Goal: Transaction & Acquisition: Purchase product/service

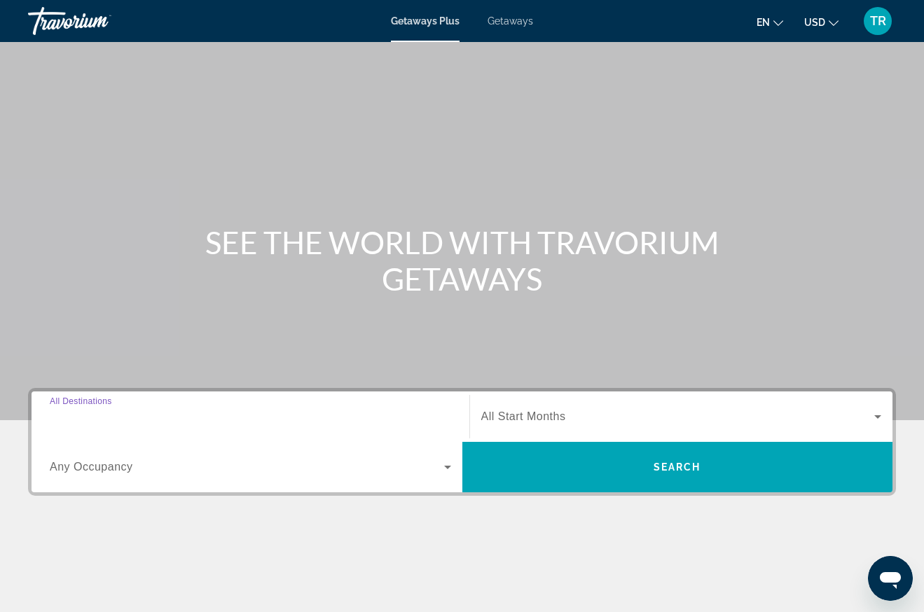
click at [146, 412] on input "Destination All Destinations" at bounding box center [250, 417] width 401 height 17
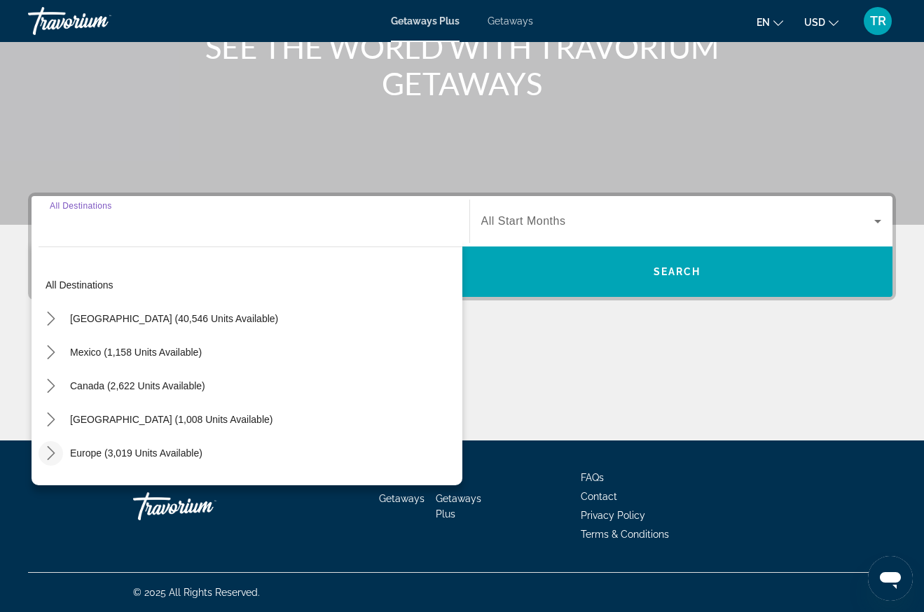
click at [47, 448] on icon "Toggle Europe (3,019 units available) submenu" at bounding box center [51, 453] width 14 height 14
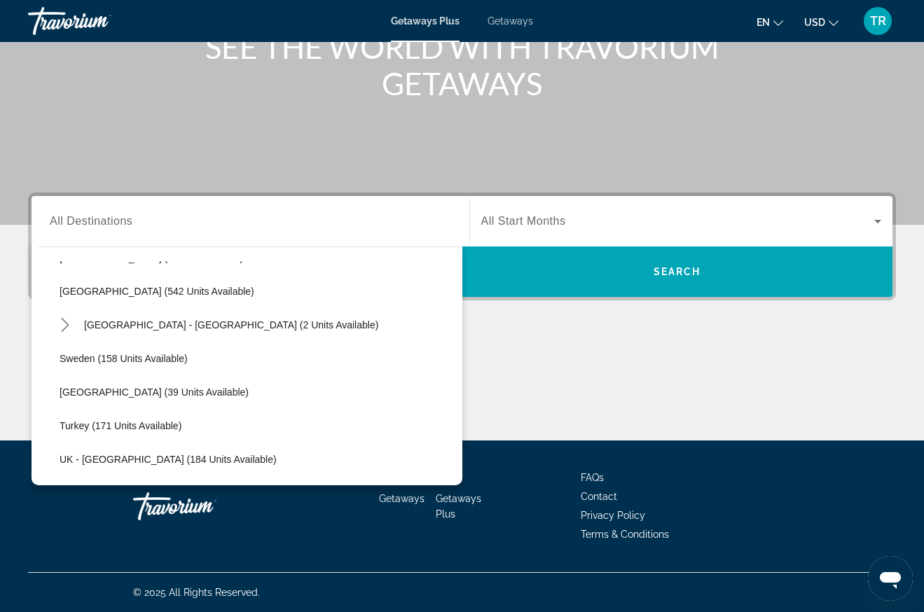
scroll to position [666, 0]
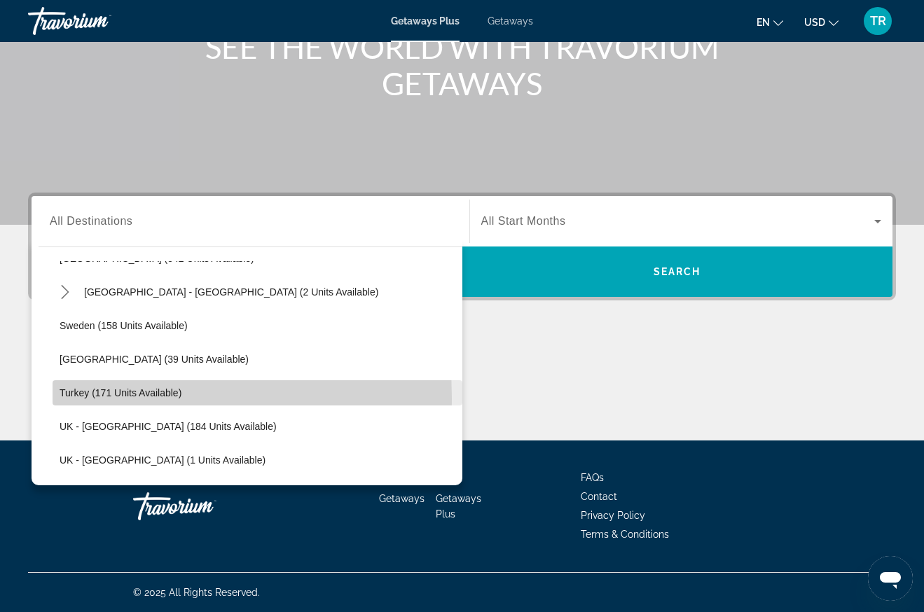
click at [106, 398] on span "Turkey (171 units available)" at bounding box center [121, 392] width 122 height 11
type input "**********"
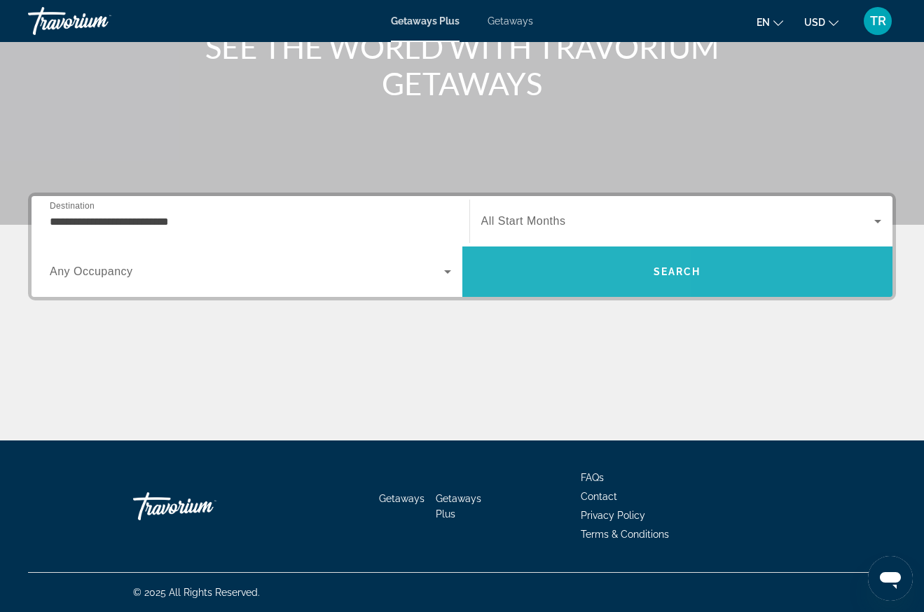
click at [525, 273] on span "Search" at bounding box center [677, 272] width 431 height 34
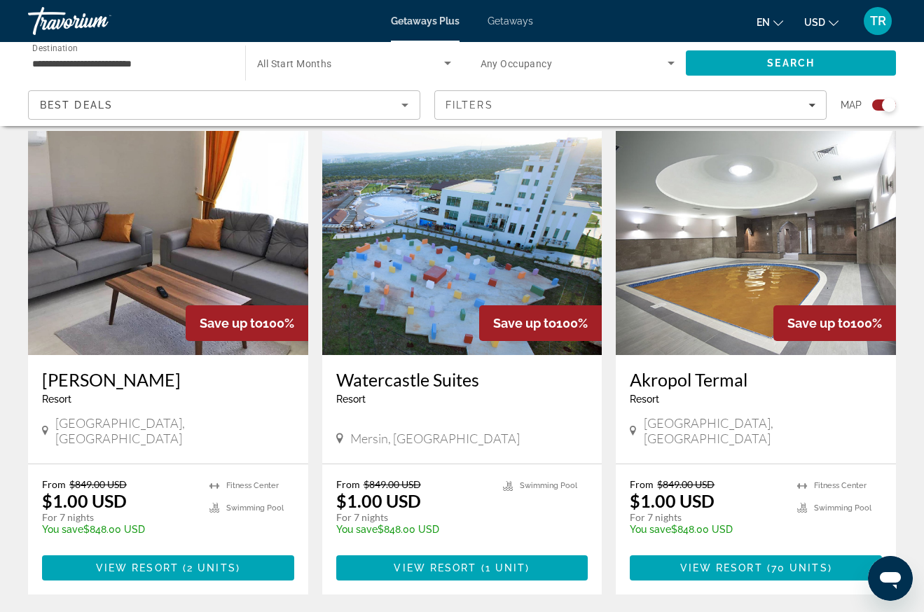
scroll to position [490, 0]
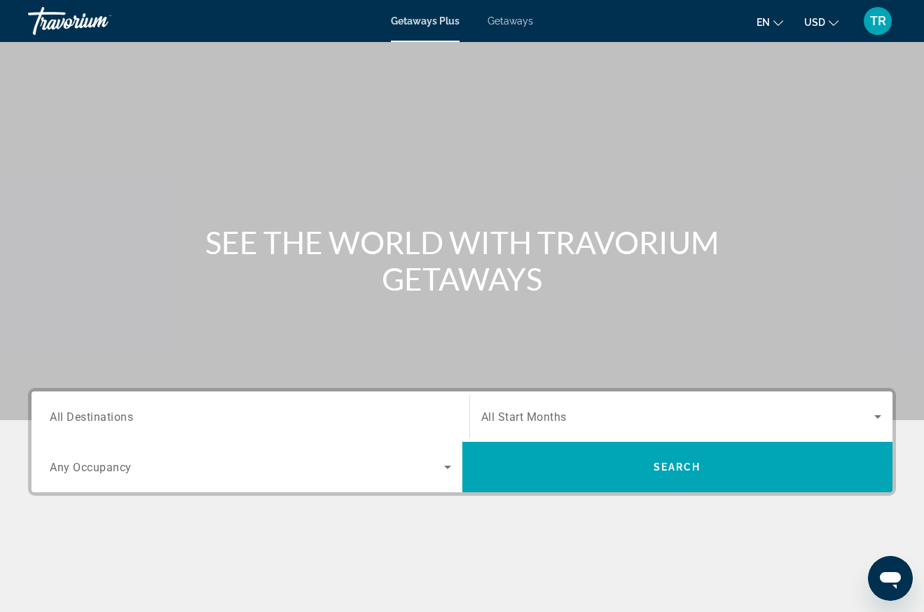
click at [507, 20] on span "Getaways" at bounding box center [511, 20] width 46 height 11
click at [91, 411] on span "All Destinations" at bounding box center [91, 416] width 83 height 13
click at [91, 411] on input "Destination All Destinations" at bounding box center [250, 417] width 401 height 17
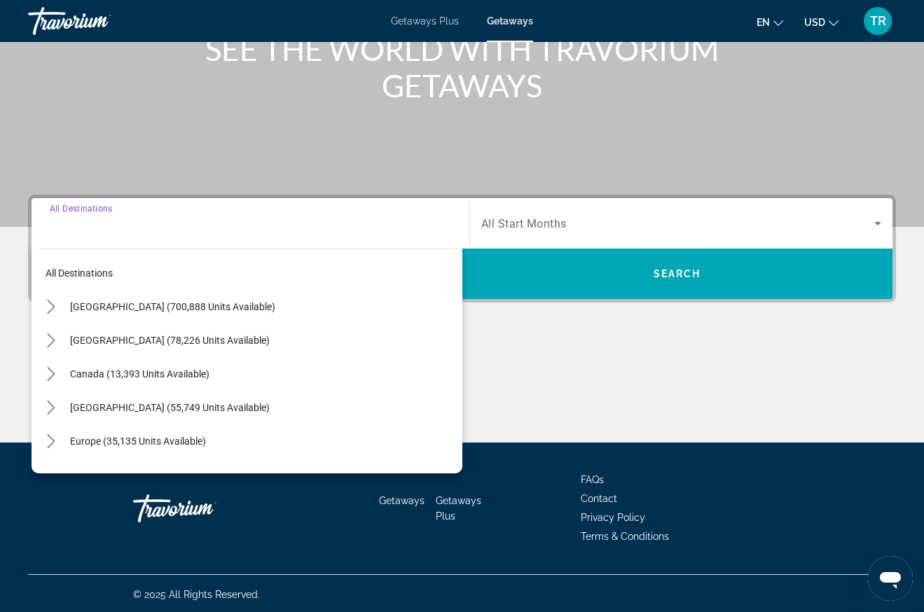
scroll to position [195, 0]
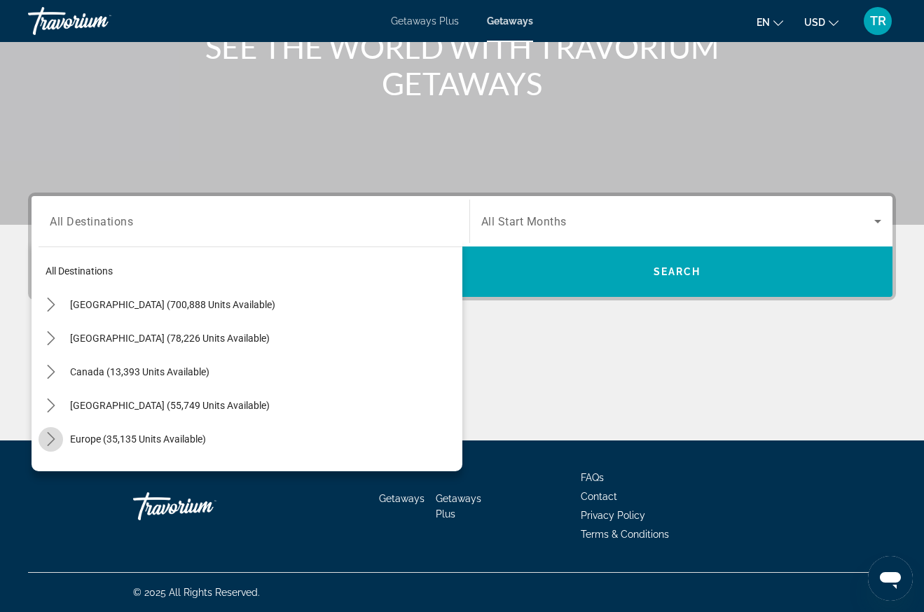
click at [52, 434] on icon "Toggle Europe (35,135 units available) submenu" at bounding box center [51, 439] width 14 height 14
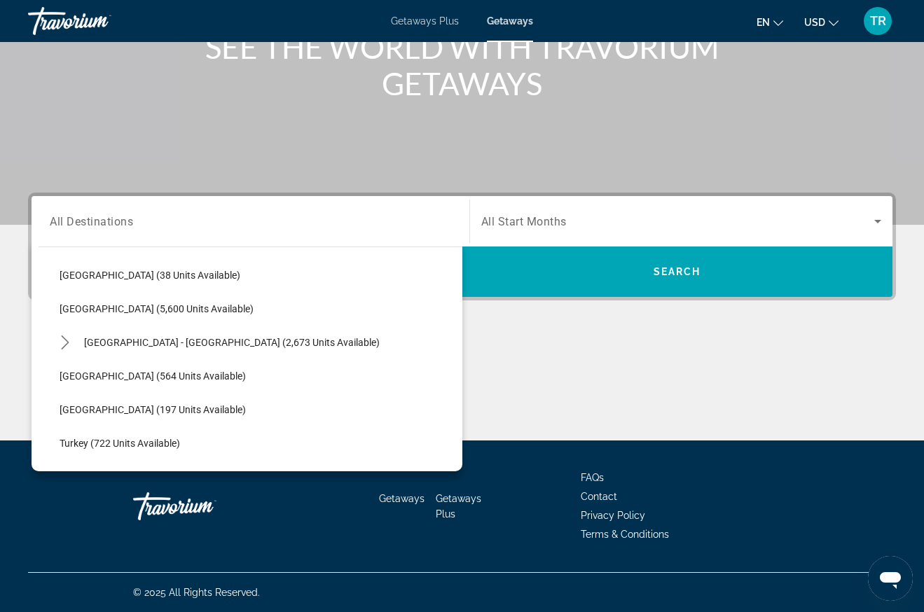
scroll to position [806, 0]
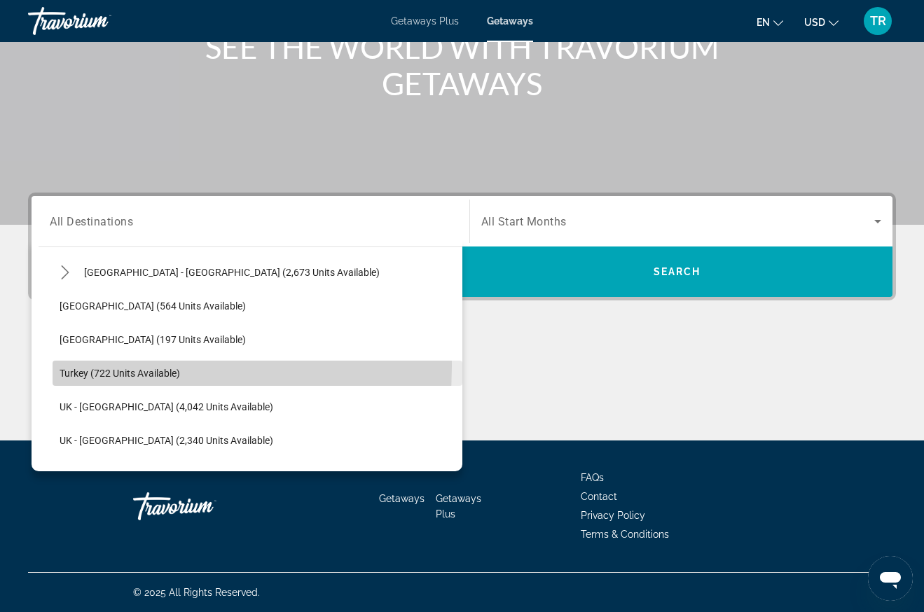
click at [87, 366] on span "Select destination: Turkey (722 units available)" at bounding box center [258, 374] width 410 height 34
type input "**********"
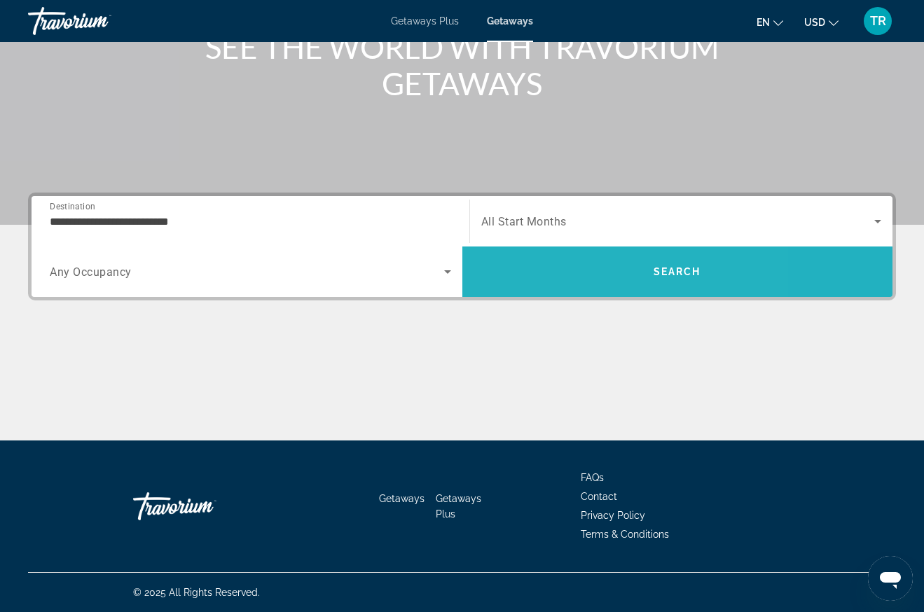
click at [574, 267] on span "Search" at bounding box center [677, 272] width 431 height 34
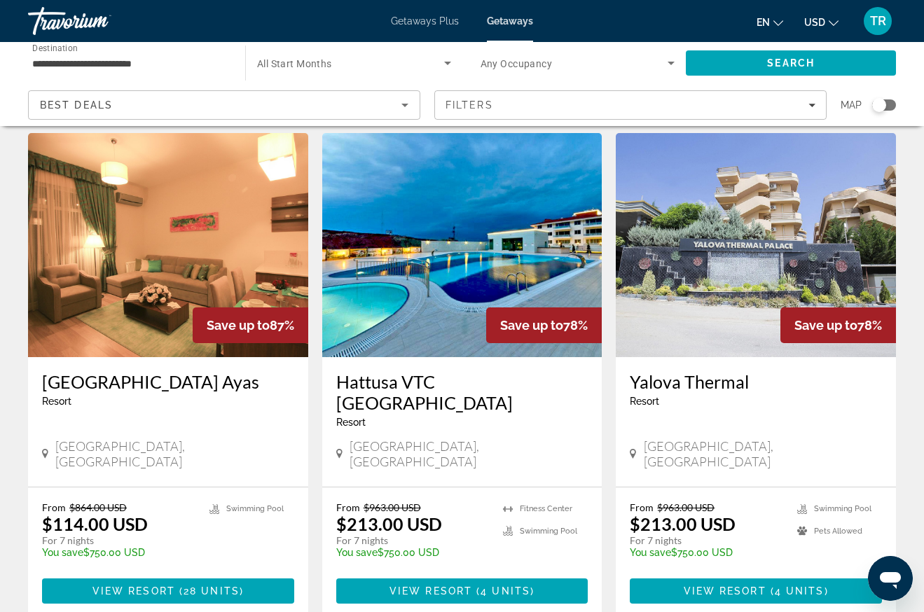
scroll to position [1541, 0]
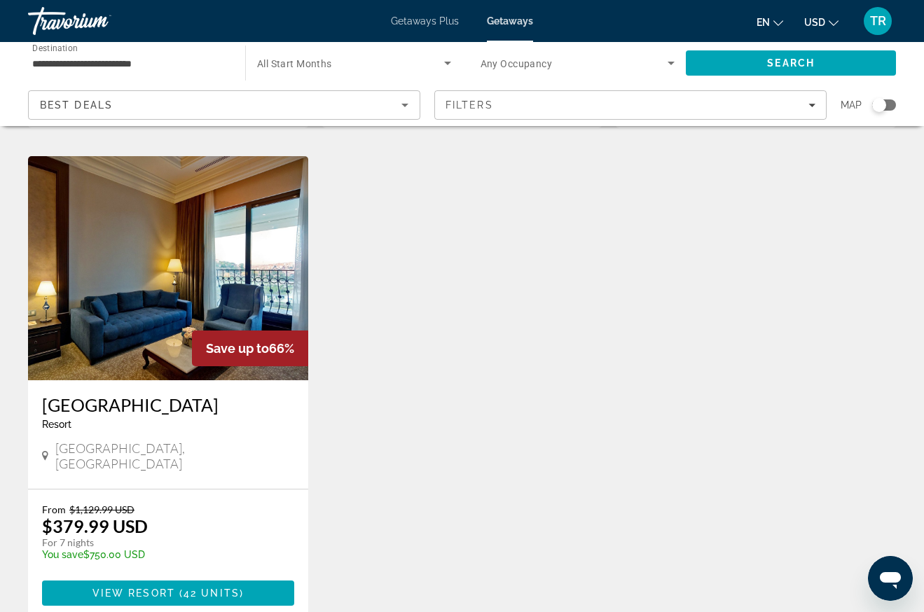
scroll to position [490, 0]
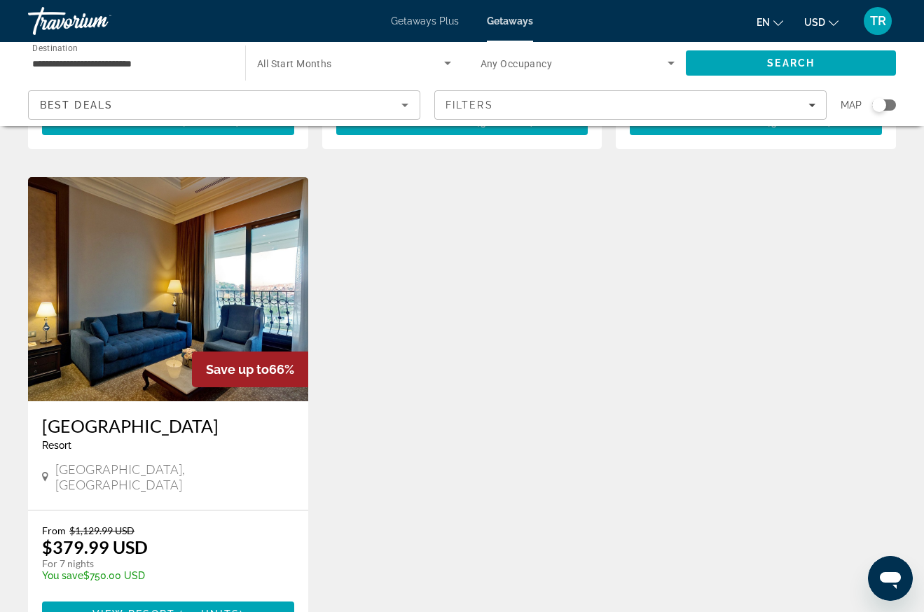
click at [166, 316] on img "Main content" at bounding box center [168, 289] width 280 height 224
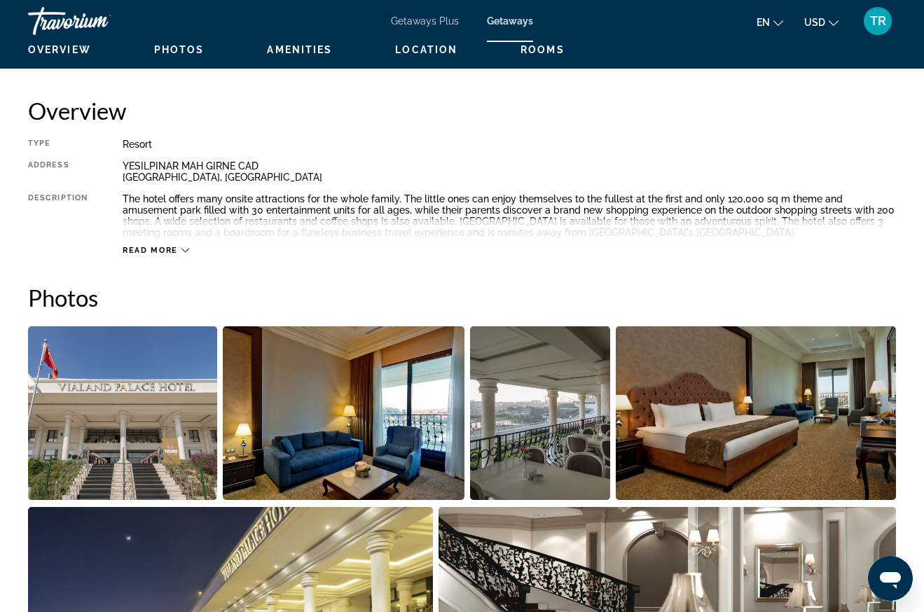
scroll to position [467, 0]
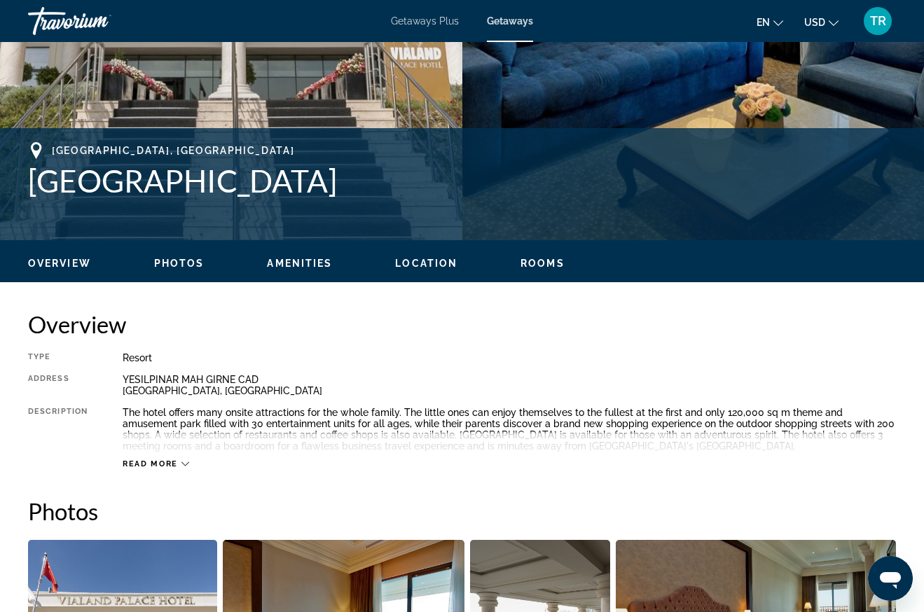
click at [177, 459] on button "Read more" at bounding box center [156, 464] width 67 height 11
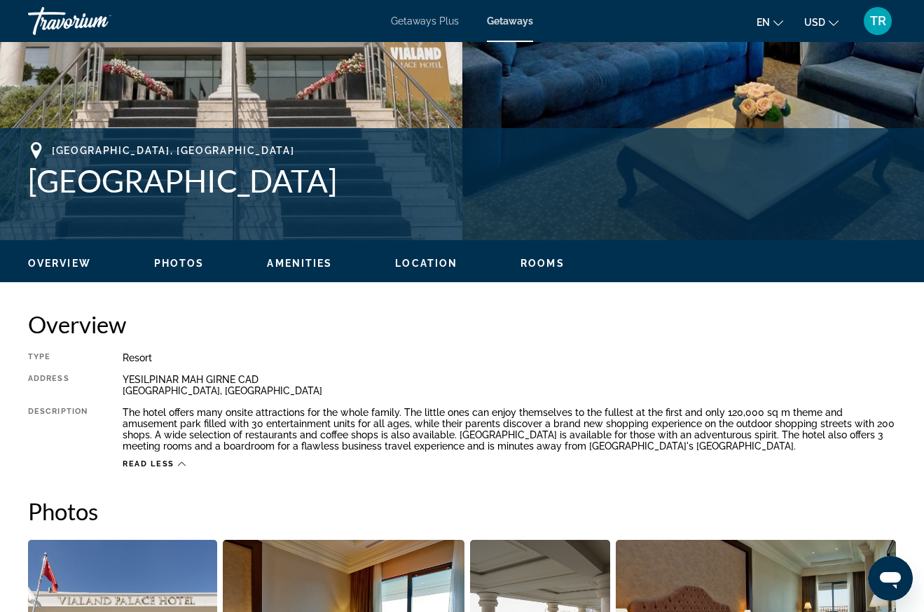
click at [60, 258] on span "Overview" at bounding box center [59, 263] width 63 height 11
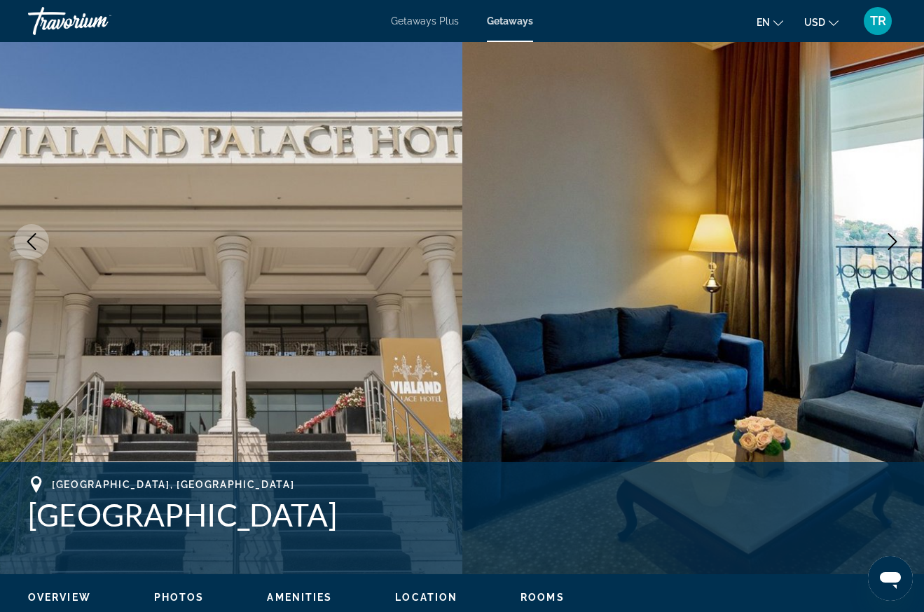
scroll to position [63, 0]
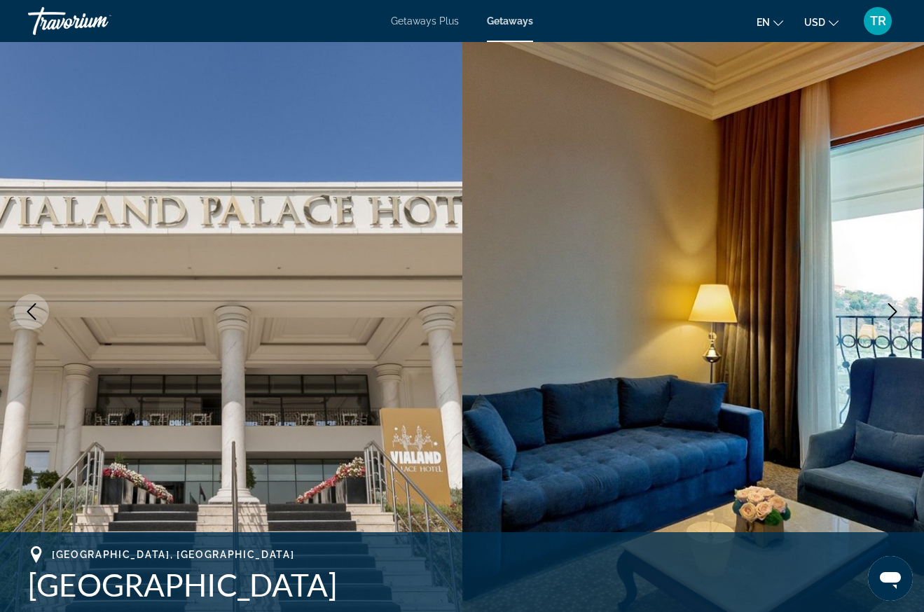
click at [893, 302] on button "Next image" at bounding box center [892, 311] width 35 height 35
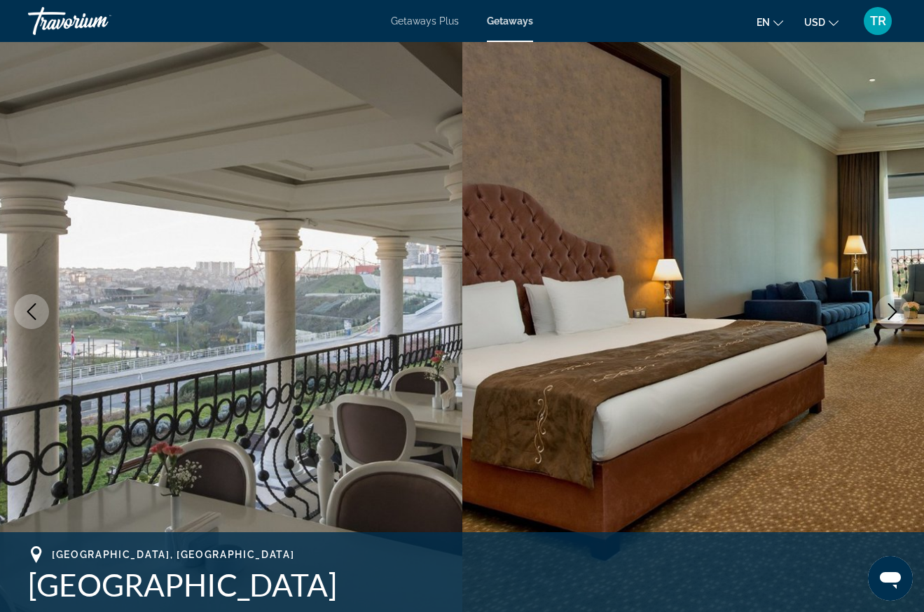
click at [893, 302] on button "Next image" at bounding box center [892, 311] width 35 height 35
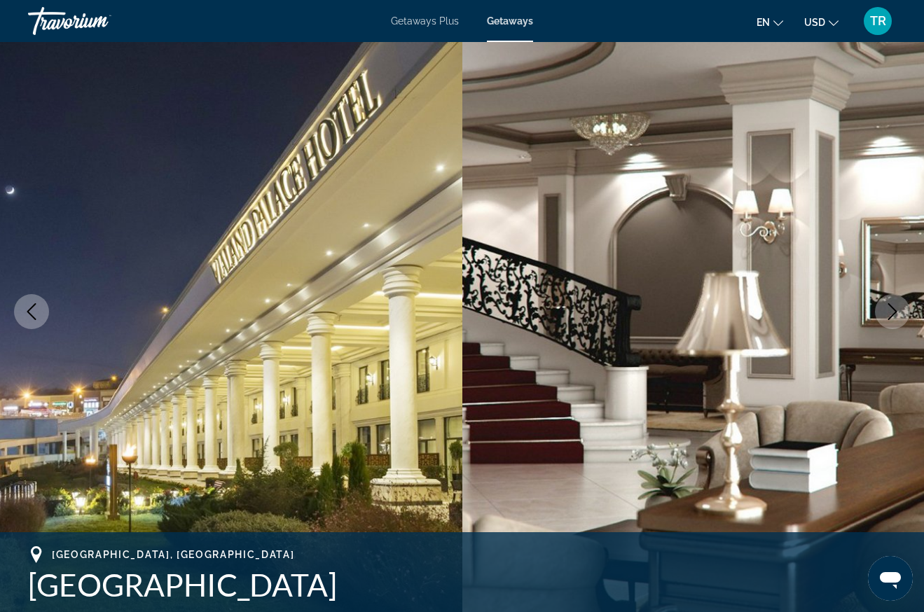
click at [893, 302] on button "Next image" at bounding box center [892, 311] width 35 height 35
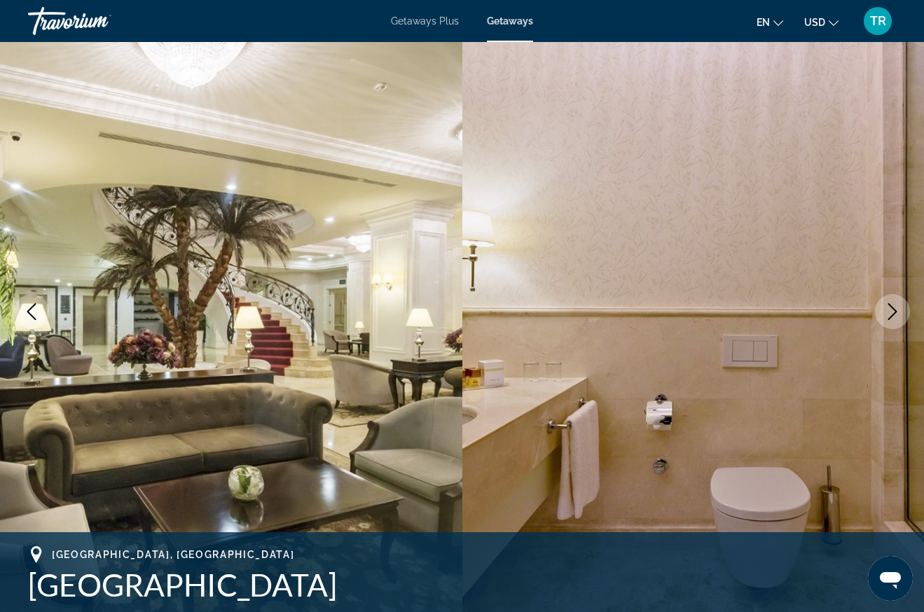
click at [893, 302] on button "Next image" at bounding box center [892, 311] width 35 height 35
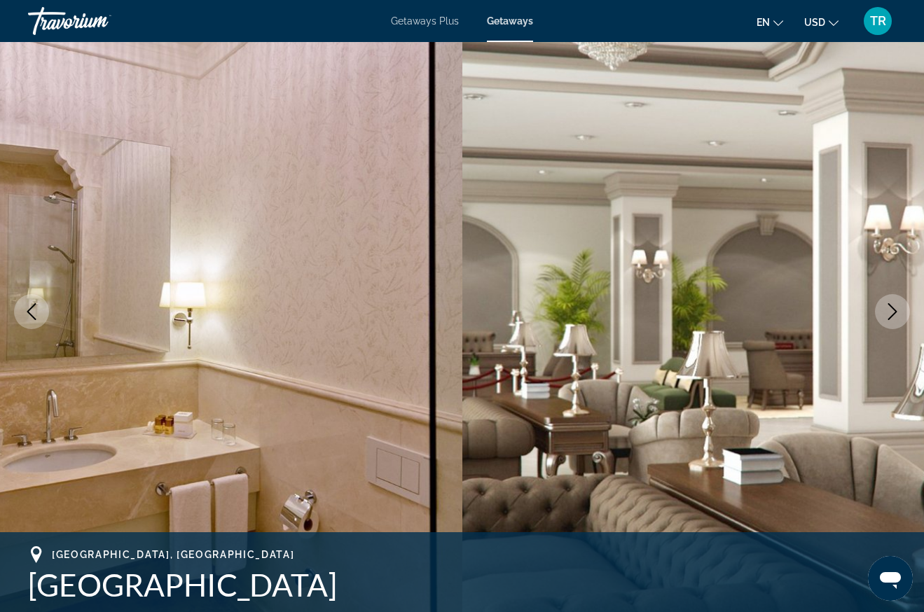
click at [893, 302] on button "Next image" at bounding box center [892, 311] width 35 height 35
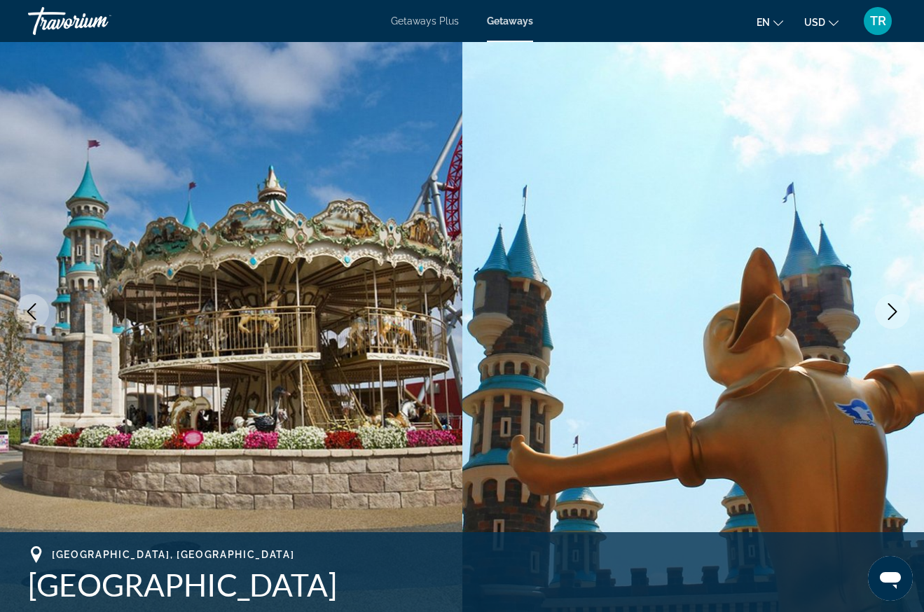
click at [893, 302] on button "Next image" at bounding box center [892, 311] width 35 height 35
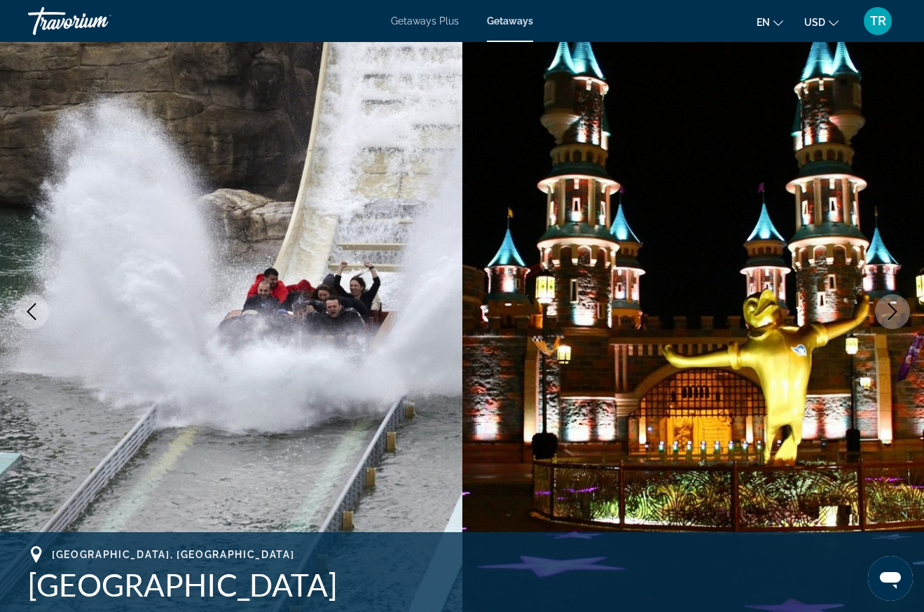
click at [888, 303] on button "Next image" at bounding box center [892, 311] width 35 height 35
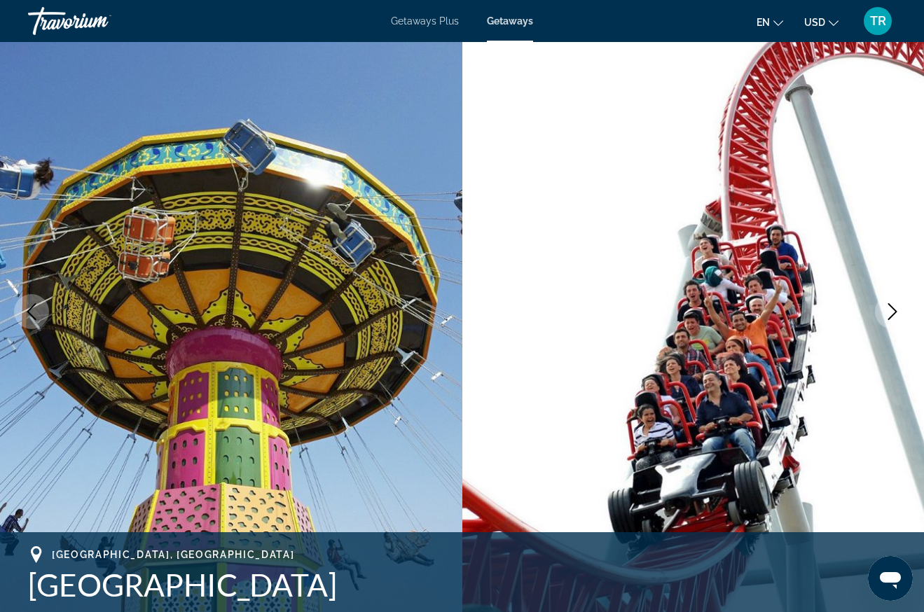
click at [888, 303] on button "Next image" at bounding box center [892, 311] width 35 height 35
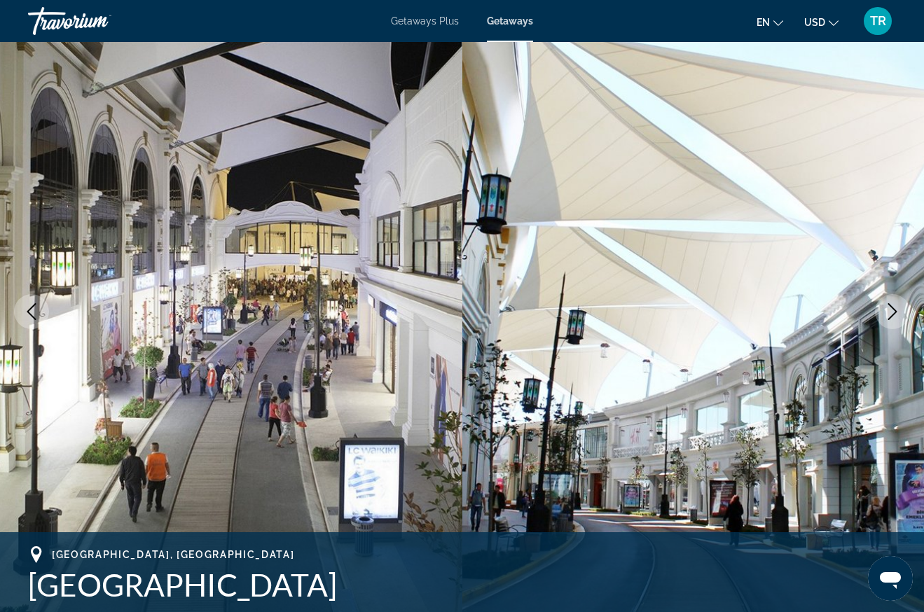
click at [888, 303] on button "Next image" at bounding box center [892, 311] width 35 height 35
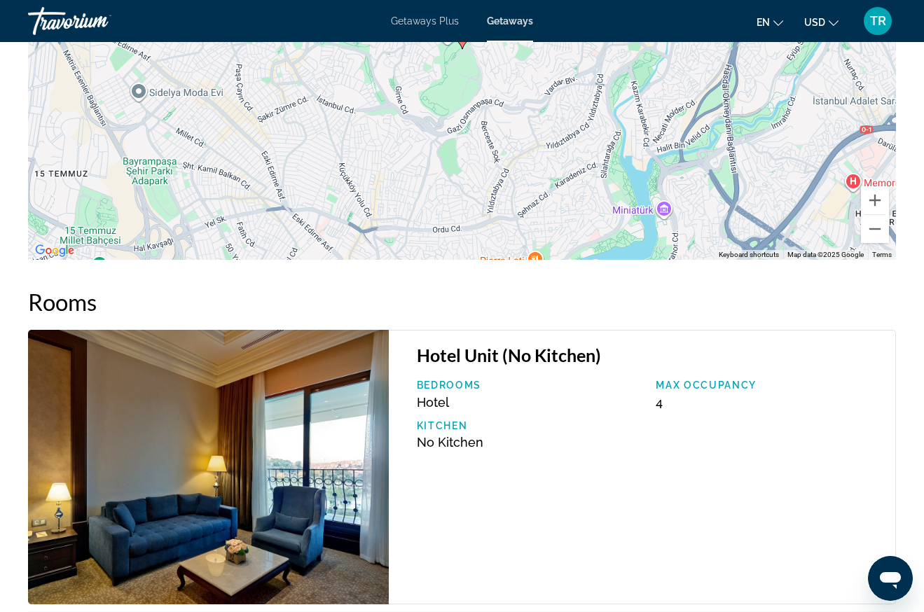
scroll to position [2032, 0]
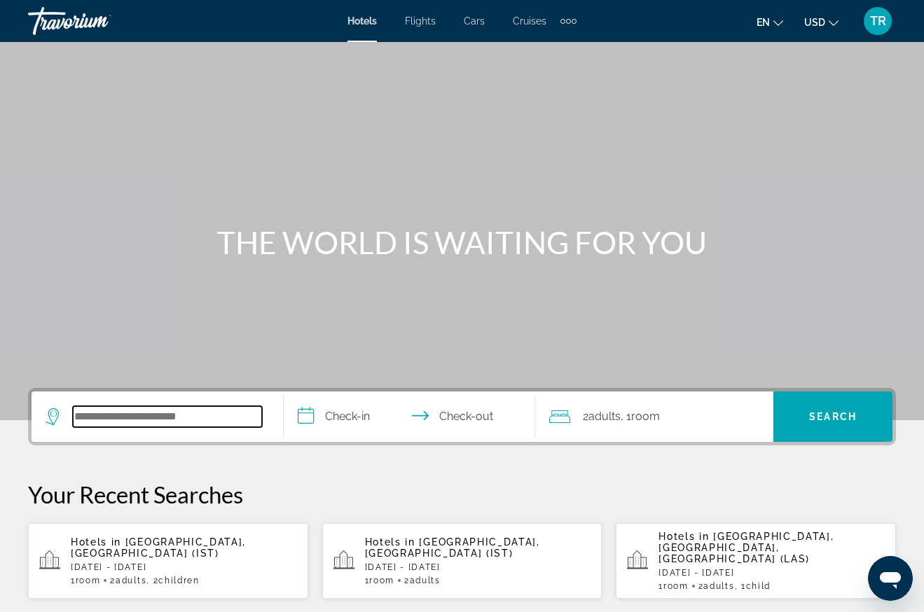
click at [136, 406] on input "Search hotel destination" at bounding box center [167, 416] width 189 height 21
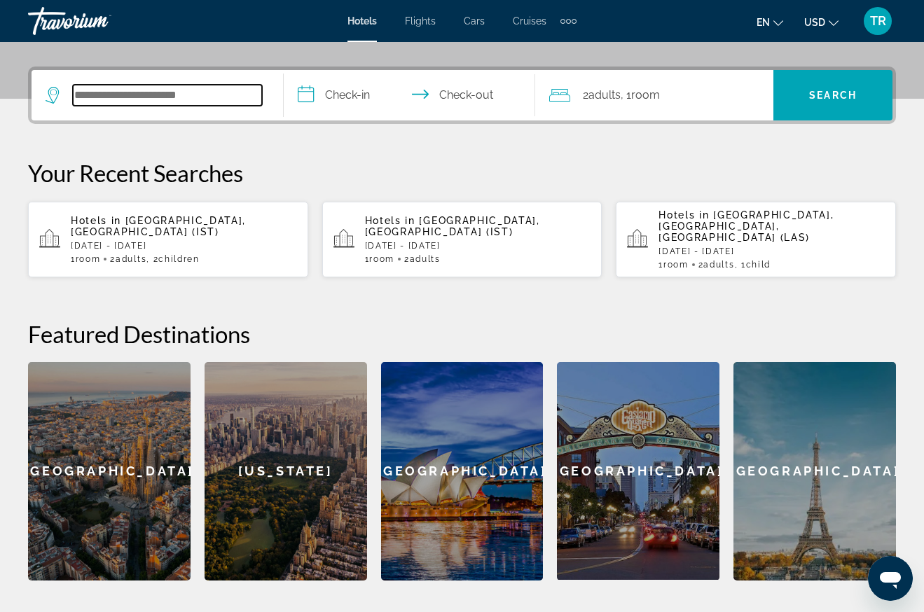
scroll to position [343, 0]
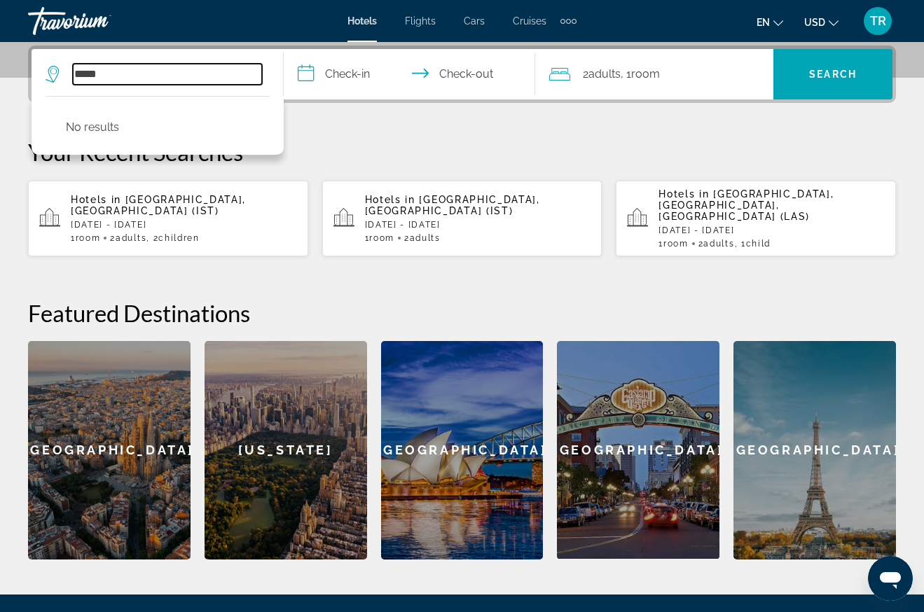
type input "*****"
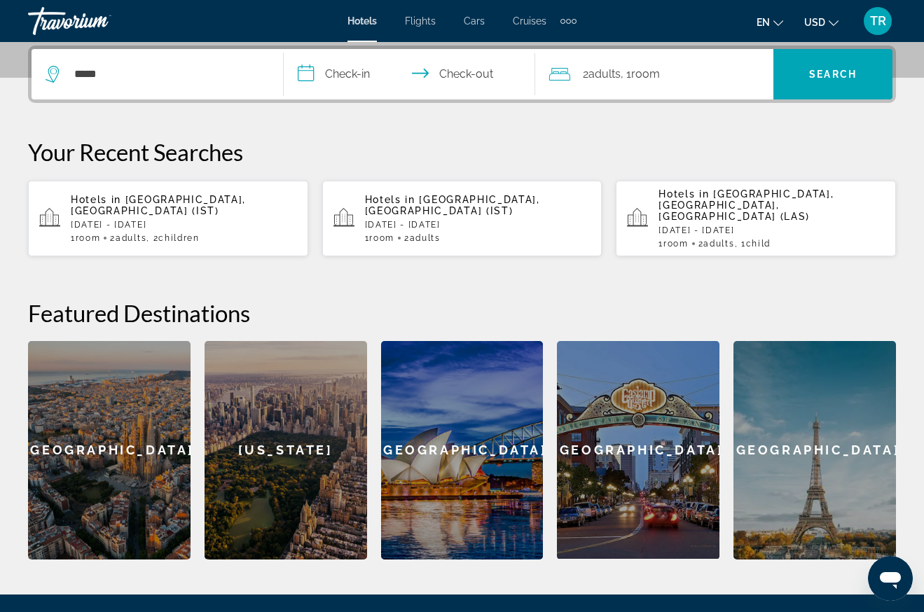
click at [153, 198] on span "[GEOGRAPHIC_DATA], [GEOGRAPHIC_DATA] (IST)" at bounding box center [158, 205] width 175 height 22
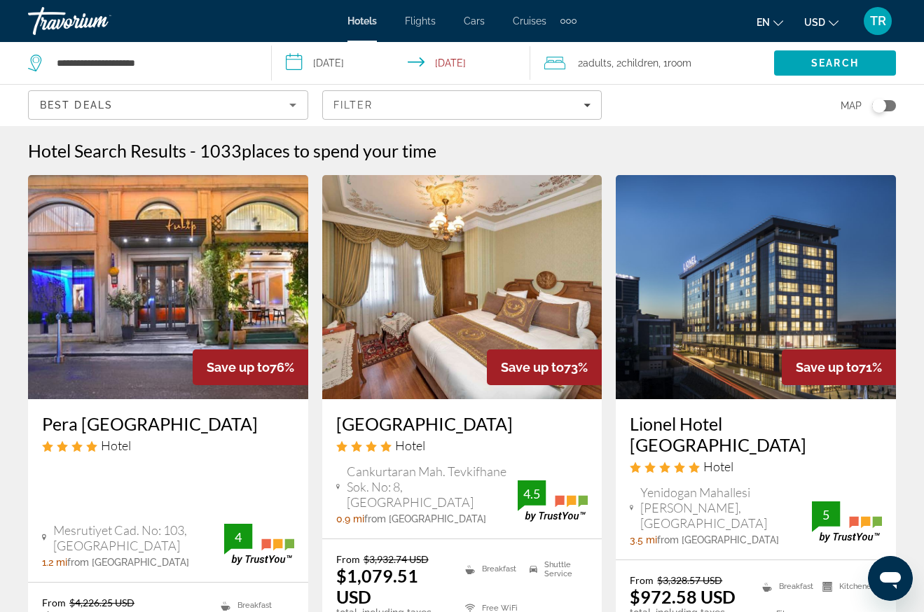
click at [349, 55] on input "**********" at bounding box center [403, 65] width 263 height 46
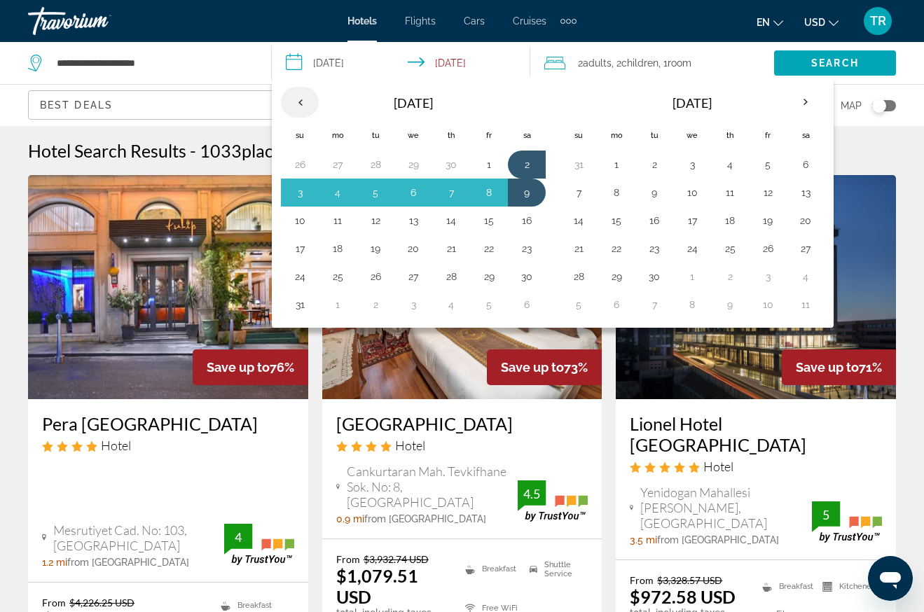
click at [298, 97] on th "Previous month" at bounding box center [300, 102] width 38 height 31
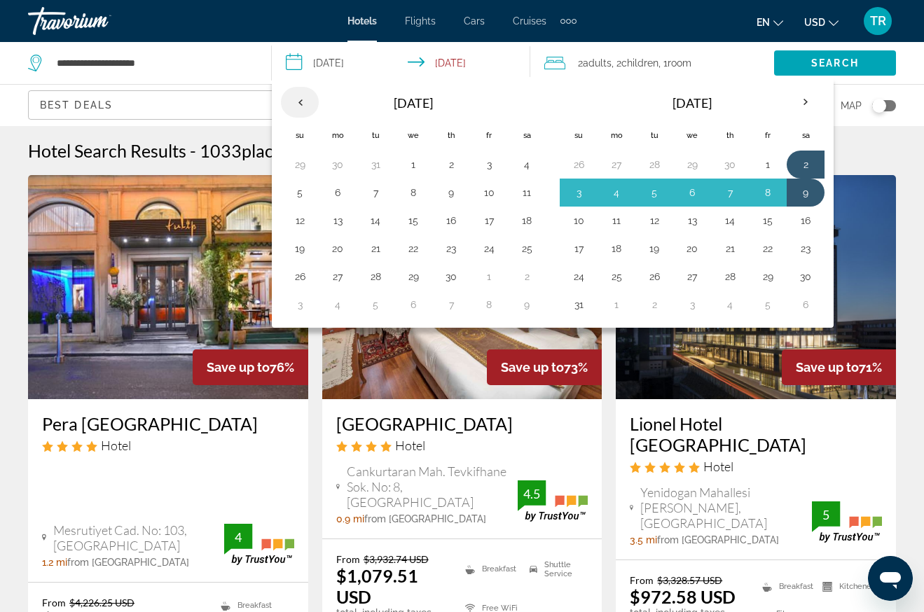
click at [298, 97] on th "Previous month" at bounding box center [300, 102] width 38 height 31
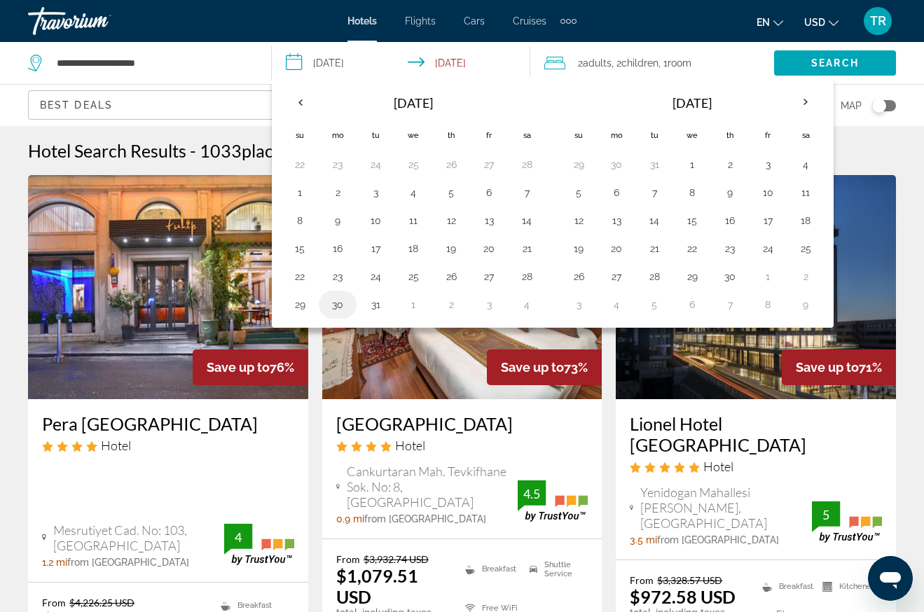
click at [338, 299] on button "30" at bounding box center [337, 305] width 22 height 20
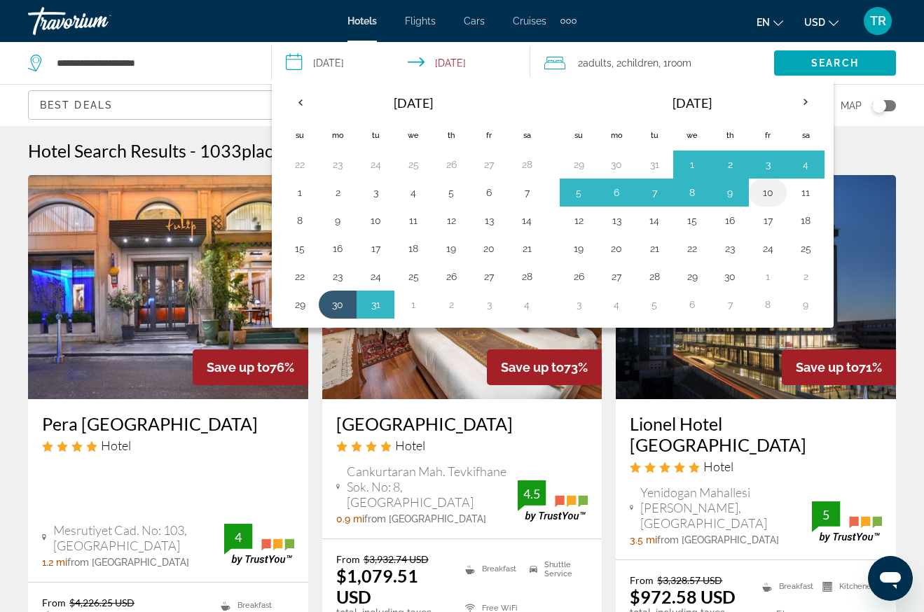
click at [764, 188] on button "10" at bounding box center [768, 193] width 22 height 20
type input "**********"
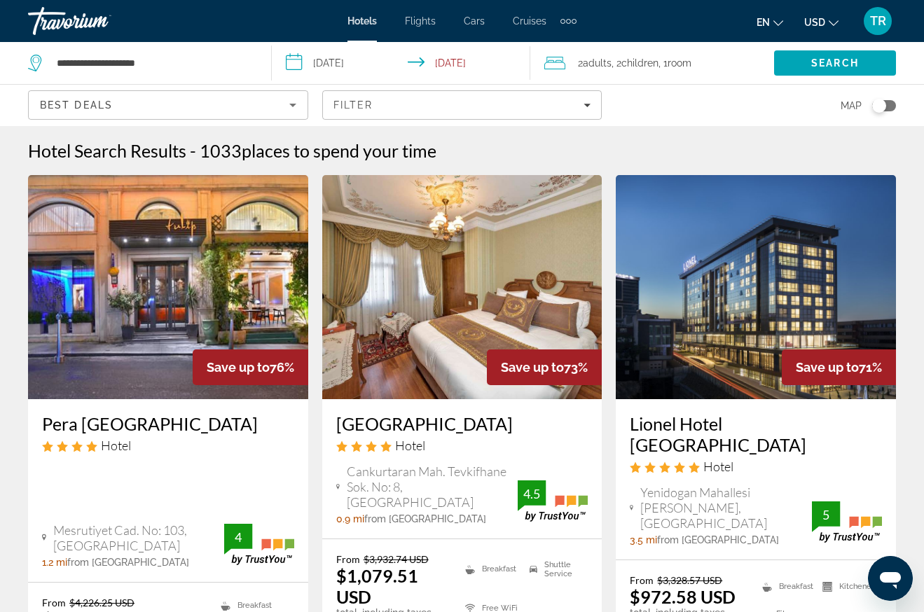
click at [555, 62] on icon "Travelers: 2 adults, 2 children" at bounding box center [554, 63] width 21 height 13
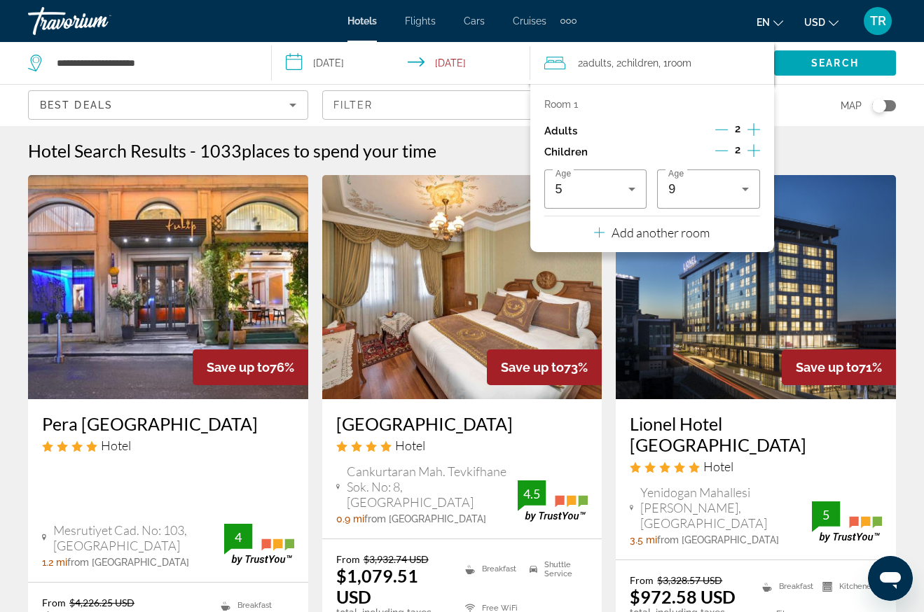
click at [565, 99] on p "Room 1" at bounding box center [561, 104] width 34 height 11
click at [584, 100] on div "Room 1" at bounding box center [652, 104] width 216 height 11
click at [623, 232] on p "Add another room" at bounding box center [661, 232] width 98 height 15
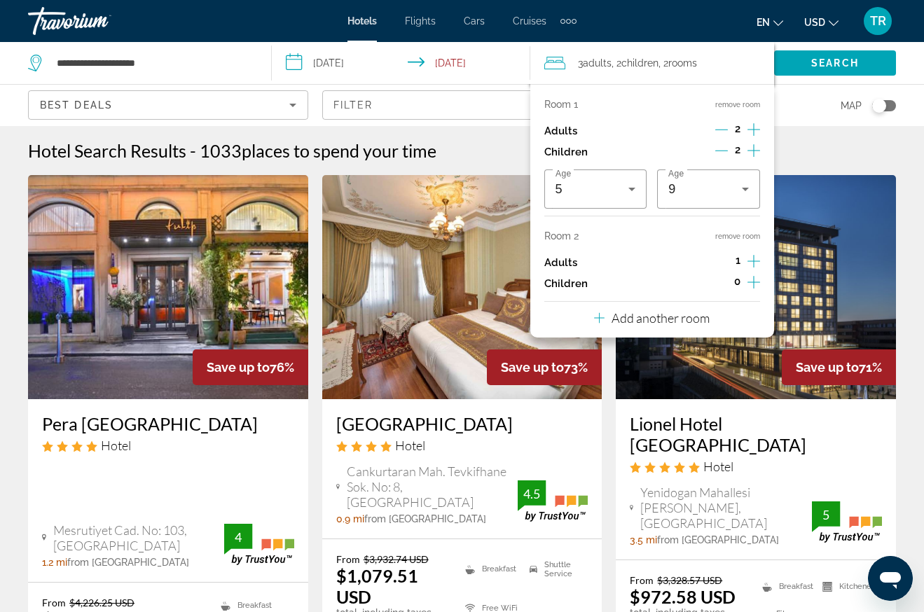
click at [750, 256] on icon "Increment adults" at bounding box center [753, 261] width 13 height 17
click at [752, 280] on icon "Increment children" at bounding box center [753, 282] width 13 height 17
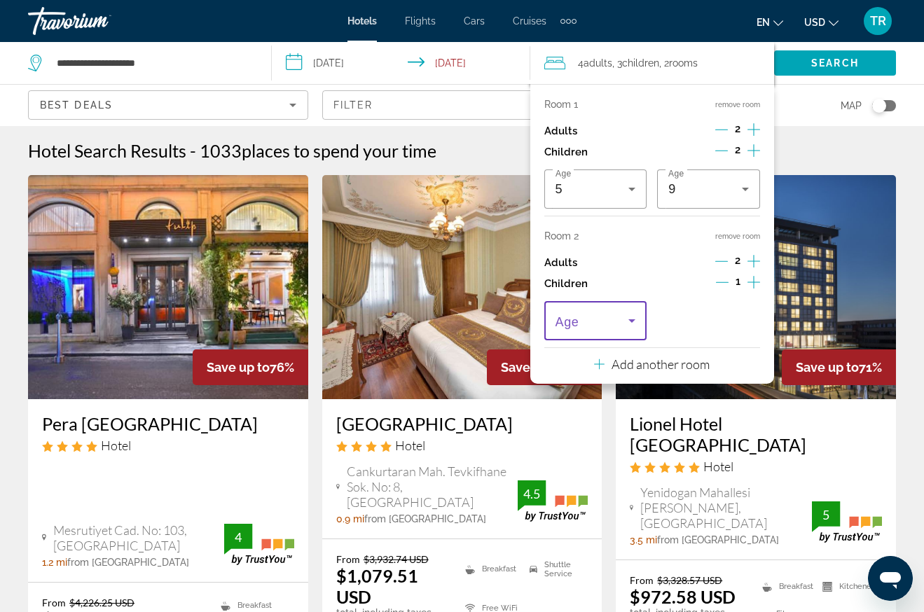
click at [633, 317] on icon "Travelers: 4 adults, 3 children" at bounding box center [631, 320] width 17 height 17
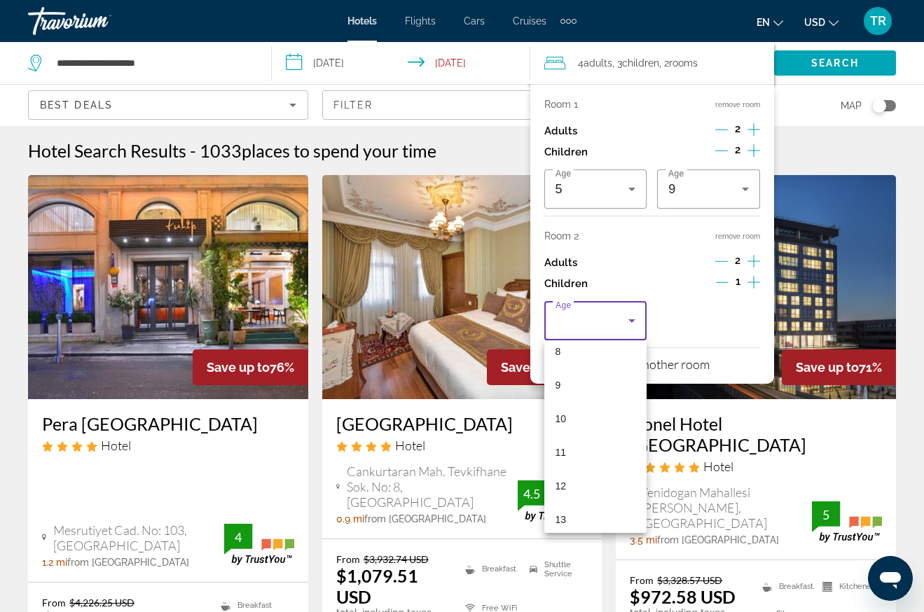
scroll to position [350, 0]
click at [563, 478] on span "14" at bounding box center [561, 483] width 11 height 17
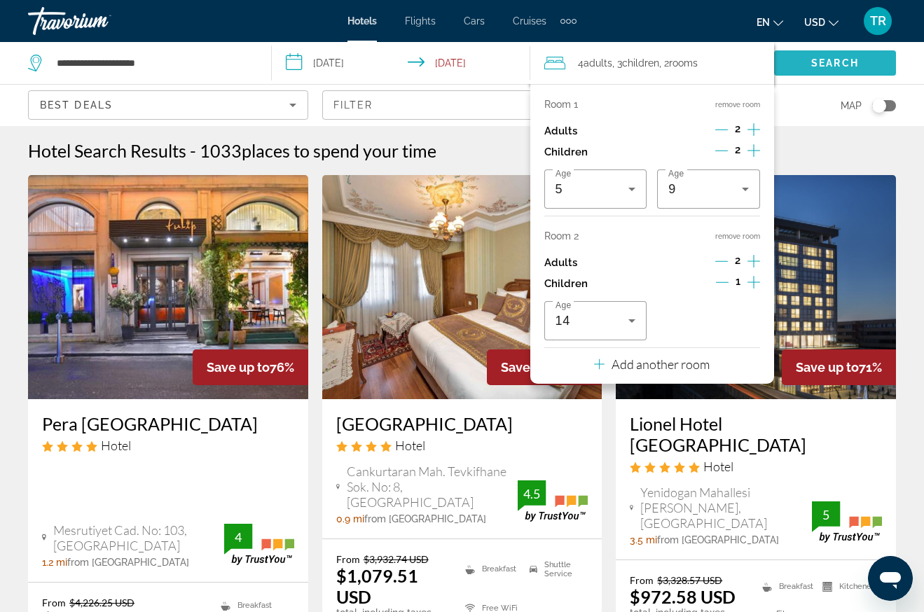
click at [839, 57] on span "Search" at bounding box center [835, 62] width 48 height 11
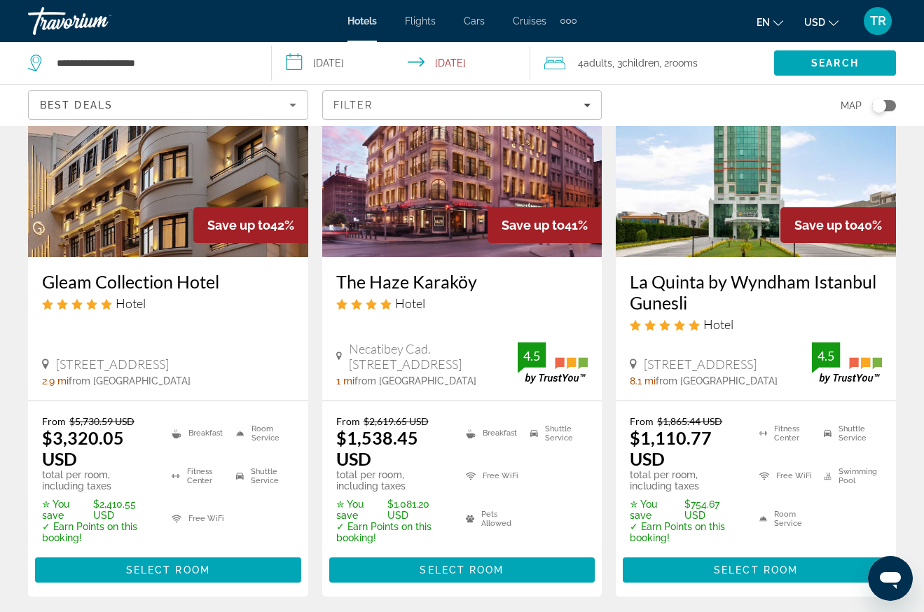
scroll to position [2032, 0]
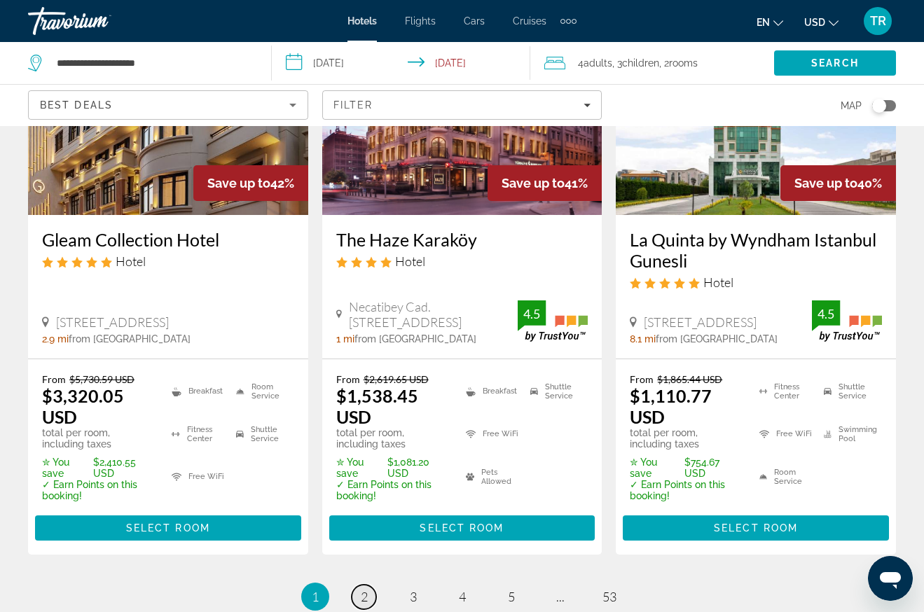
click at [361, 589] on span "2" at bounding box center [364, 596] width 7 height 15
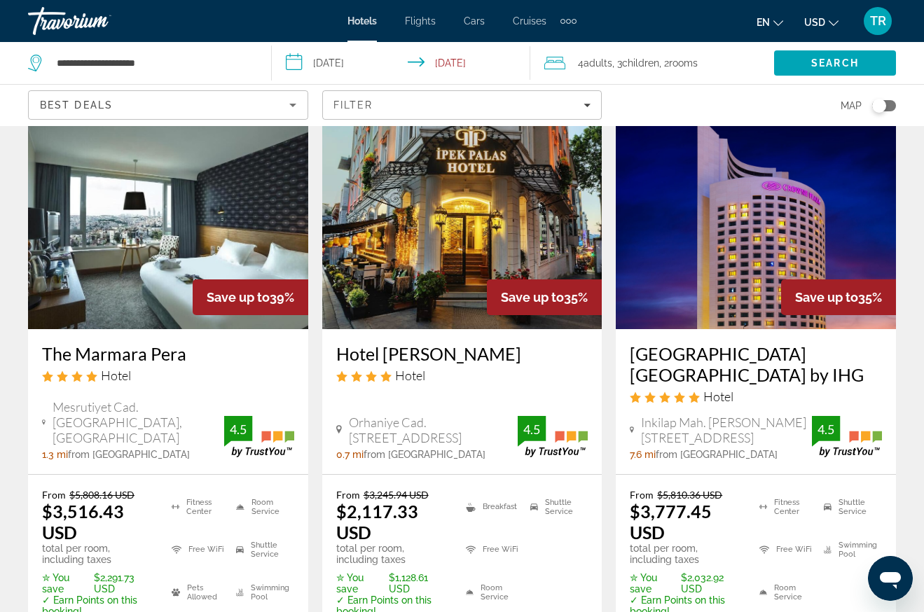
scroll to position [140, 0]
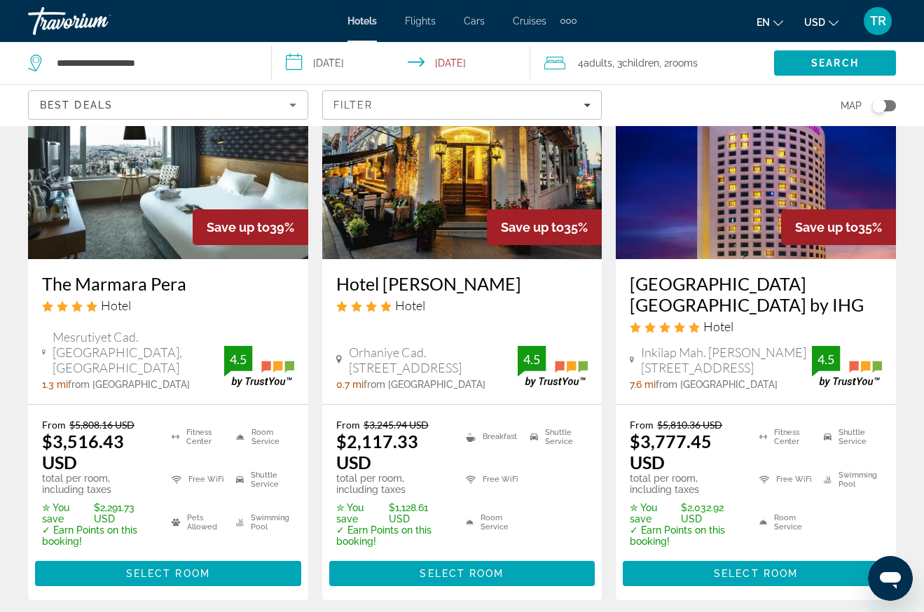
click at [137, 204] on img "Main content" at bounding box center [168, 147] width 280 height 224
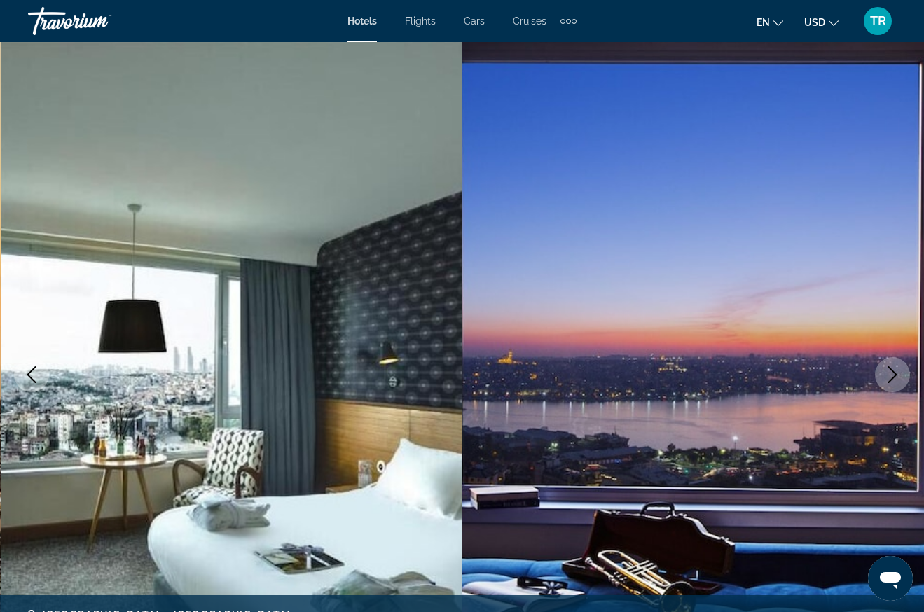
click at [884, 371] on icon "Next image" at bounding box center [892, 374] width 17 height 17
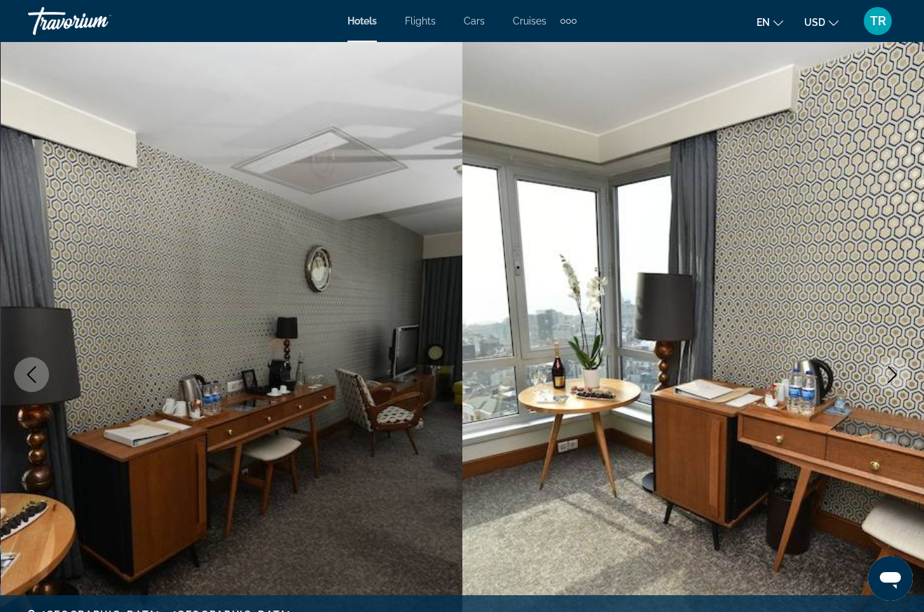
click at [884, 371] on icon "Next image" at bounding box center [892, 374] width 17 height 17
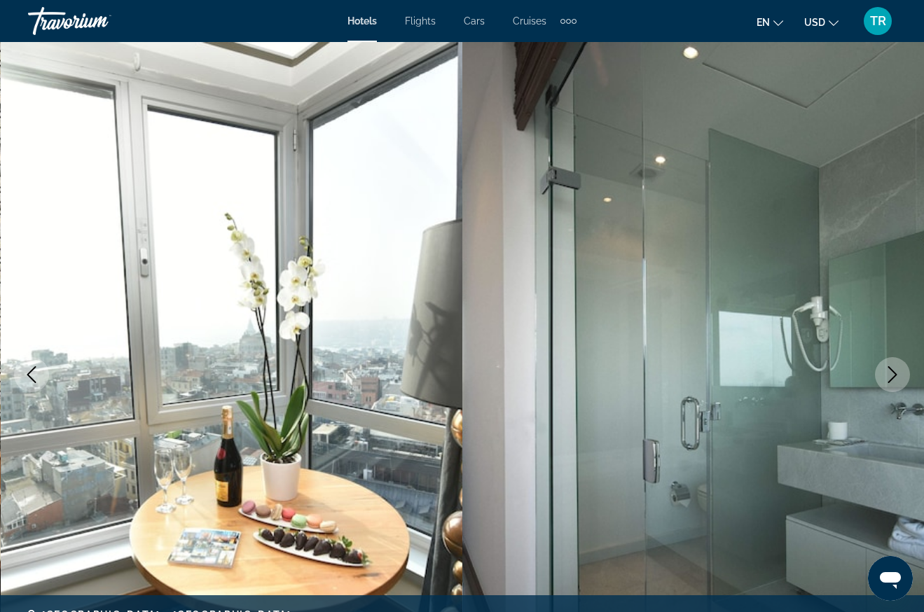
click at [884, 371] on icon "Next image" at bounding box center [892, 374] width 17 height 17
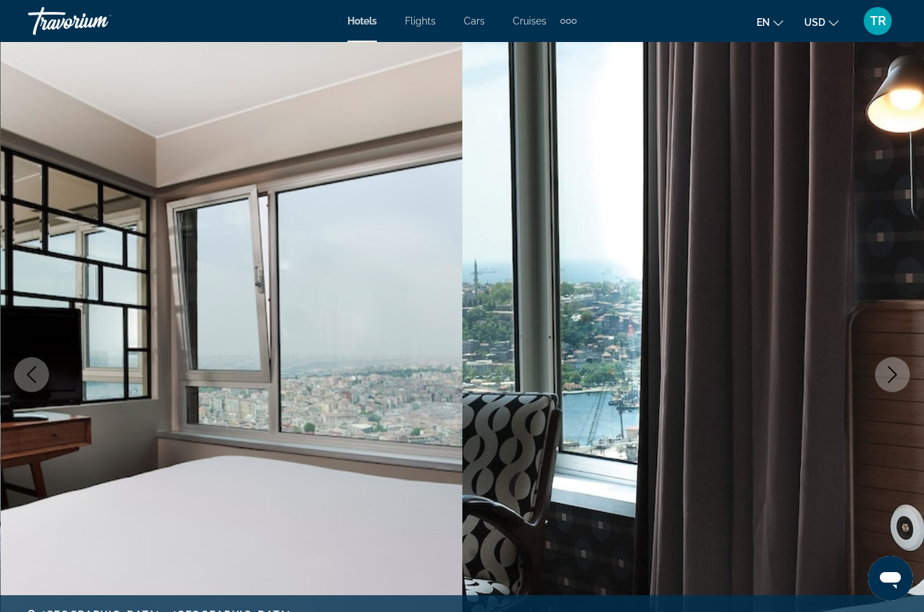
click at [884, 371] on icon "Next image" at bounding box center [892, 374] width 17 height 17
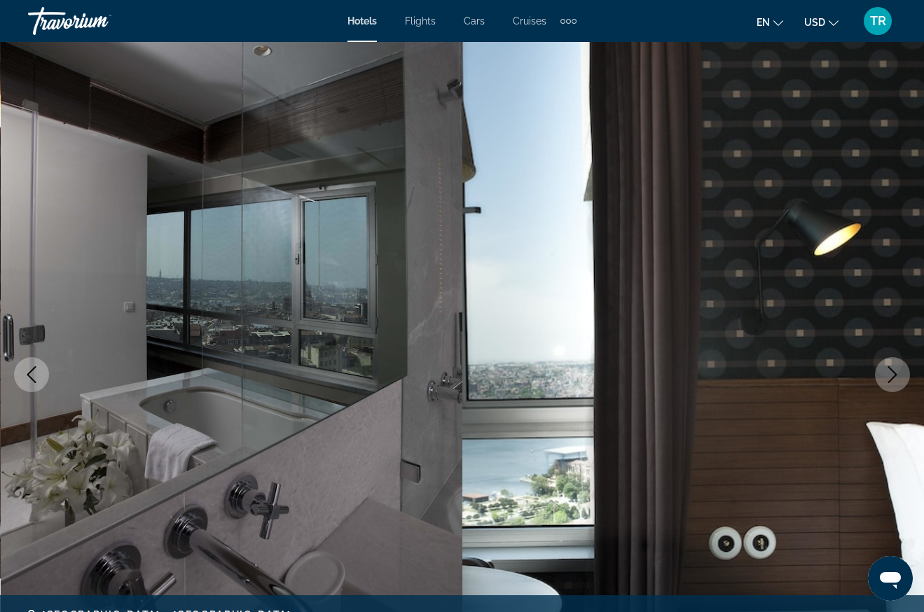
click at [884, 371] on icon "Next image" at bounding box center [892, 374] width 17 height 17
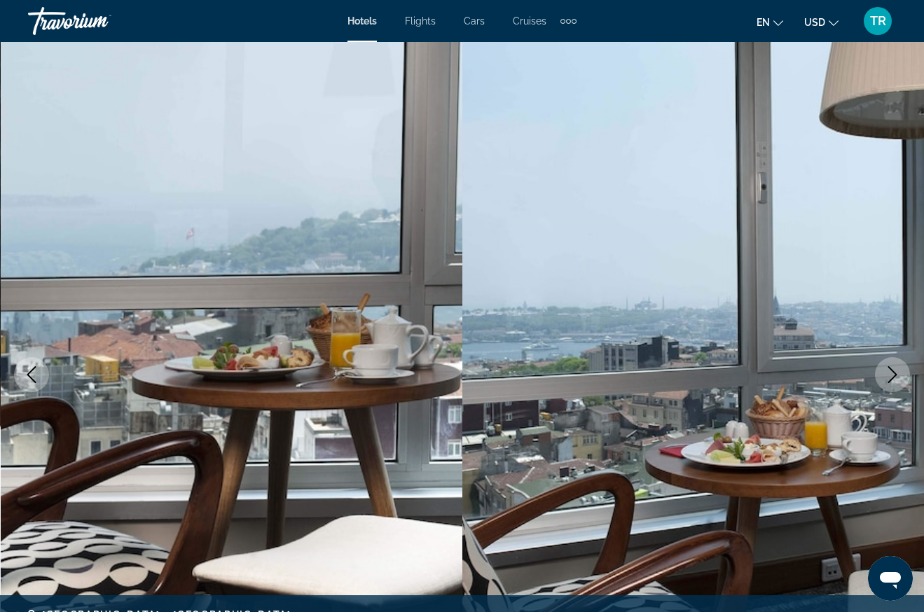
click at [884, 371] on icon "Next image" at bounding box center [892, 374] width 17 height 17
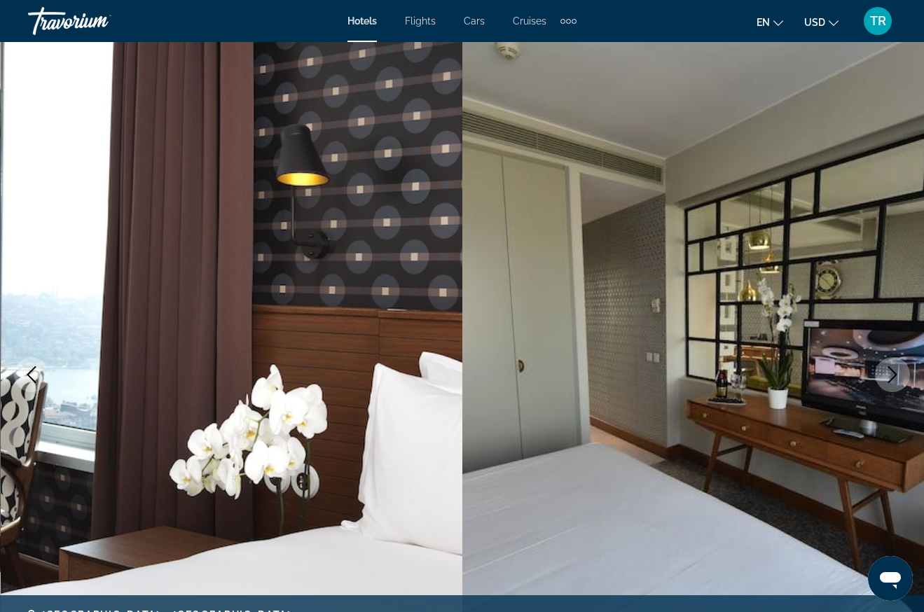
click at [884, 371] on icon "Next image" at bounding box center [892, 374] width 17 height 17
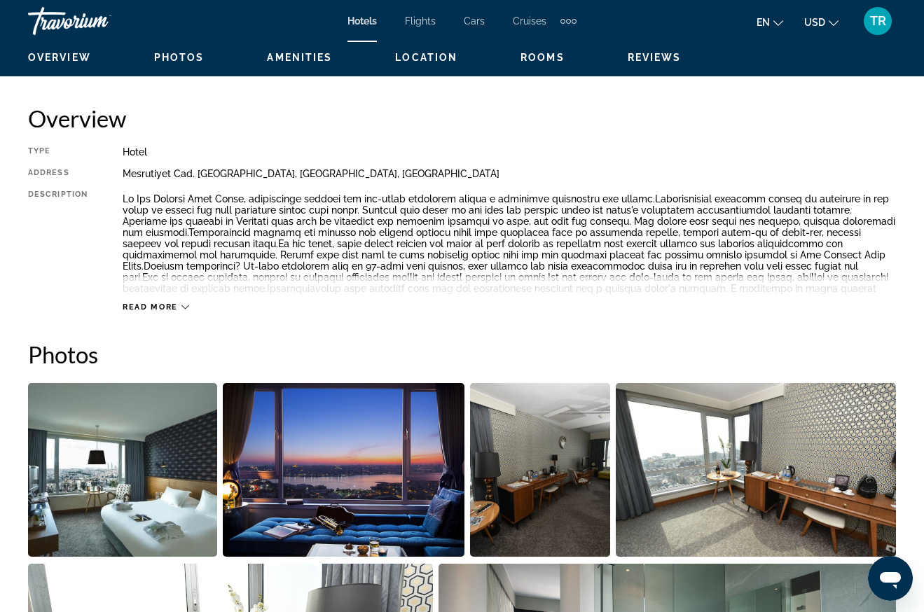
scroll to position [701, 0]
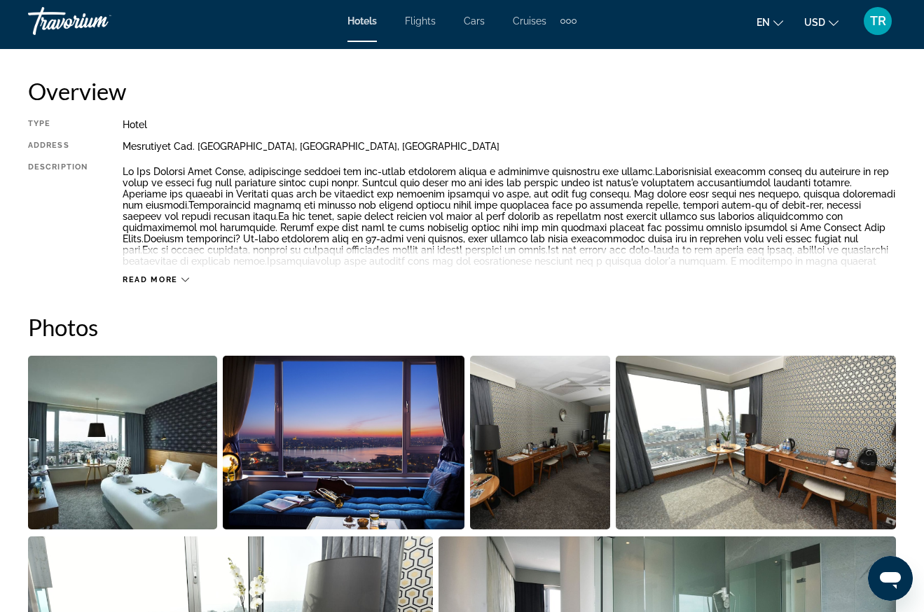
click at [182, 284] on div "Read more" at bounding box center [156, 279] width 67 height 9
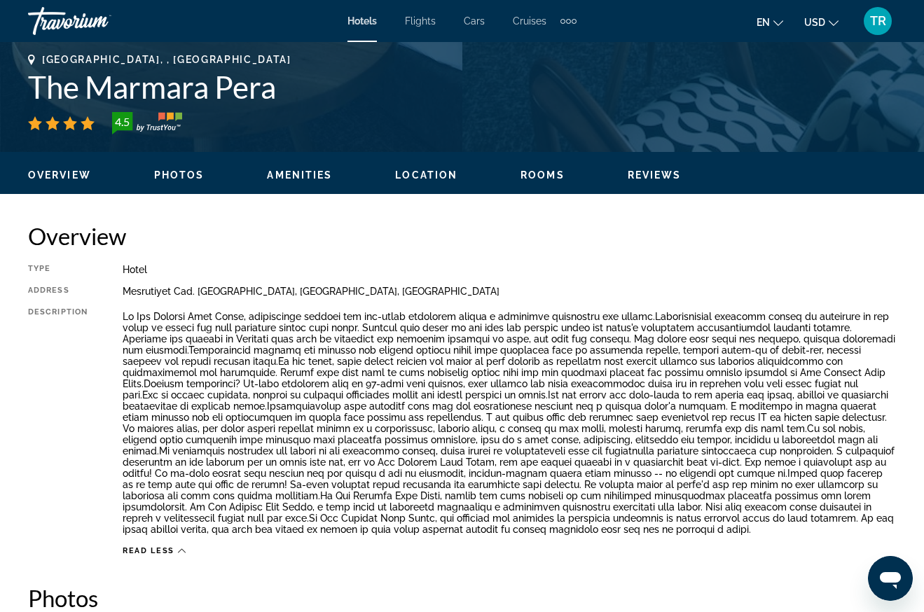
scroll to position [630, 0]
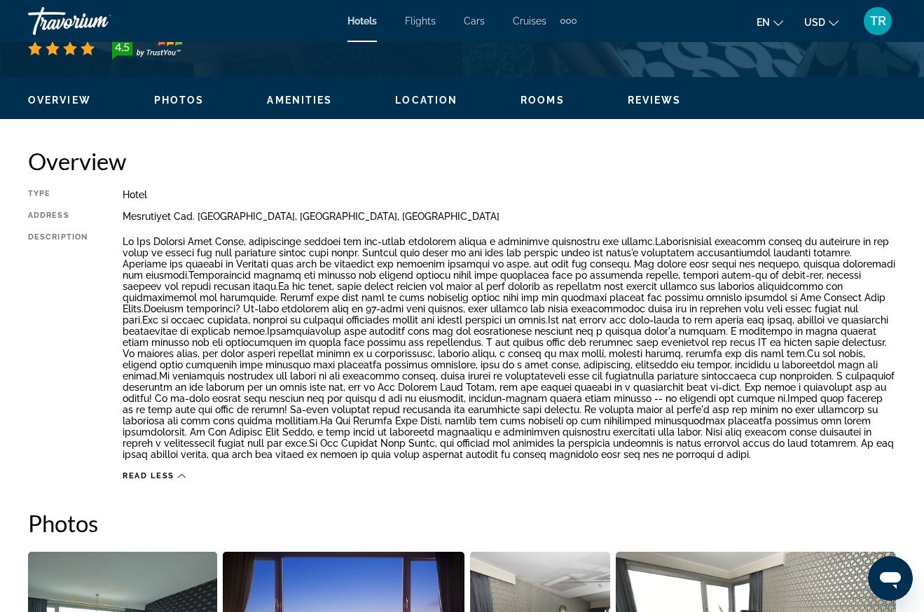
click at [60, 99] on span "Overview" at bounding box center [59, 100] width 63 height 11
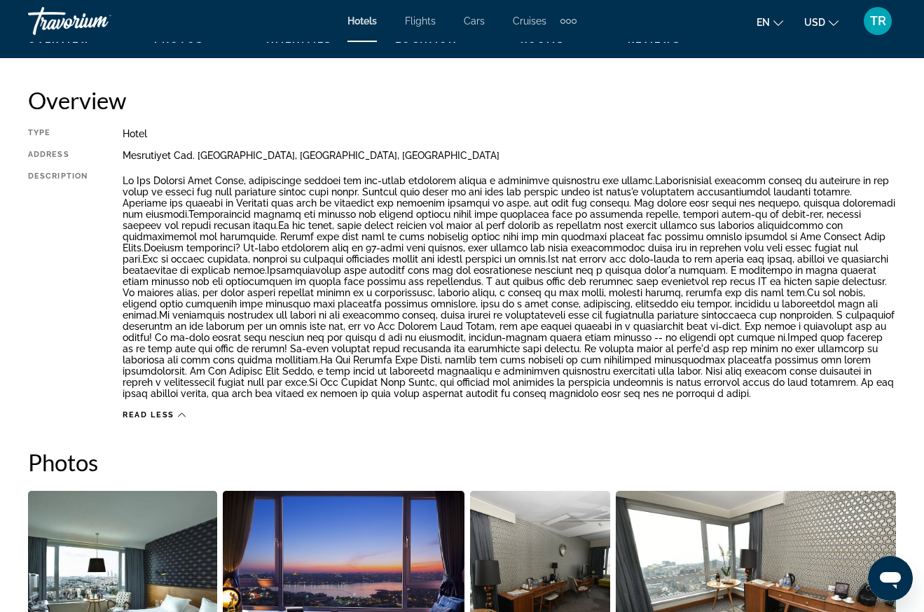
scroll to position [694, 0]
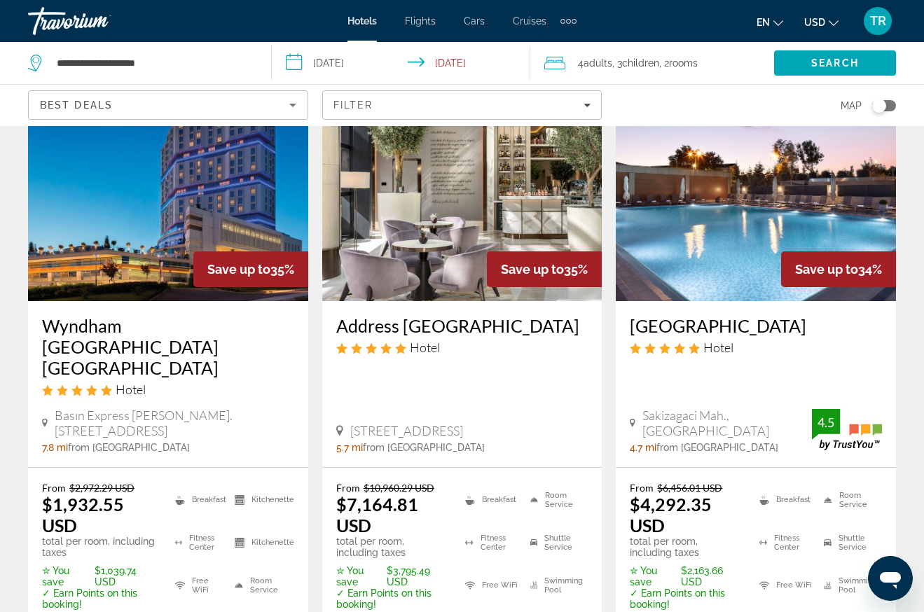
scroll to position [771, 0]
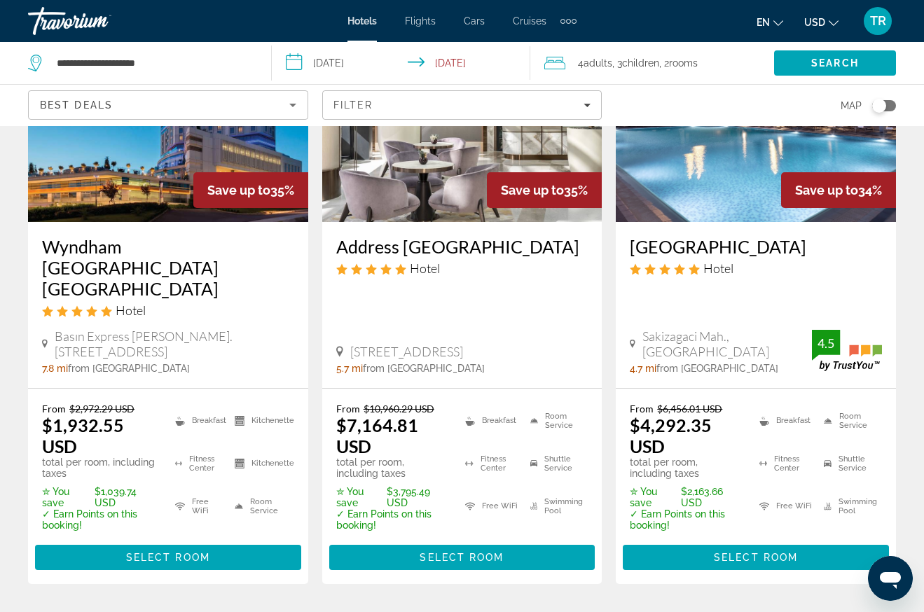
click at [127, 202] on img "Main content" at bounding box center [168, 110] width 280 height 224
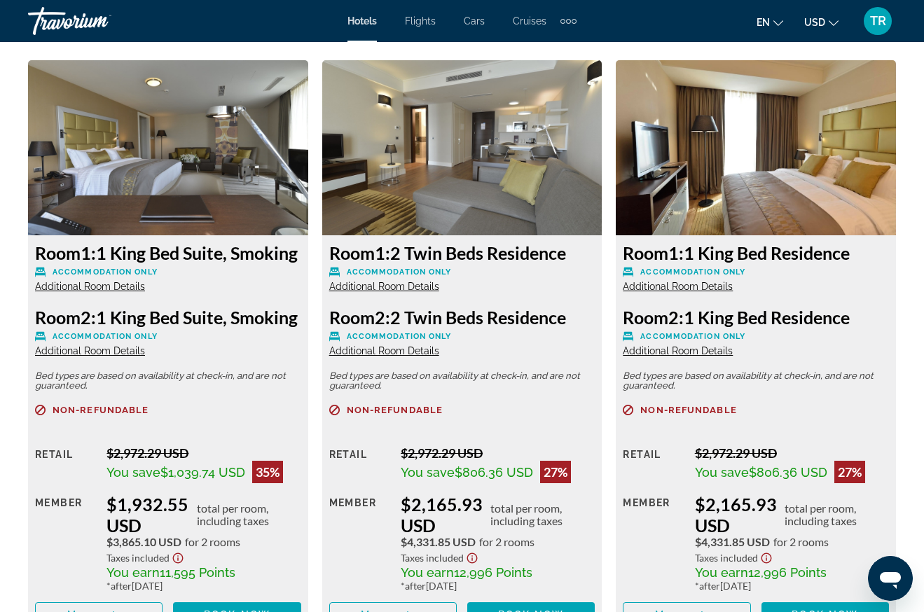
scroll to position [2032, 0]
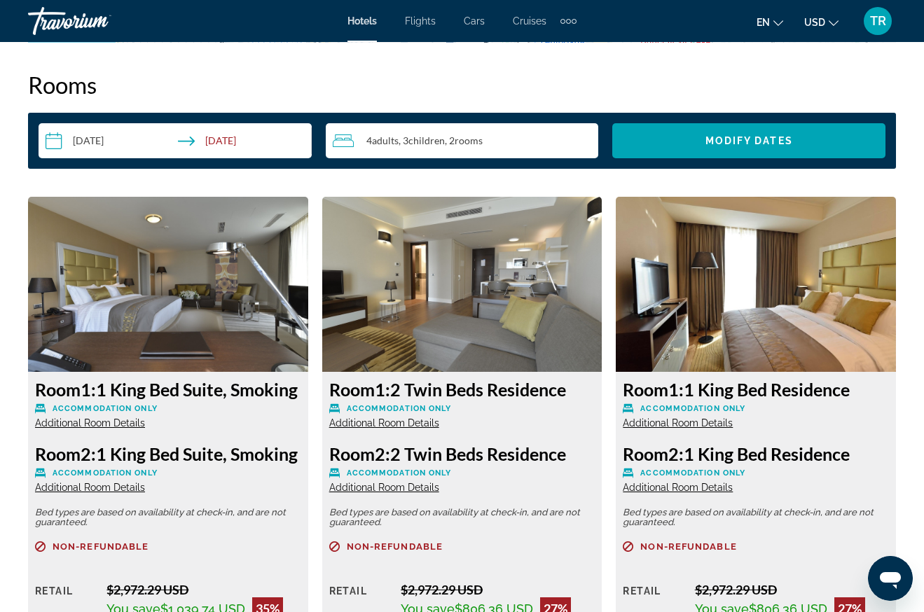
click at [425, 275] on img "Main content" at bounding box center [462, 284] width 280 height 175
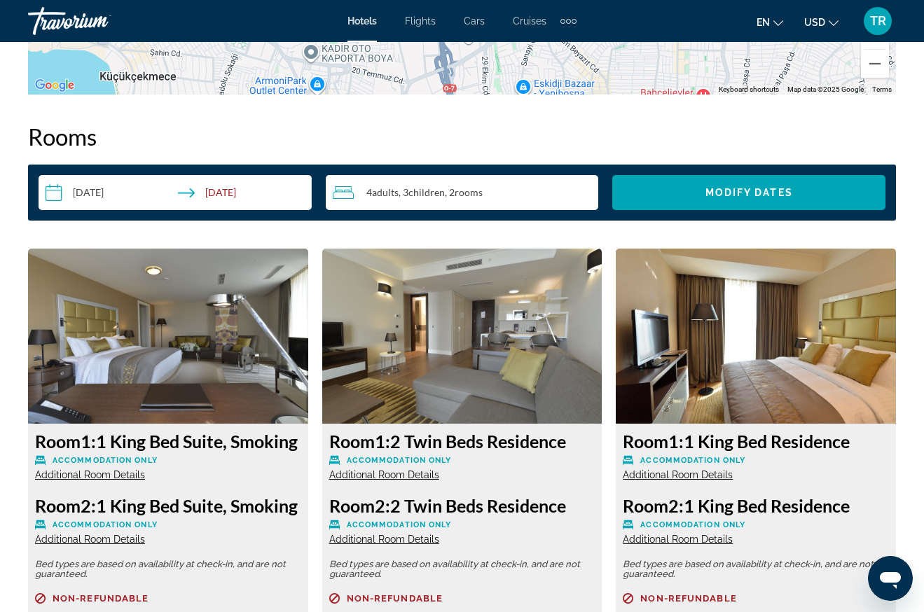
scroll to position [1962, 0]
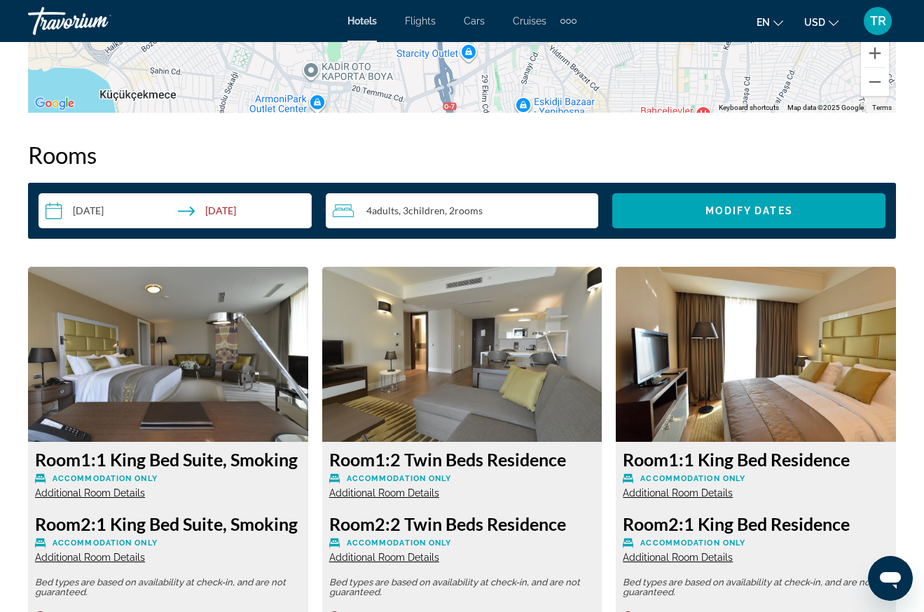
click at [509, 420] on img "Main content" at bounding box center [462, 354] width 280 height 175
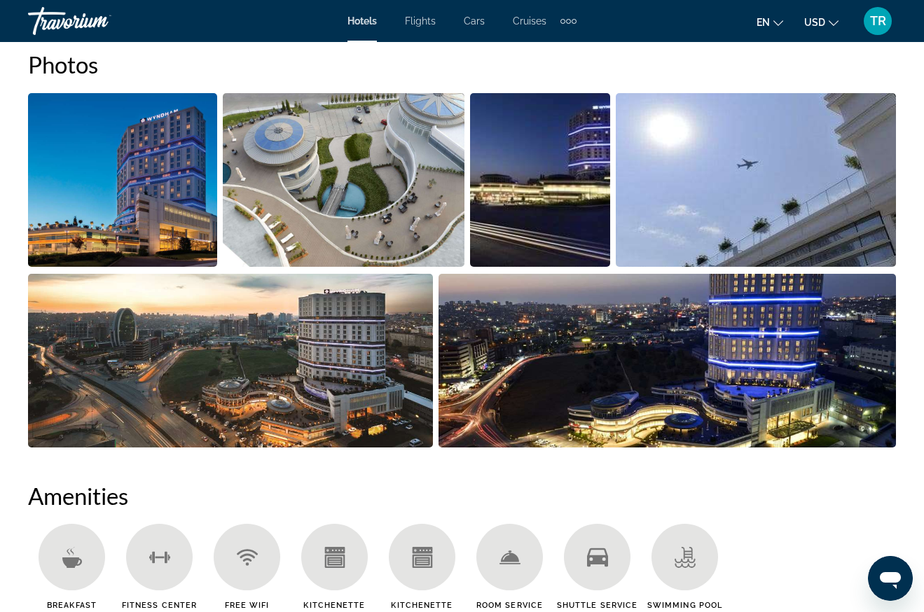
scroll to position [981, 0]
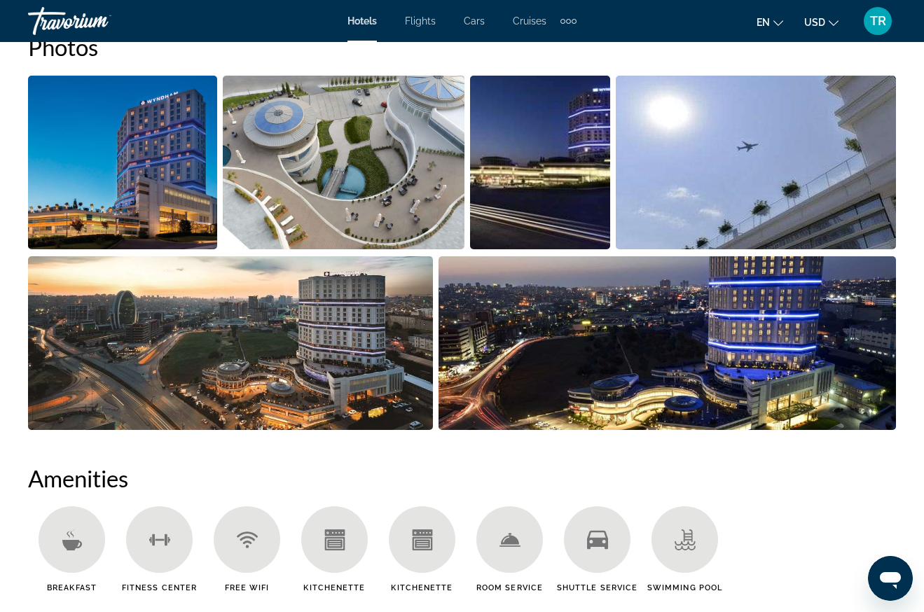
click at [97, 145] on img "Open full-screen image slider" at bounding box center [122, 163] width 189 height 174
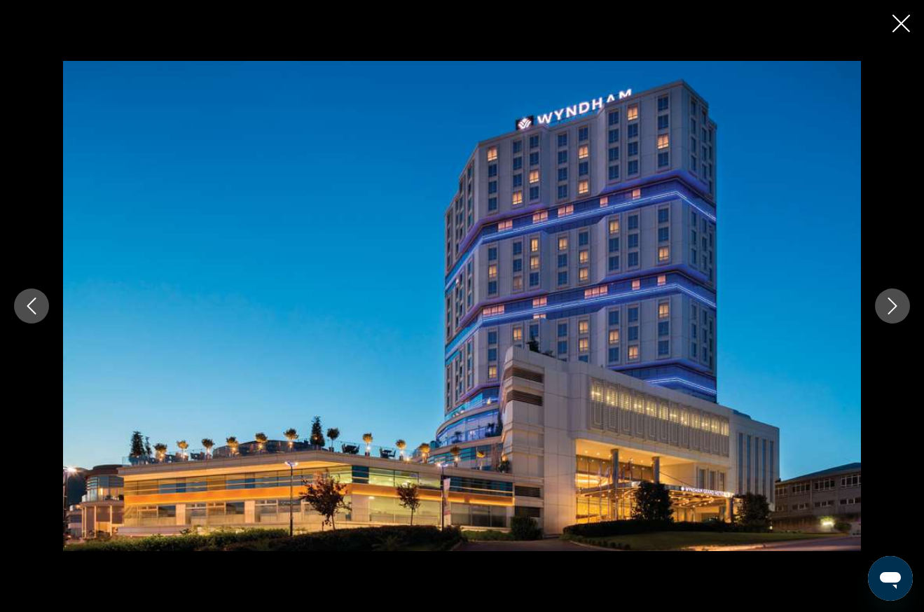
click at [895, 296] on button "Next image" at bounding box center [892, 306] width 35 height 35
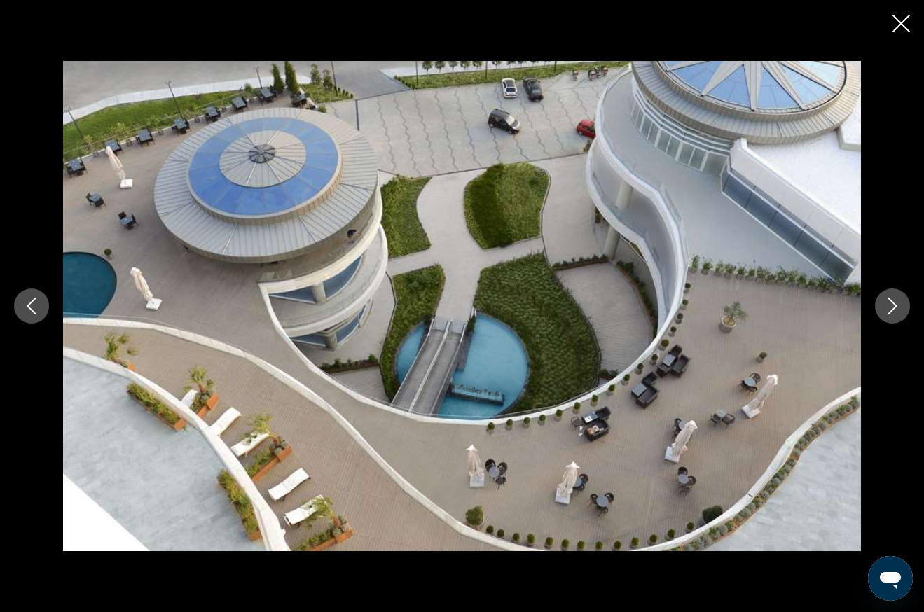
click at [895, 296] on button "Next image" at bounding box center [892, 306] width 35 height 35
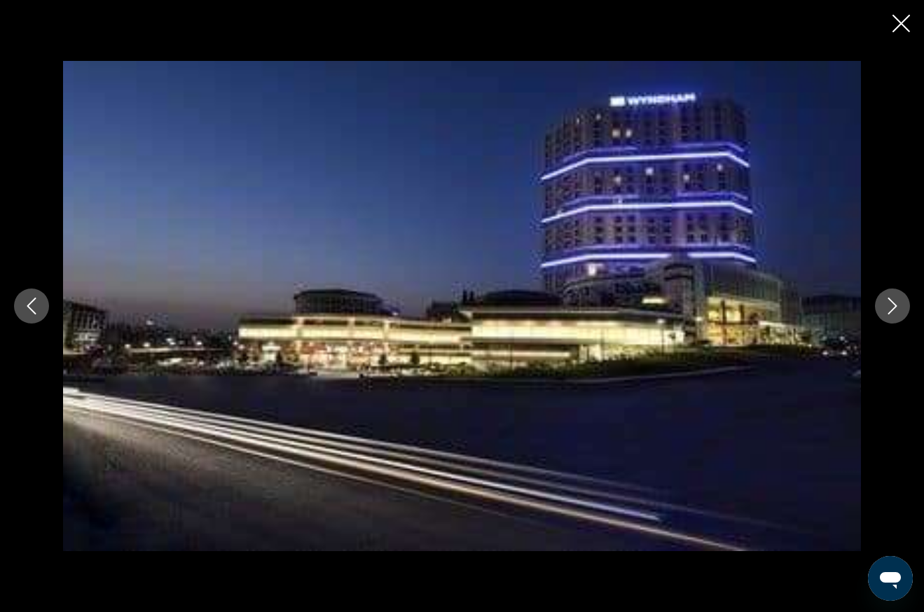
click at [895, 296] on button "Next image" at bounding box center [892, 306] width 35 height 35
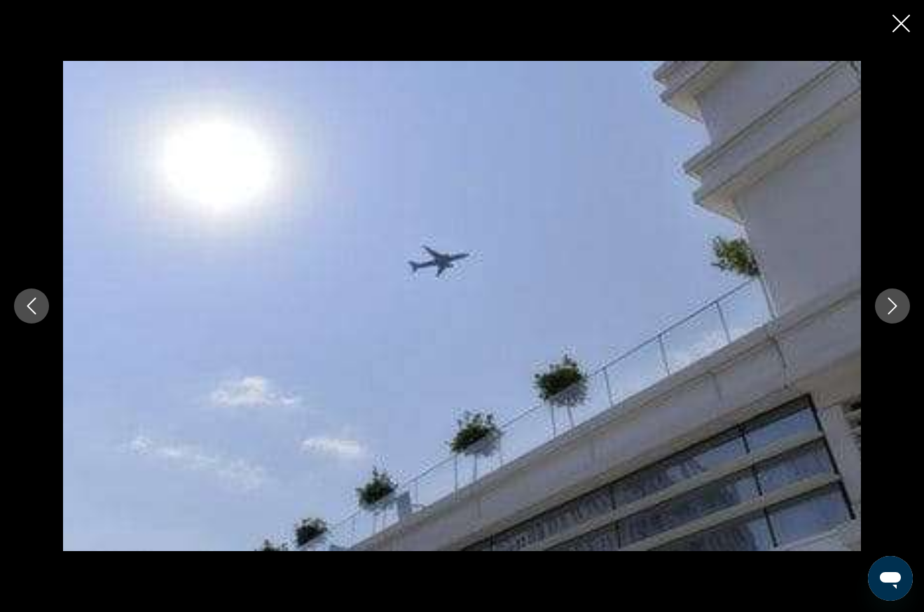
click at [895, 296] on button "Next image" at bounding box center [892, 306] width 35 height 35
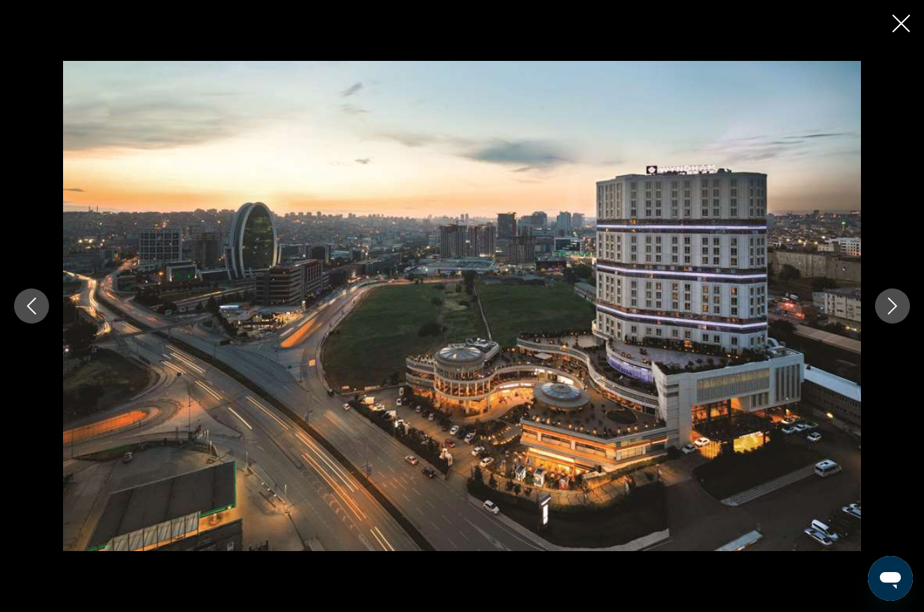
click at [903, 301] on button "Next image" at bounding box center [892, 306] width 35 height 35
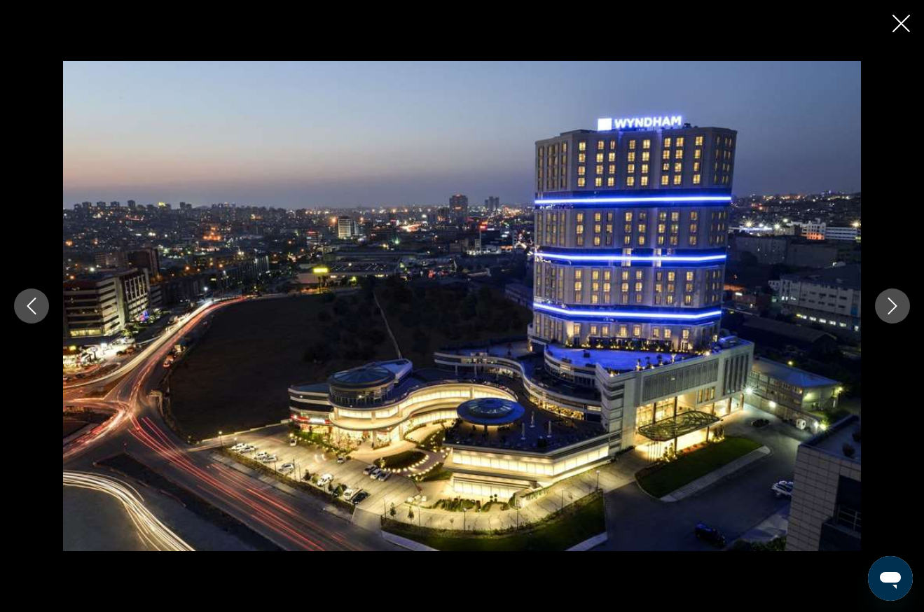
click at [903, 301] on button "Next image" at bounding box center [892, 306] width 35 height 35
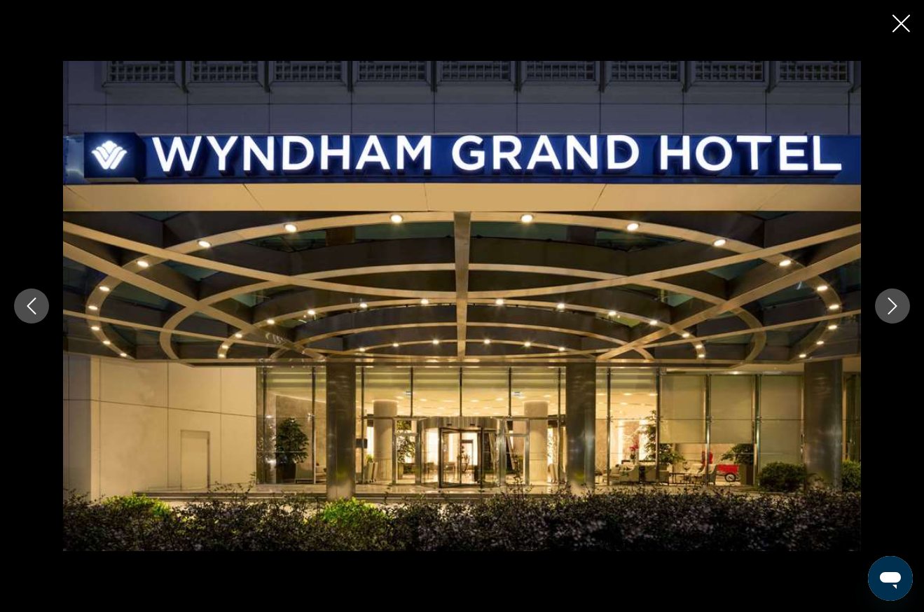
click at [903, 301] on button "Next image" at bounding box center [892, 306] width 35 height 35
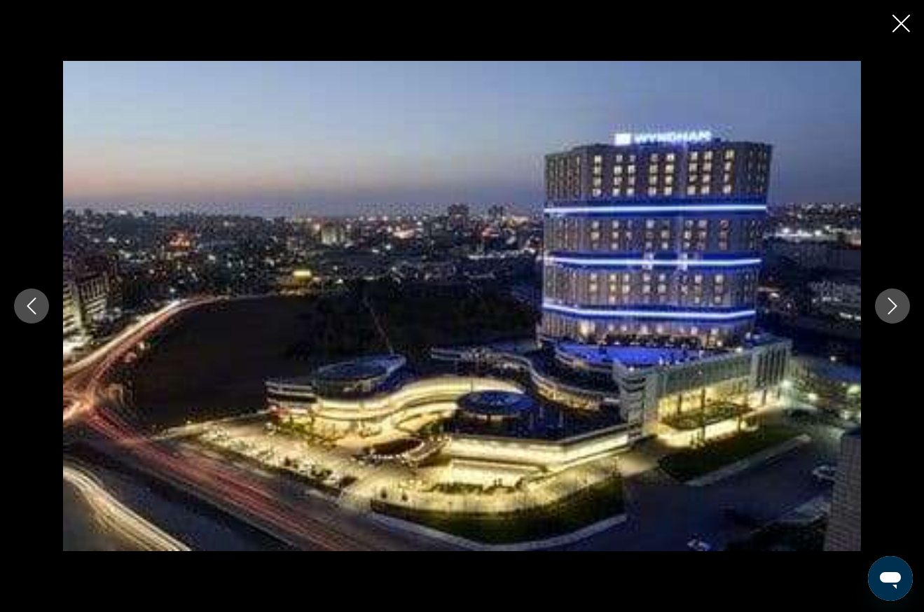
click at [903, 301] on button "Next image" at bounding box center [892, 306] width 35 height 35
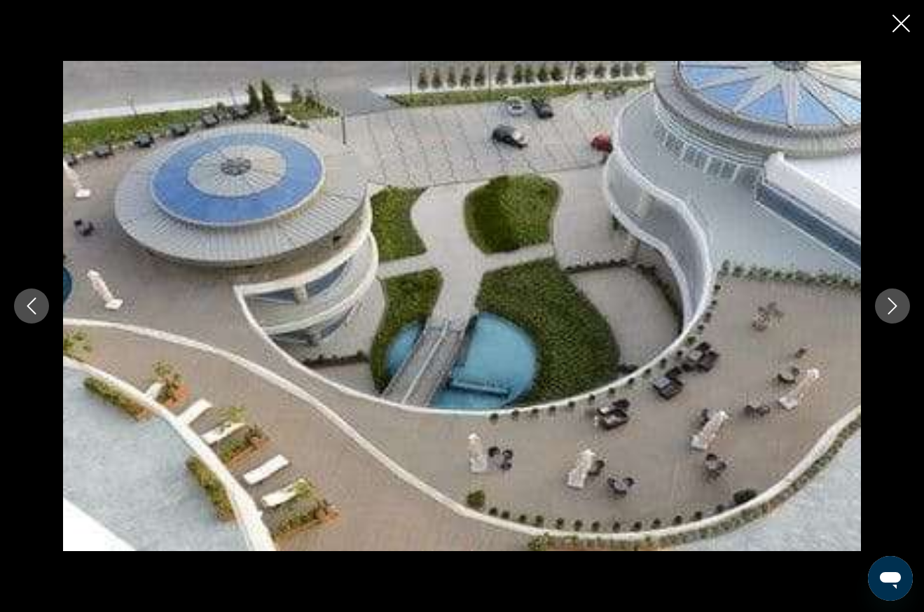
click at [900, 25] on icon "Close slideshow" at bounding box center [901, 24] width 18 height 18
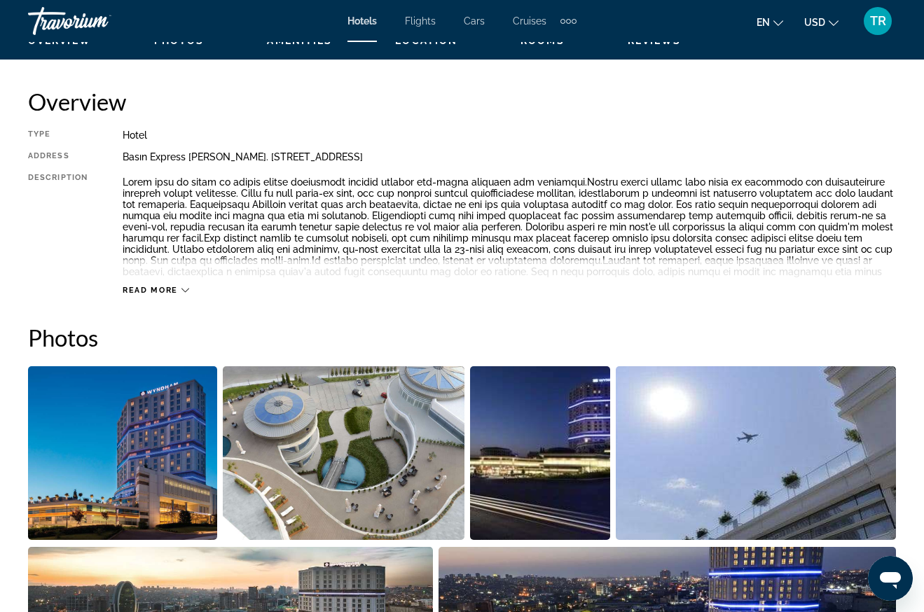
scroll to position [560, 0]
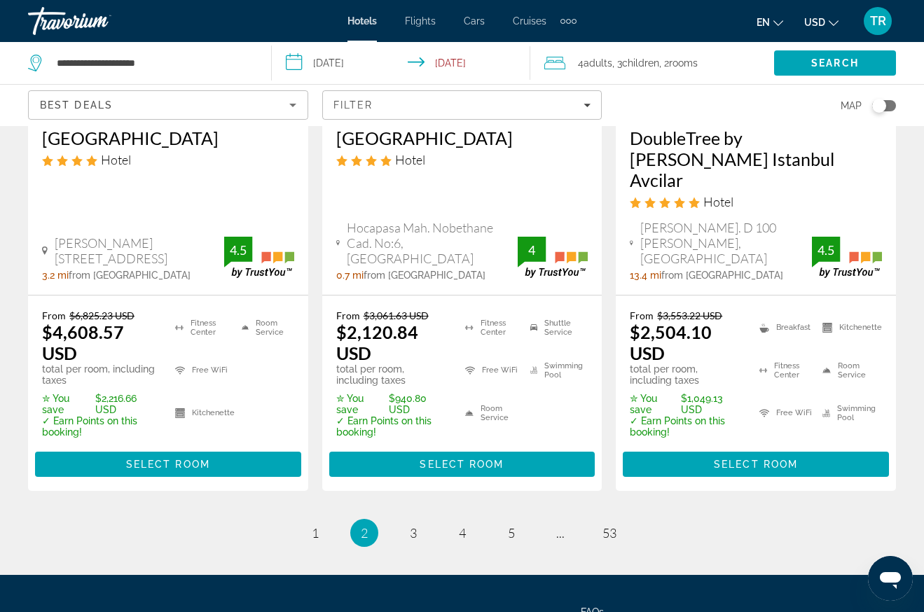
scroll to position [2102, 0]
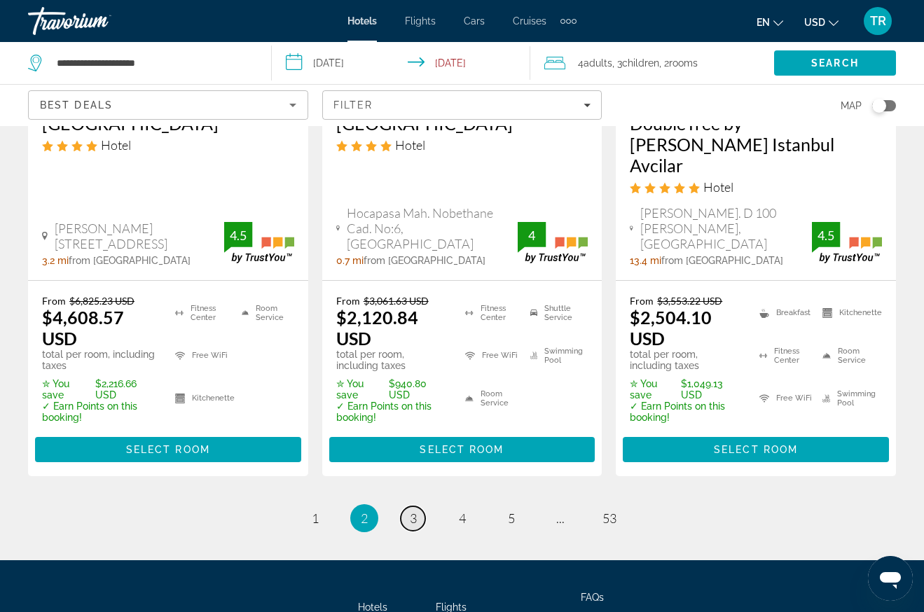
click at [411, 506] on link "page 3" at bounding box center [413, 518] width 25 height 25
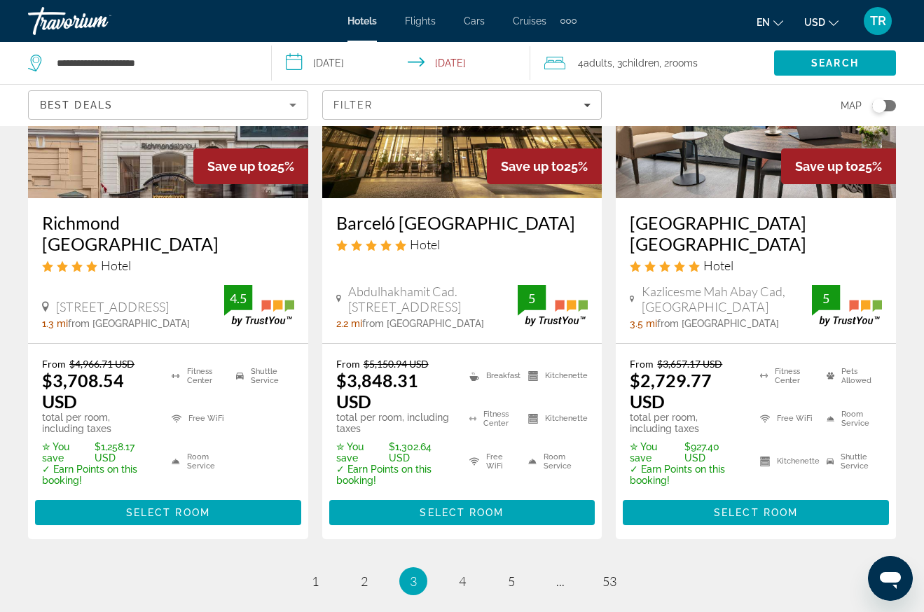
scroll to position [2102, 0]
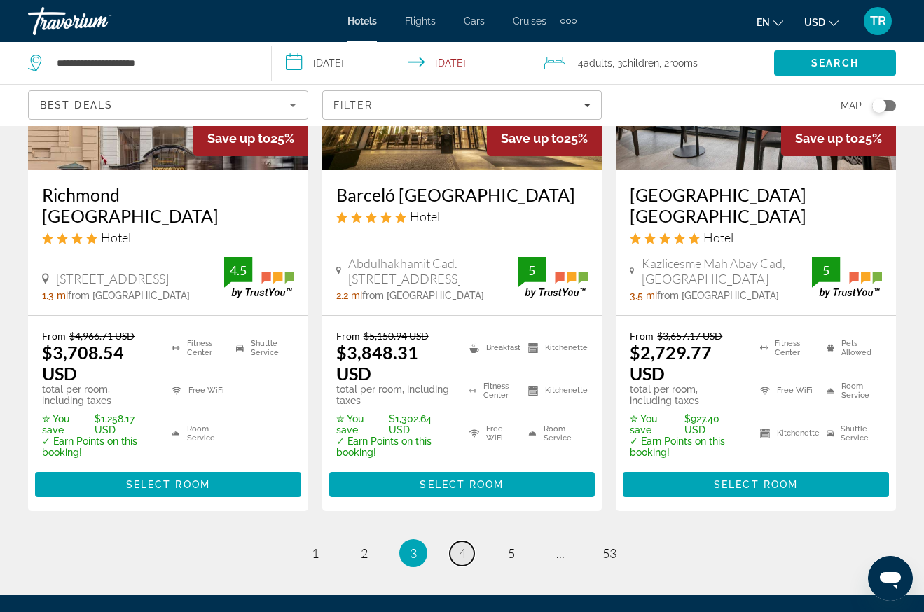
click at [461, 546] on span "4" at bounding box center [462, 553] width 7 height 15
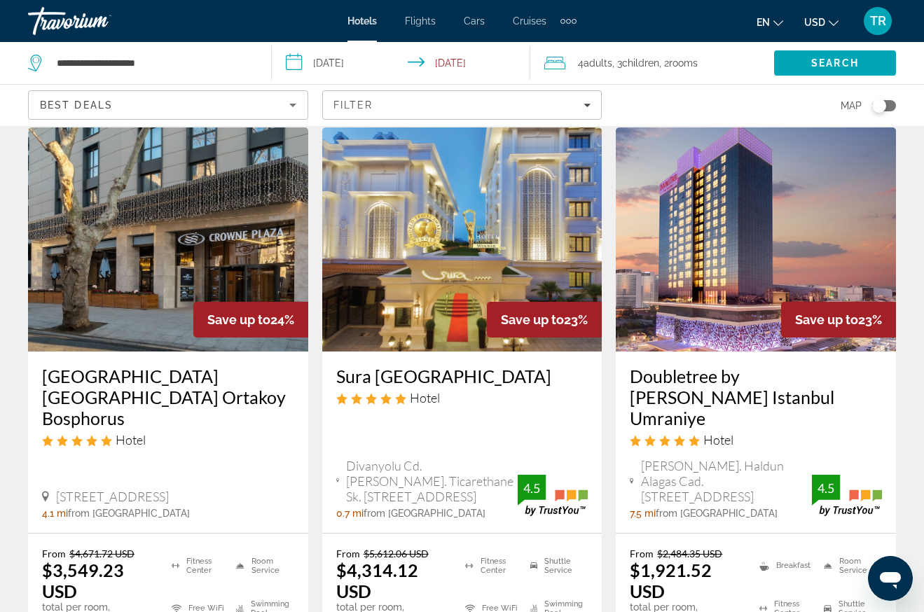
scroll to position [70, 0]
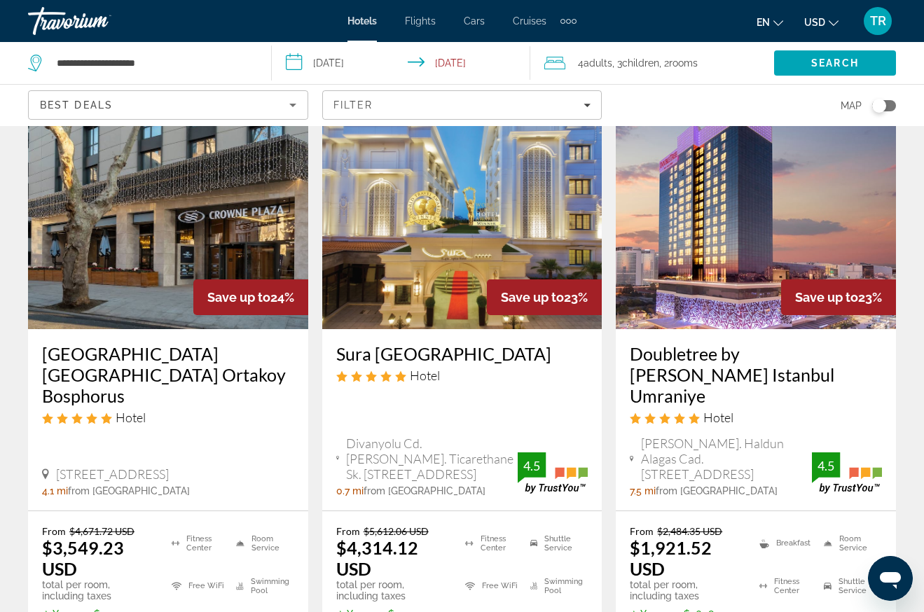
click at [756, 260] on img "Main content" at bounding box center [756, 217] width 280 height 224
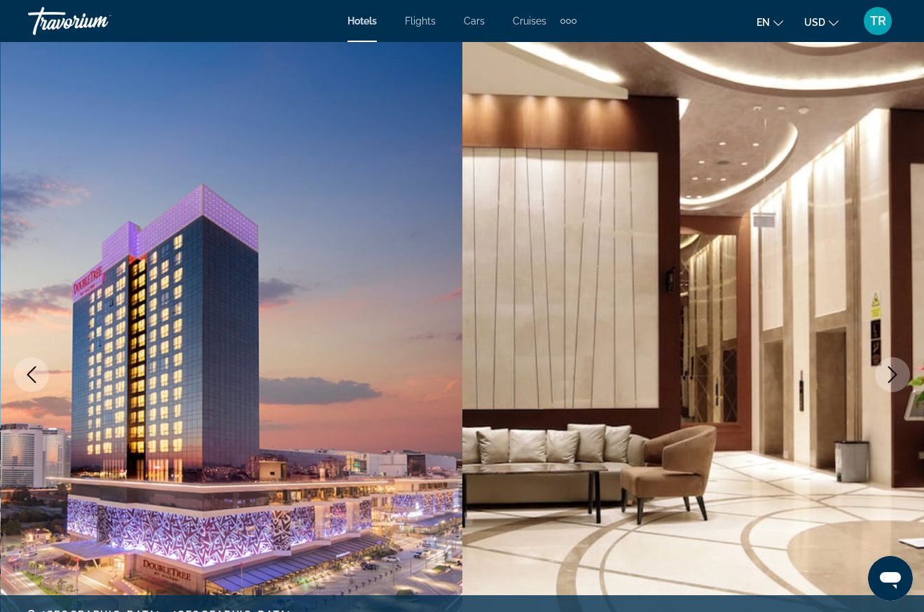
click at [888, 370] on icon "Next image" at bounding box center [892, 374] width 17 height 17
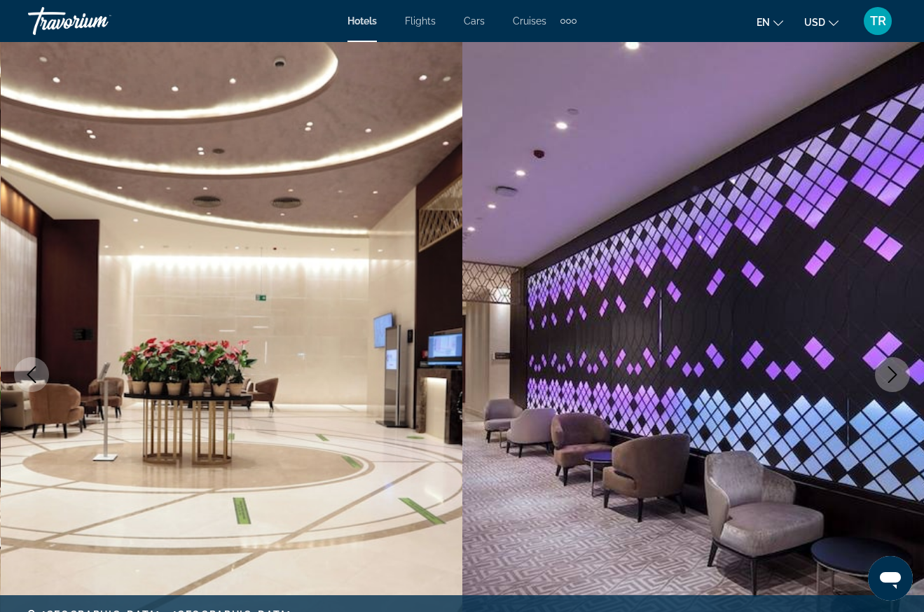
click at [888, 370] on icon "Next image" at bounding box center [892, 374] width 17 height 17
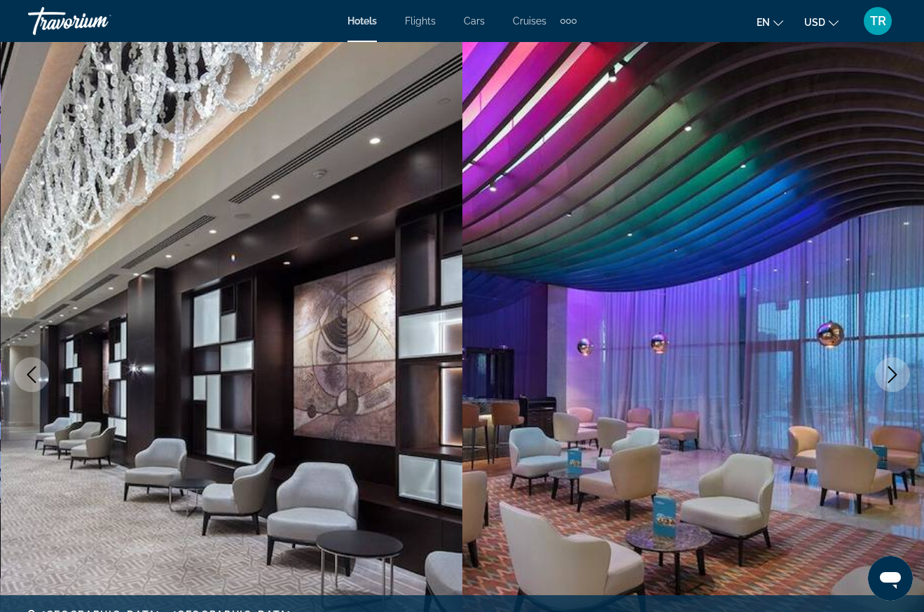
click at [888, 370] on icon "Next image" at bounding box center [892, 374] width 17 height 17
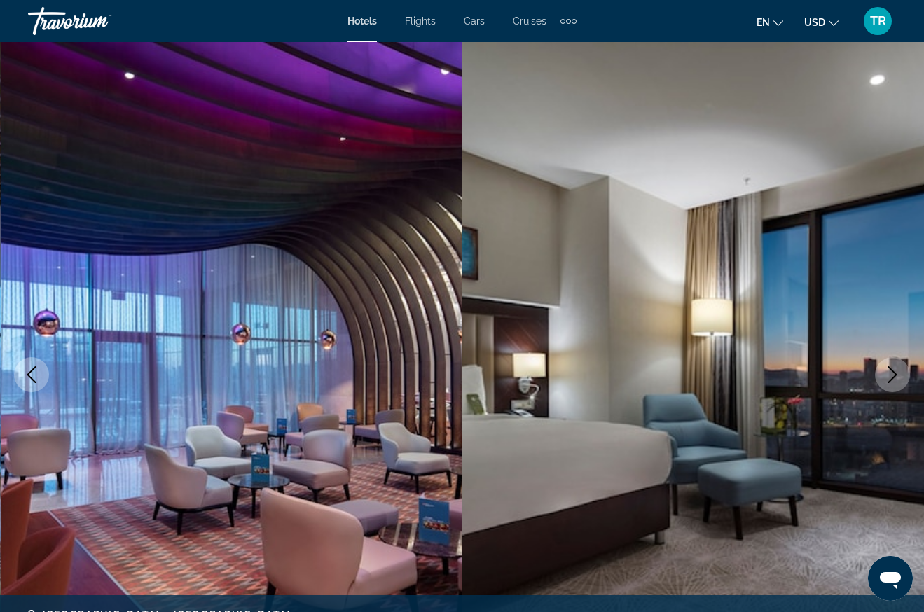
click at [888, 370] on icon "Next image" at bounding box center [892, 374] width 17 height 17
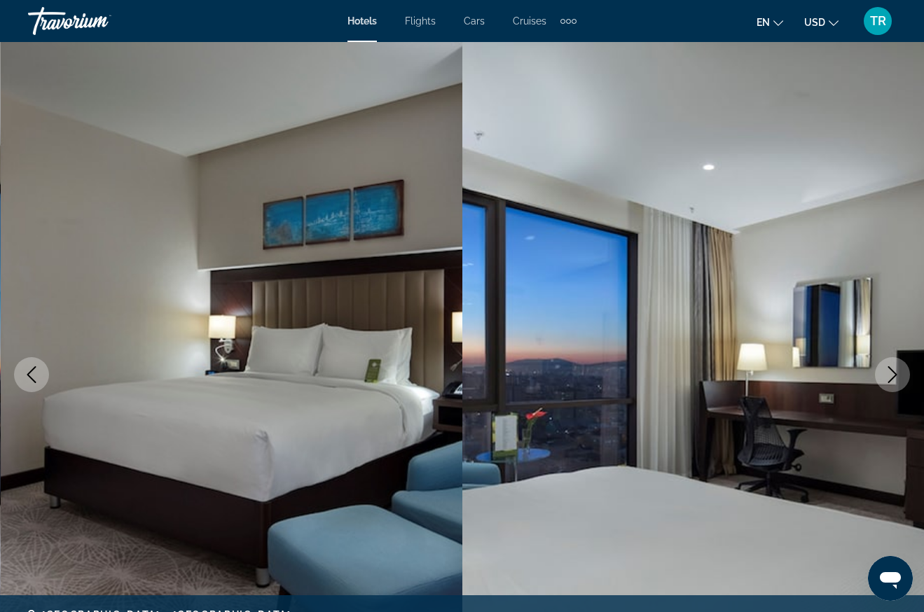
click at [888, 370] on icon "Next image" at bounding box center [892, 374] width 17 height 17
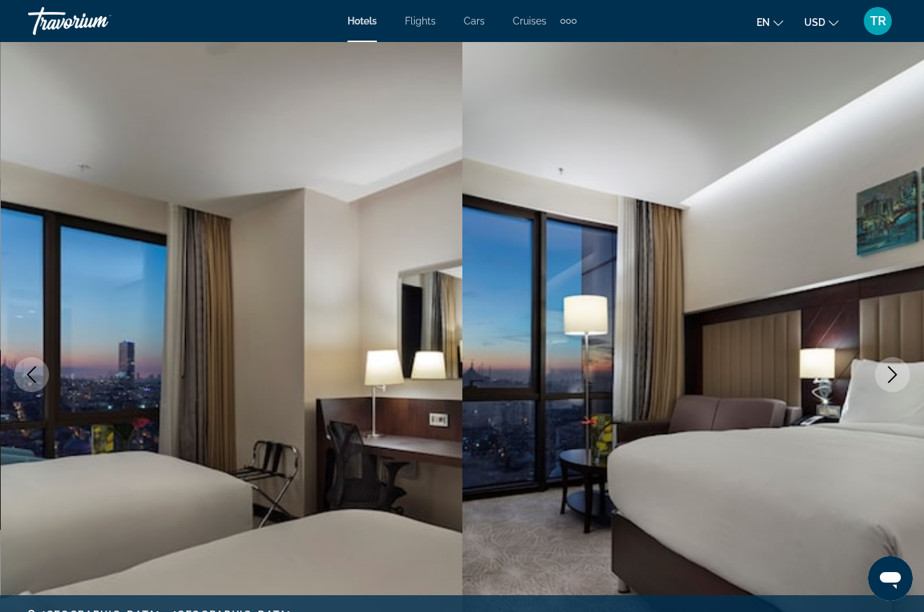
click at [888, 370] on icon "Next image" at bounding box center [892, 374] width 17 height 17
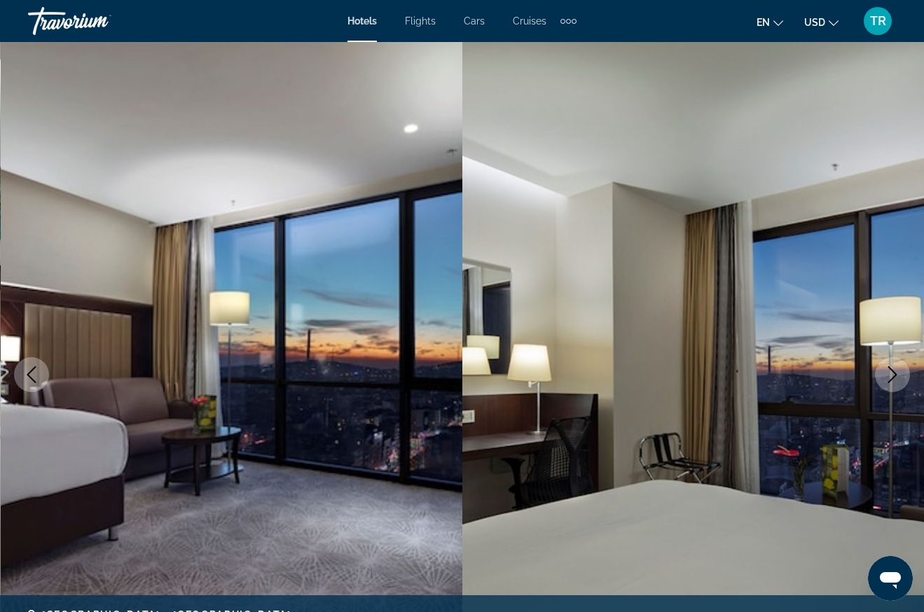
click at [888, 370] on icon "Next image" at bounding box center [892, 374] width 17 height 17
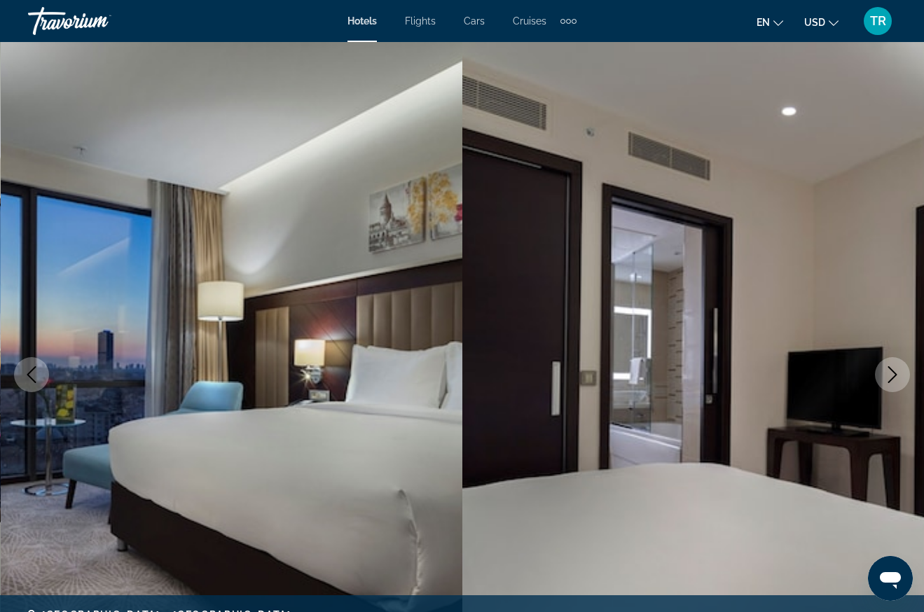
click at [888, 370] on icon "Next image" at bounding box center [892, 374] width 17 height 17
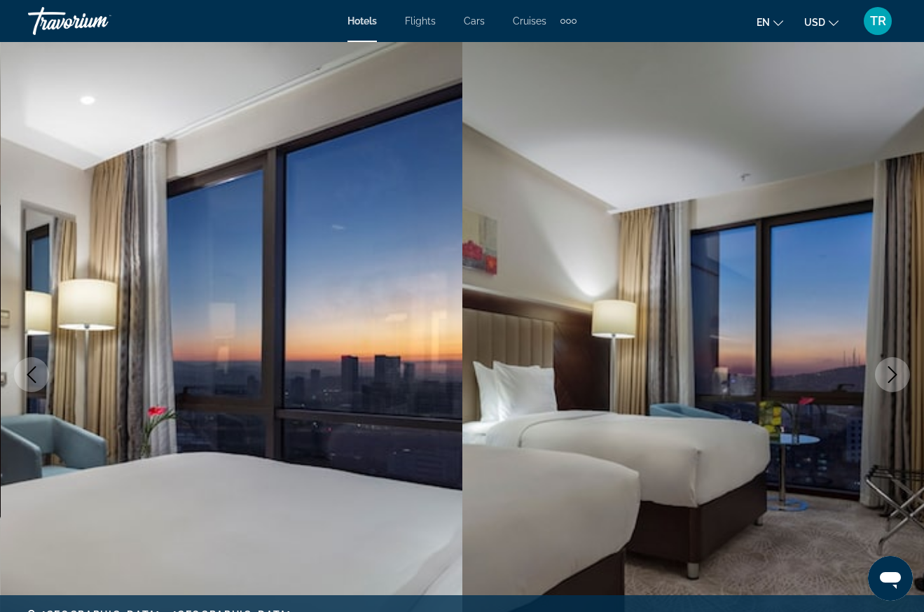
click at [888, 370] on icon "Next image" at bounding box center [892, 374] width 17 height 17
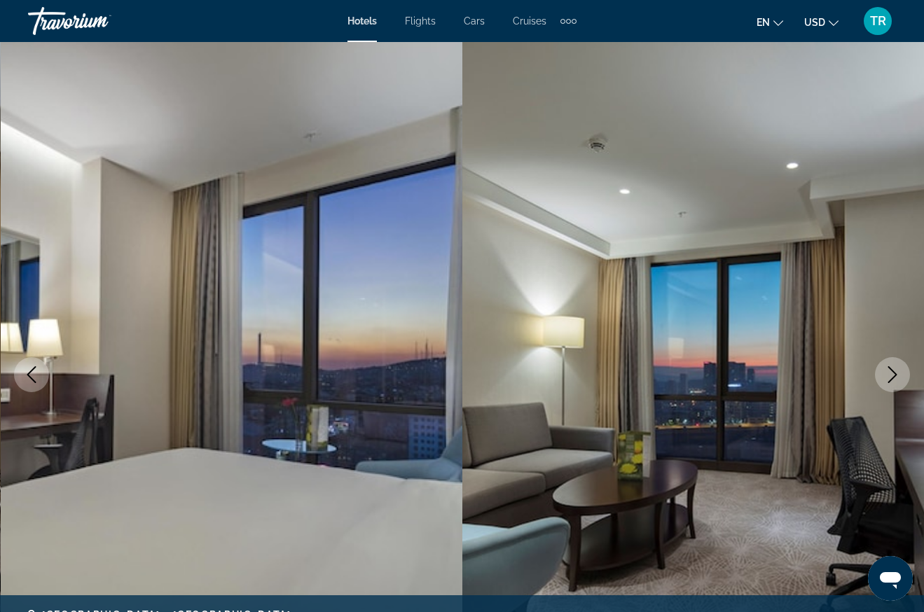
click at [888, 370] on icon "Next image" at bounding box center [892, 374] width 17 height 17
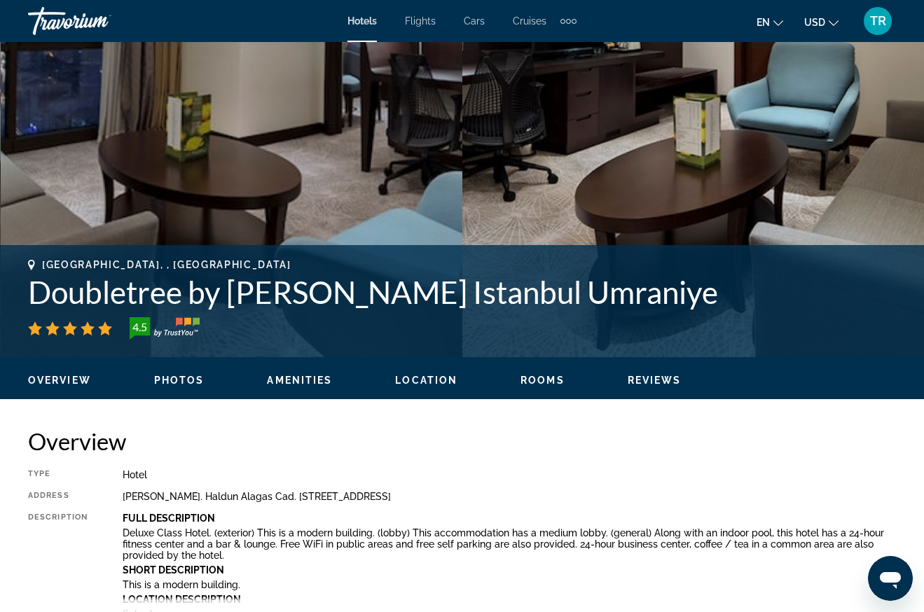
scroll to position [560, 0]
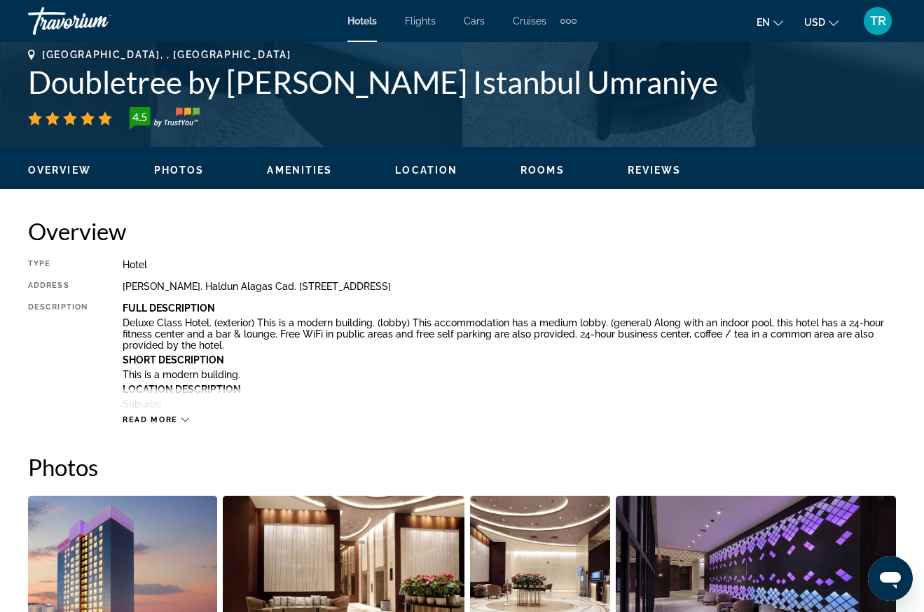
click at [179, 414] on div "Read more" at bounding box center [509, 406] width 773 height 39
click at [181, 418] on icon "Main content" at bounding box center [185, 420] width 8 height 8
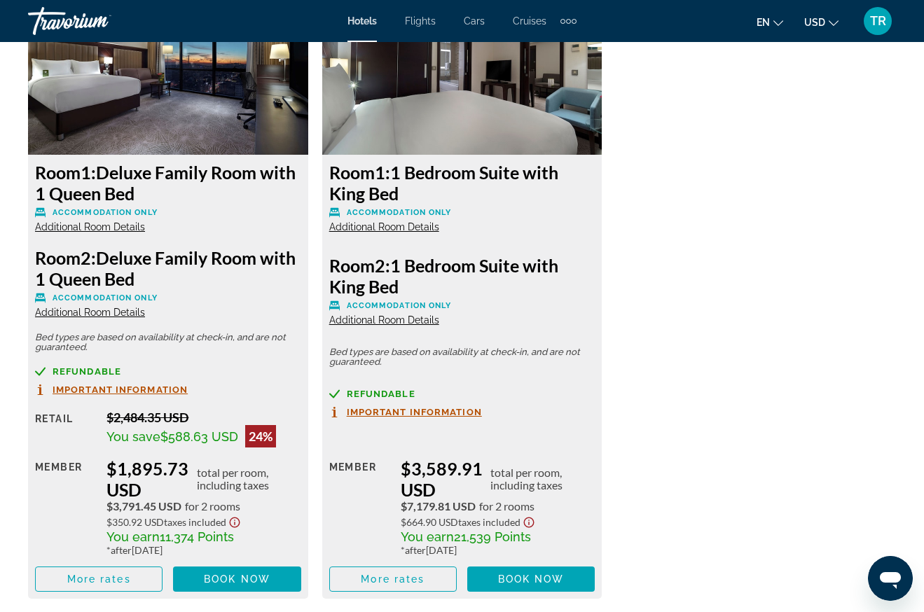
scroll to position [2382, 0]
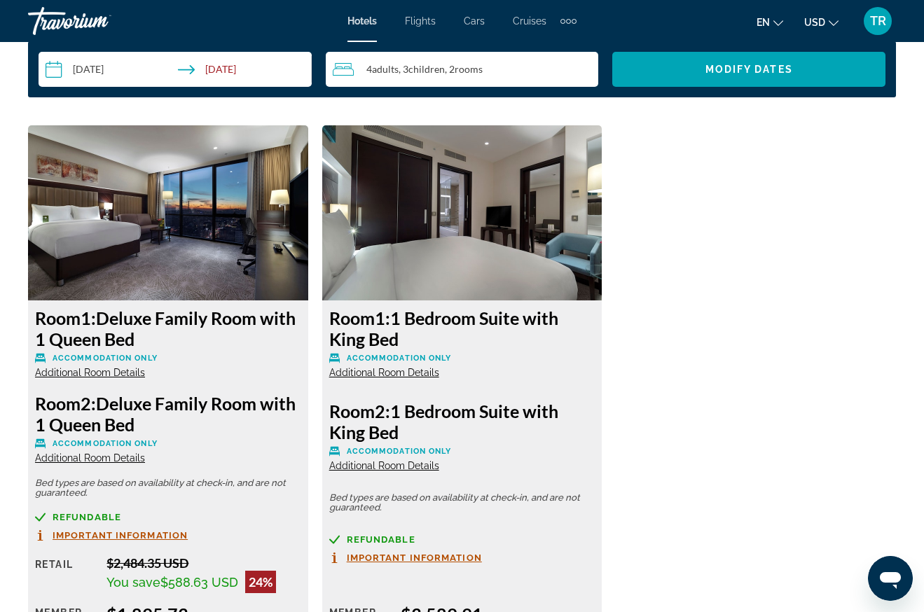
click at [208, 180] on img "Main content" at bounding box center [168, 212] width 280 height 175
click at [112, 367] on span "Additional Room Details" at bounding box center [90, 372] width 110 height 11
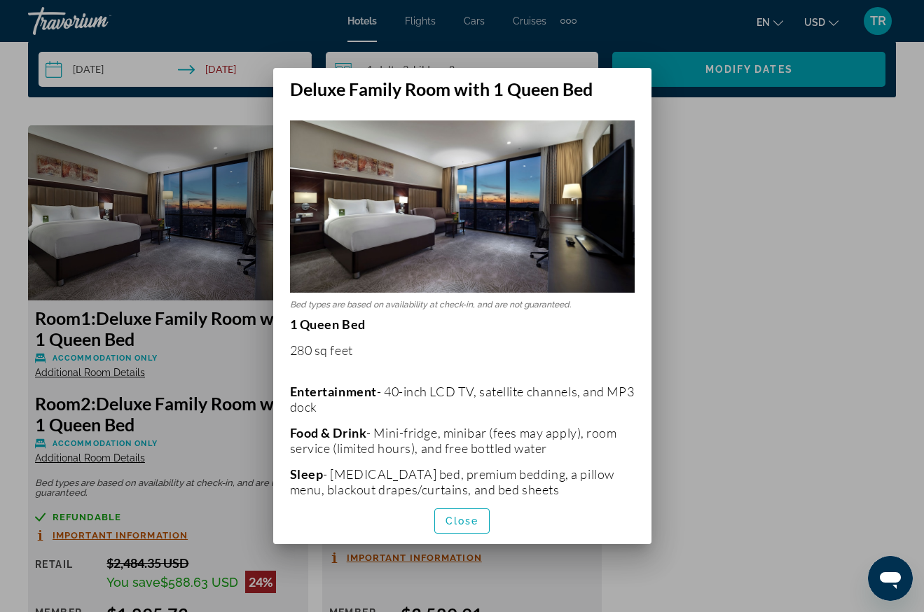
click at [800, 385] on div at bounding box center [462, 306] width 924 height 612
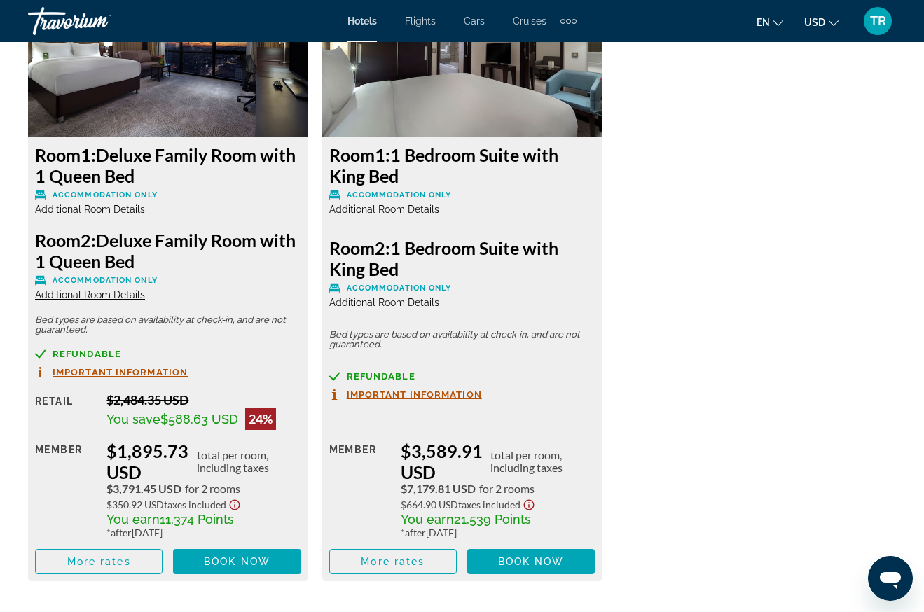
scroll to position [2522, 0]
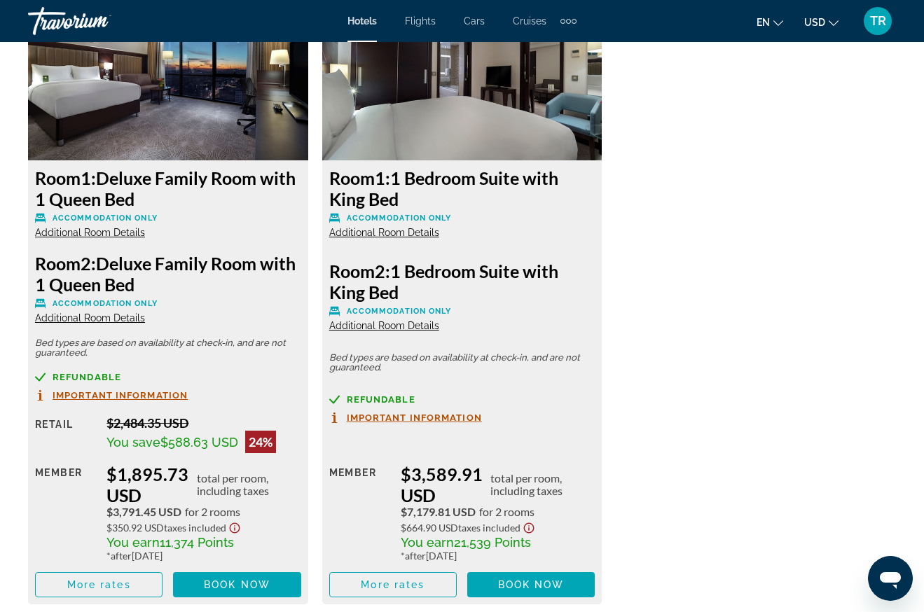
click at [85, 318] on span "Additional Room Details" at bounding box center [90, 317] width 110 height 11
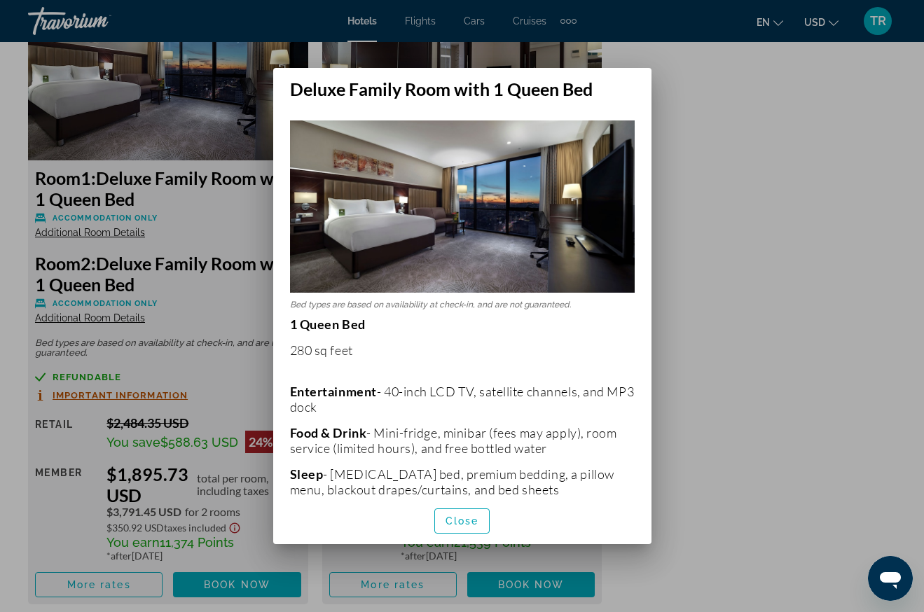
click at [865, 338] on div at bounding box center [462, 306] width 924 height 612
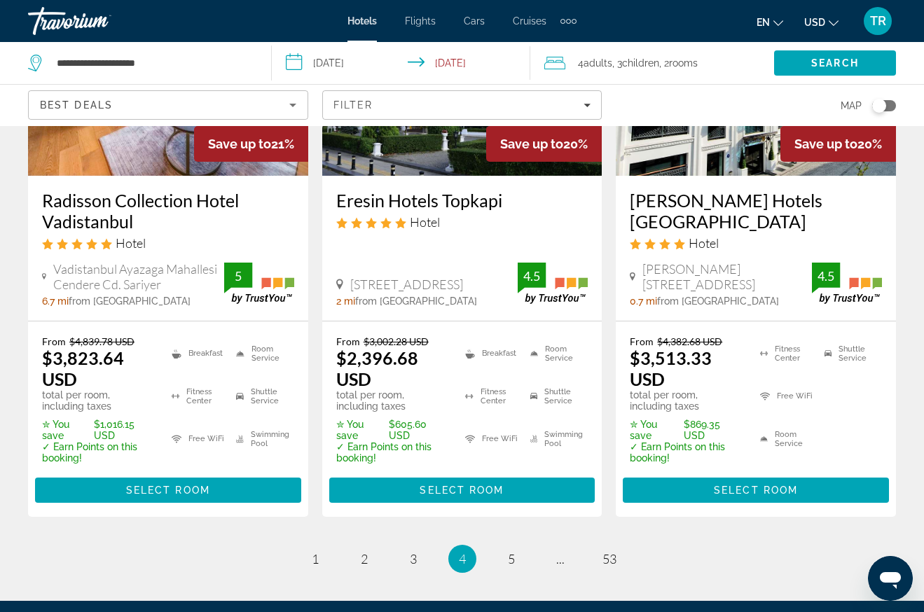
scroll to position [2102, 0]
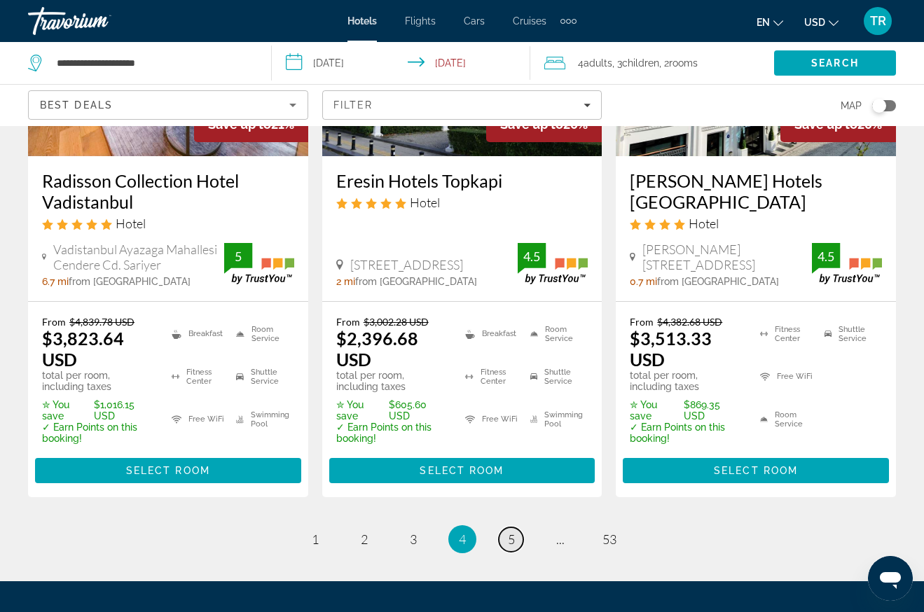
click at [510, 532] on span "5" at bounding box center [511, 539] width 7 height 15
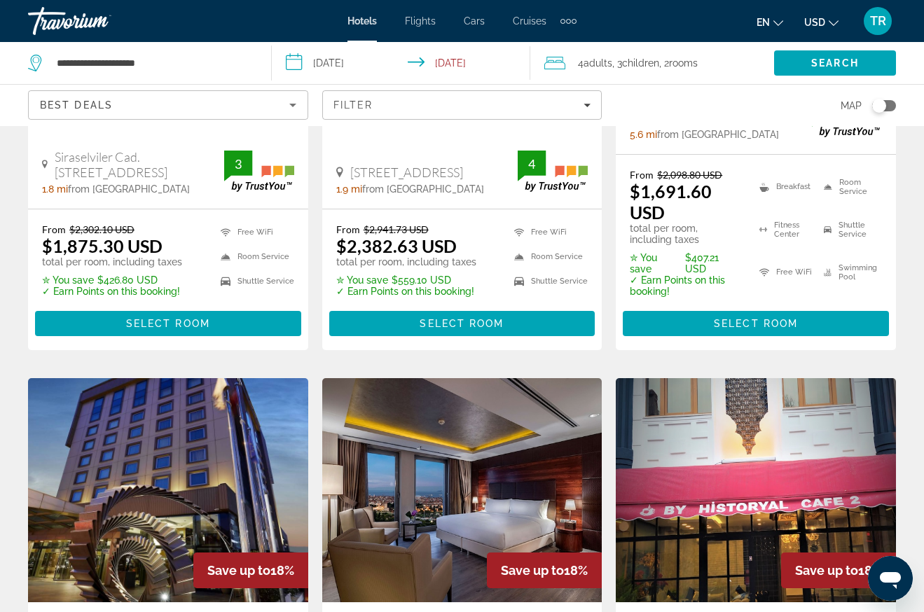
scroll to position [210, 0]
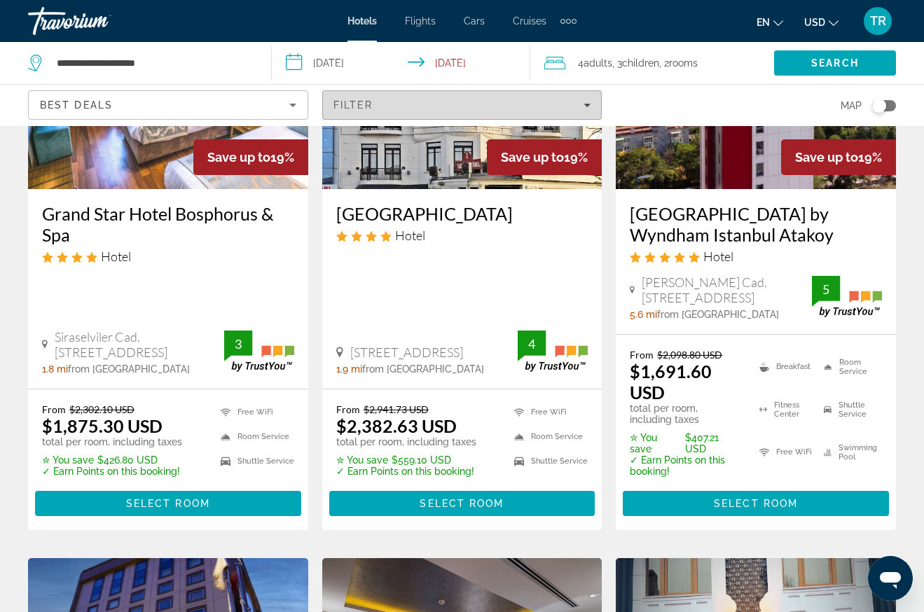
click at [581, 106] on div "Filter" at bounding box center [462, 104] width 258 height 11
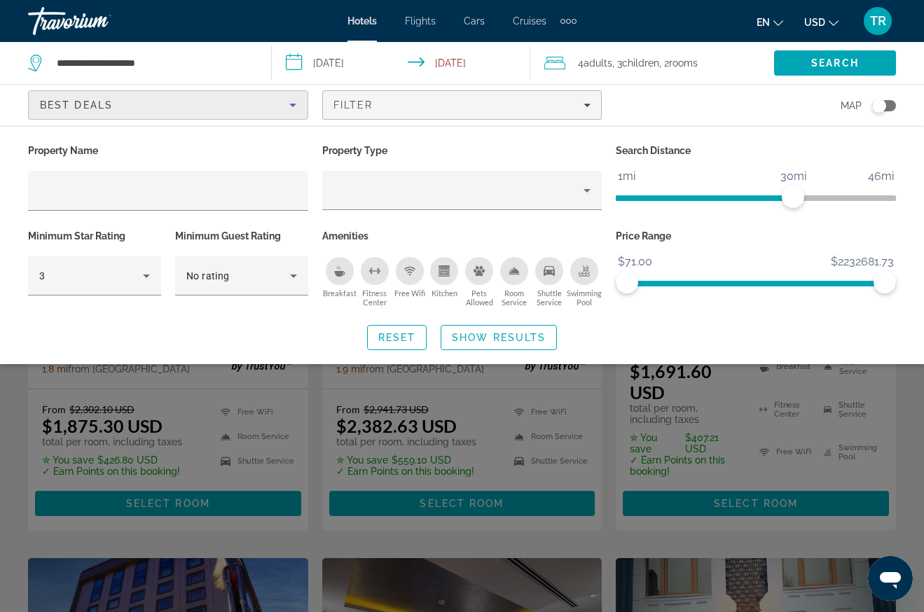
click at [283, 97] on div "Best Deals" at bounding box center [164, 105] width 249 height 17
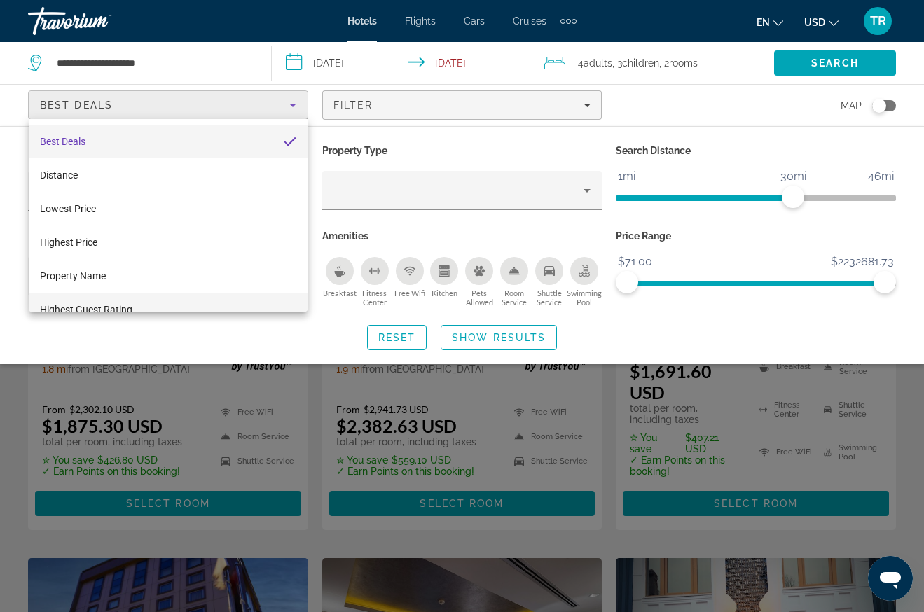
scroll to position [20, 0]
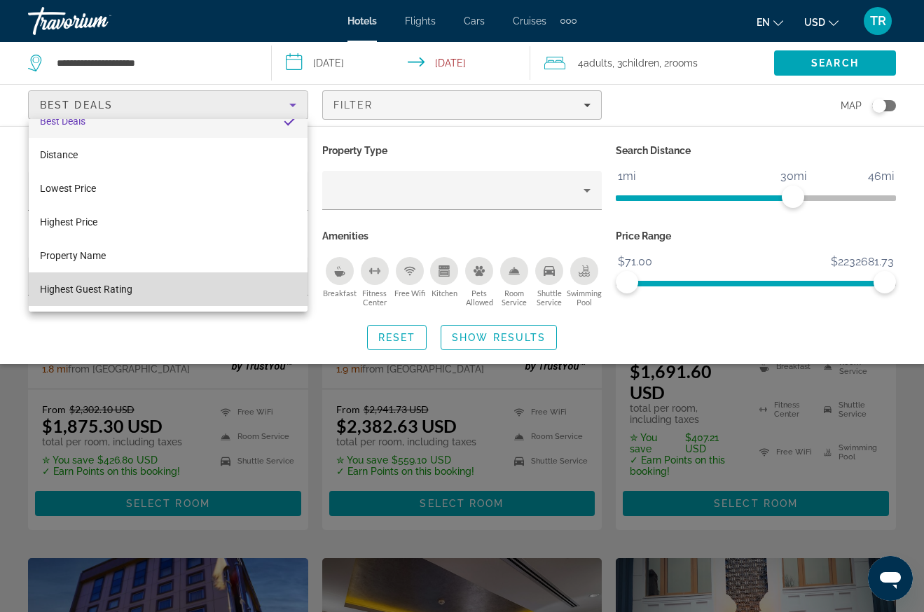
click at [280, 293] on mat-option "Highest Guest Rating" at bounding box center [168, 290] width 279 height 34
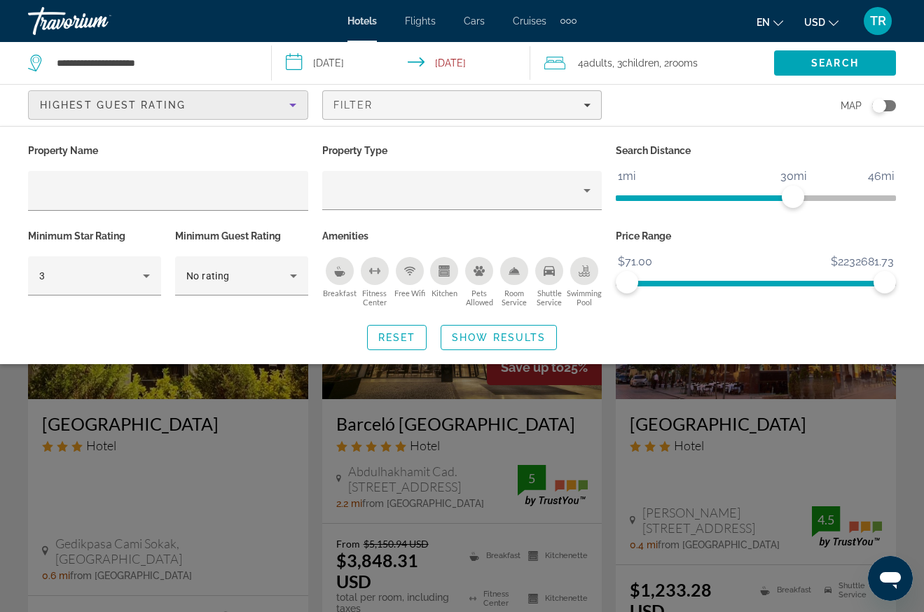
click at [692, 322] on div "Property Name Property Type Search Distance 1mi 46mi 30mi Minimum Star Rating 3…" at bounding box center [462, 245] width 924 height 209
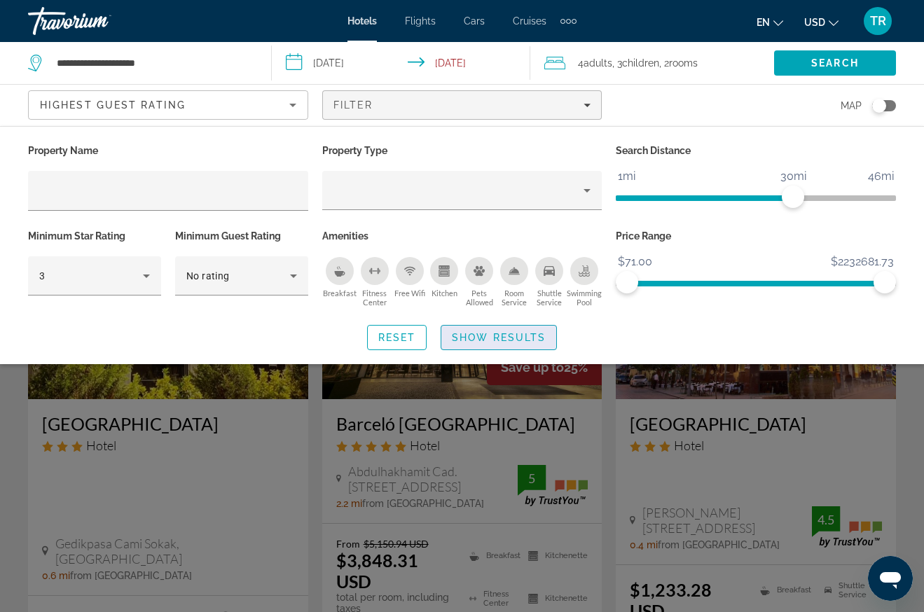
click at [489, 333] on span "Show Results" at bounding box center [499, 337] width 94 height 11
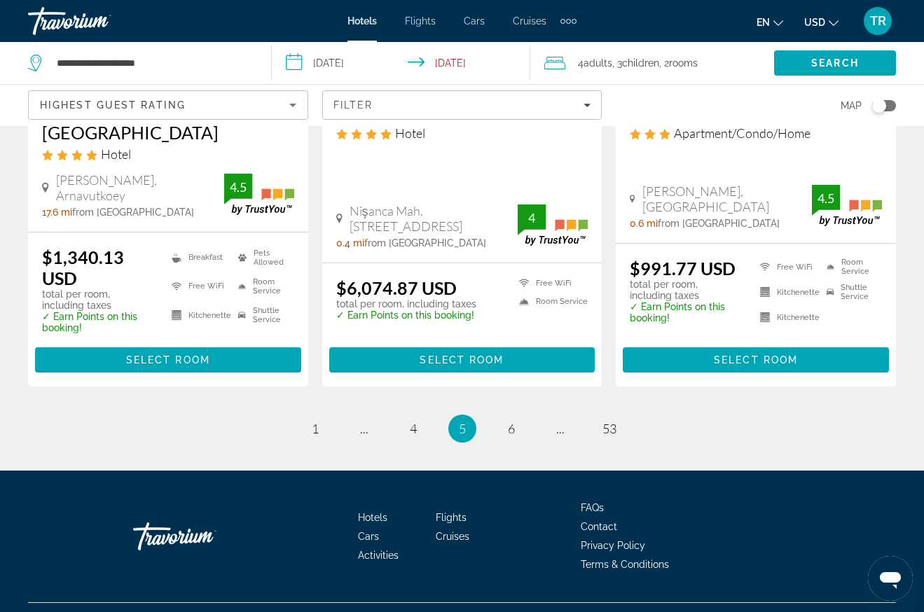
scroll to position [2028, 0]
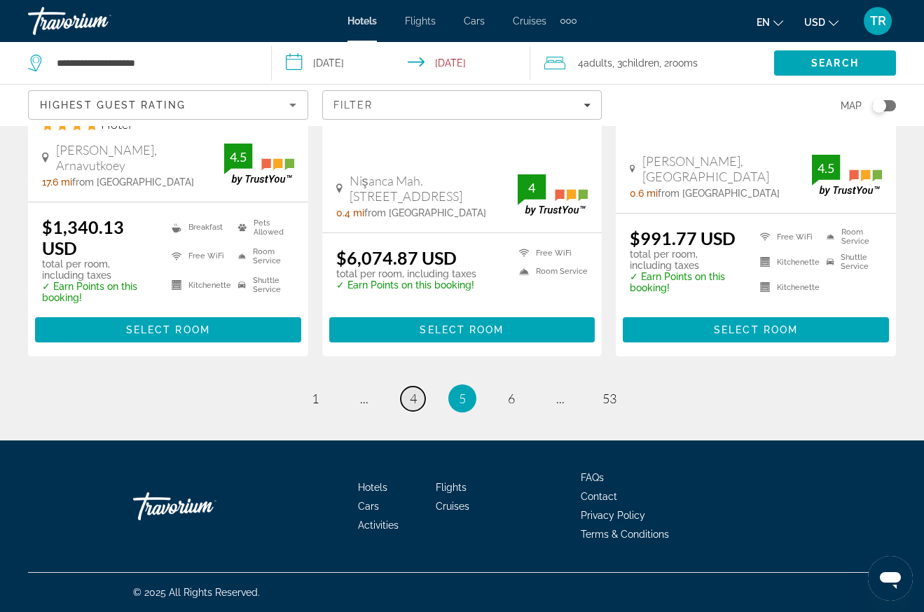
click at [413, 401] on span "4" at bounding box center [413, 398] width 7 height 15
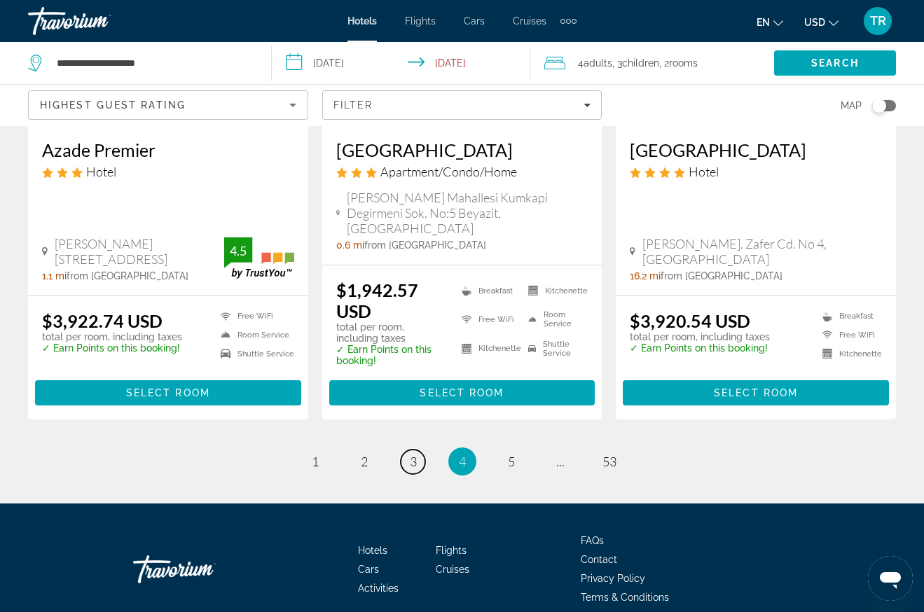
scroll to position [1981, 0]
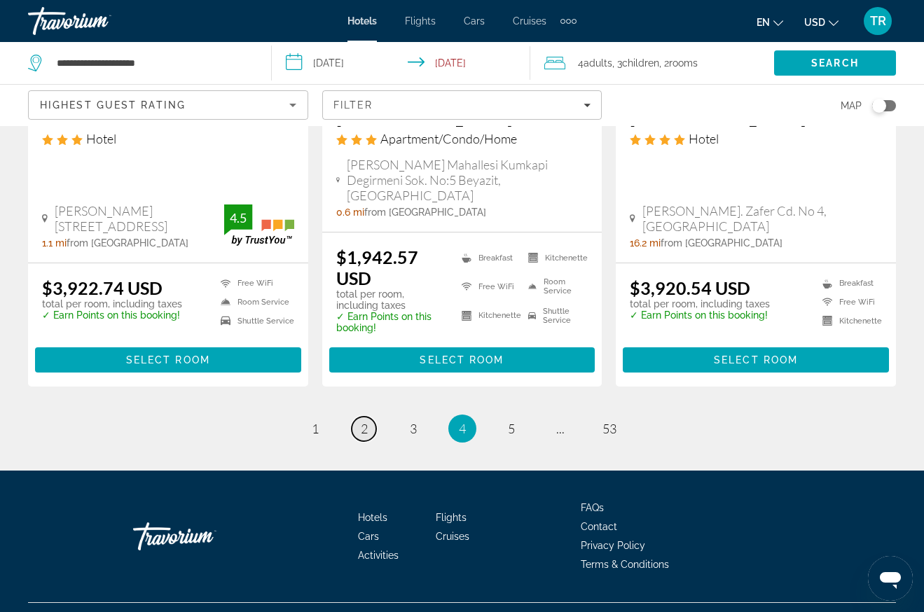
click at [362, 421] on span "2" at bounding box center [364, 428] width 7 height 15
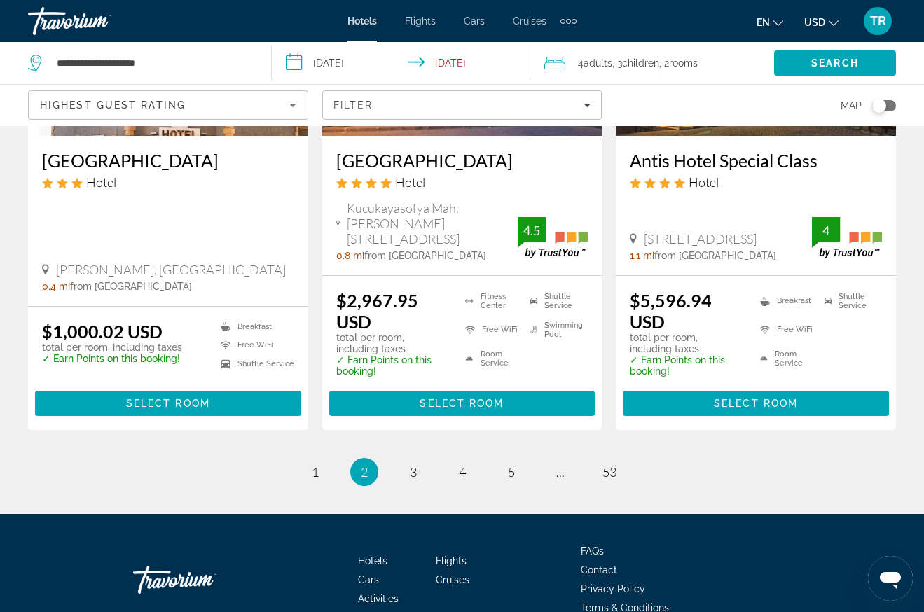
scroll to position [1891, 0]
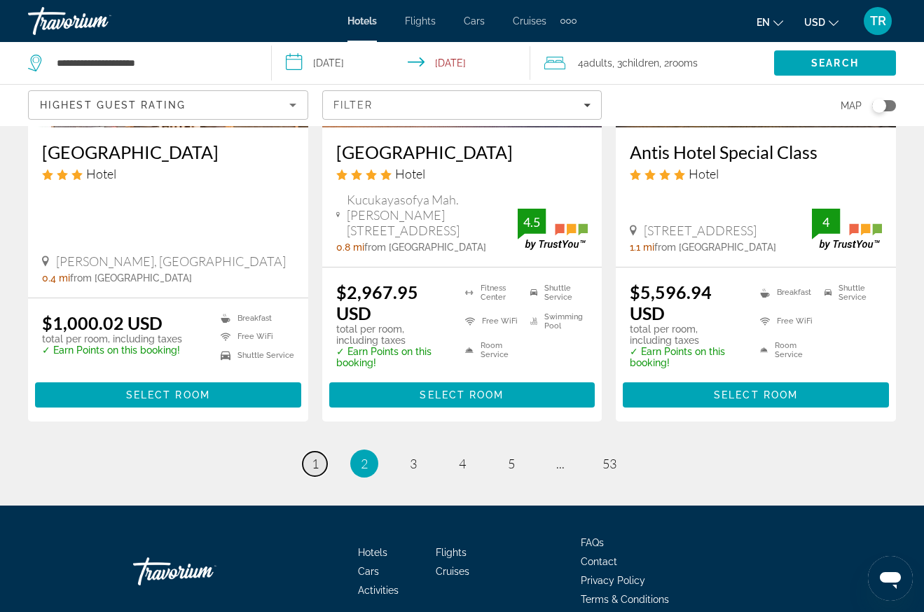
click at [310, 452] on link "page 1" at bounding box center [315, 464] width 25 height 25
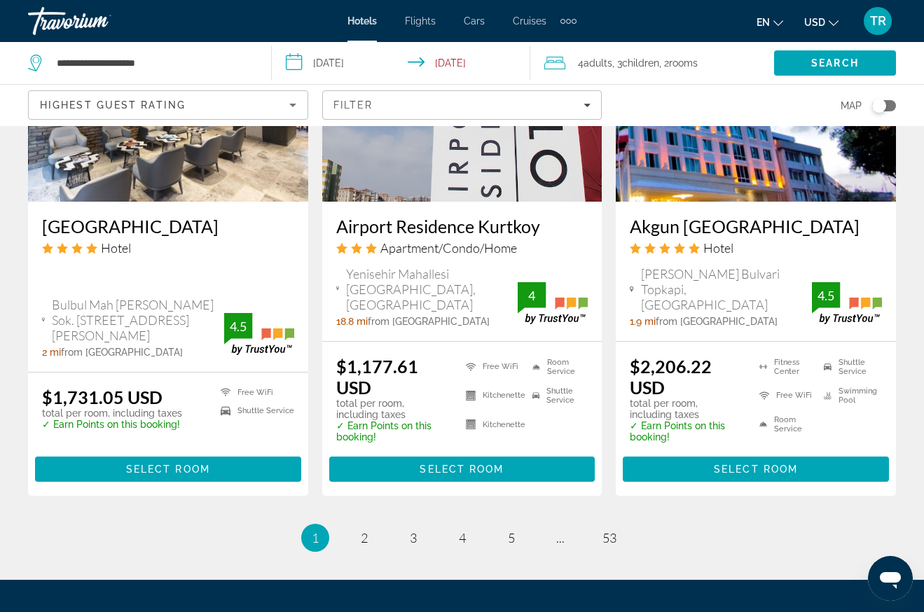
scroll to position [1891, 0]
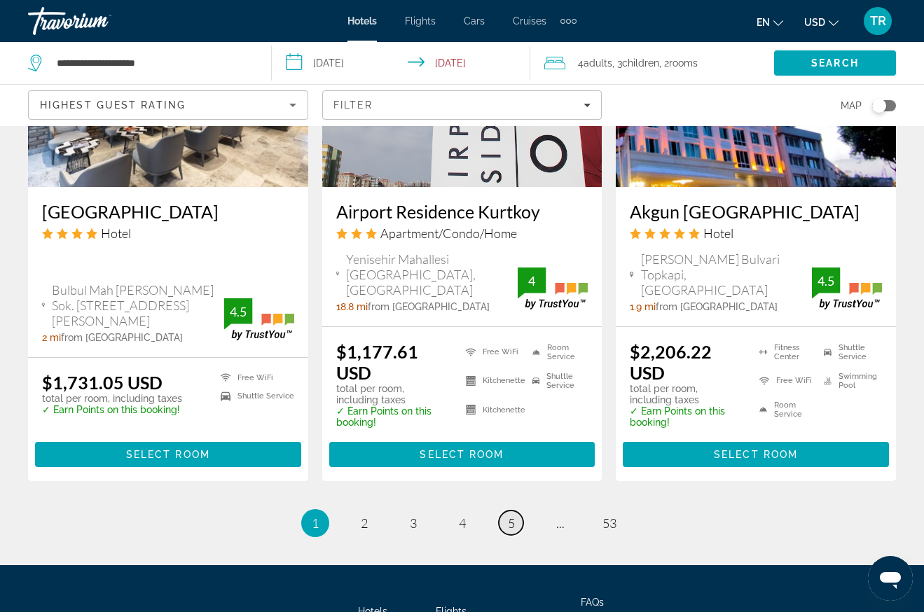
click at [514, 522] on span "5" at bounding box center [511, 523] width 7 height 15
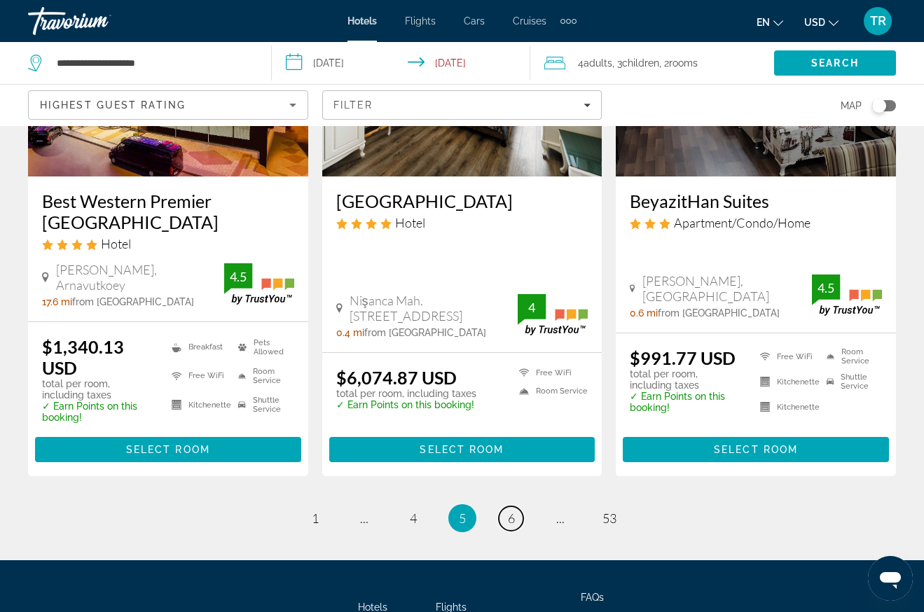
scroll to position [2028, 0]
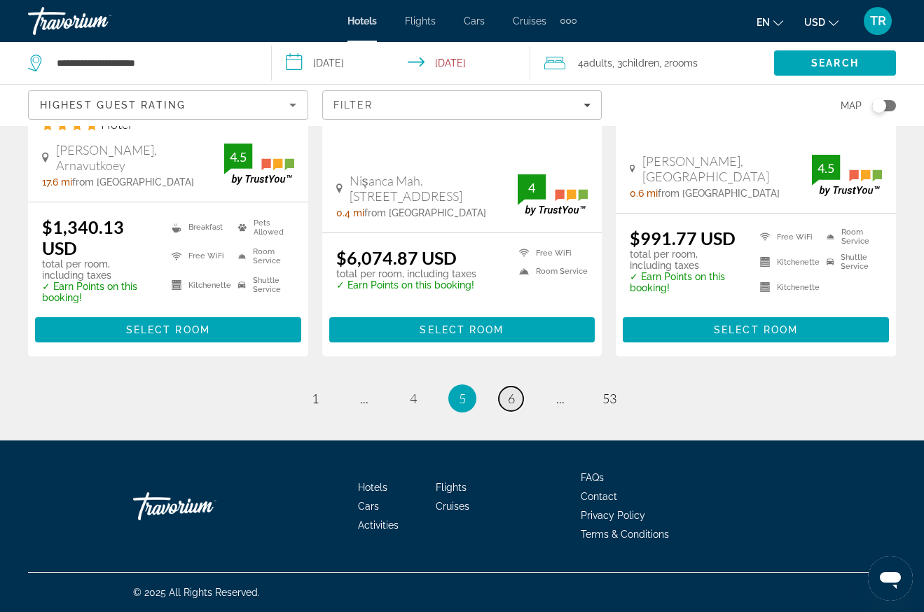
click at [514, 401] on span "6" at bounding box center [511, 398] width 7 height 15
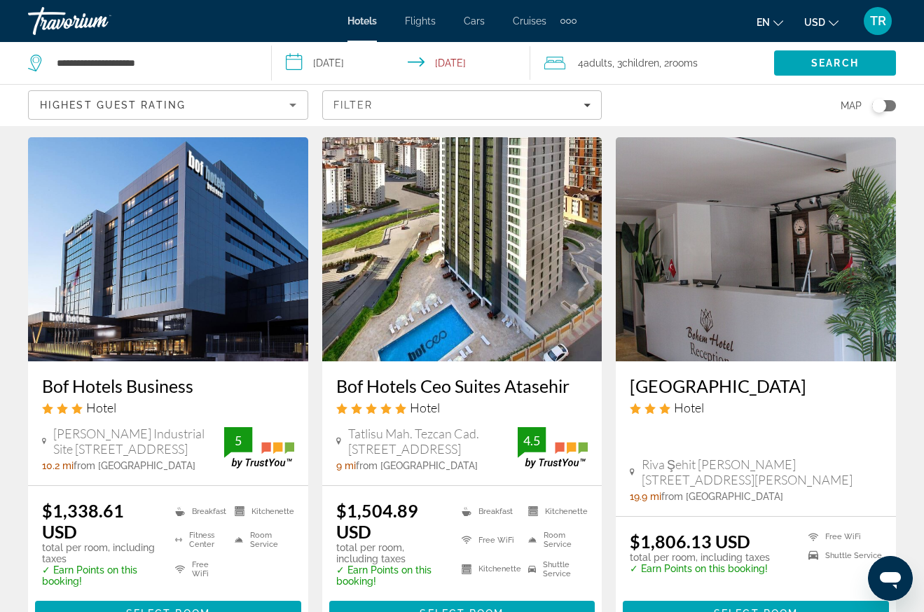
scroll to position [560, 0]
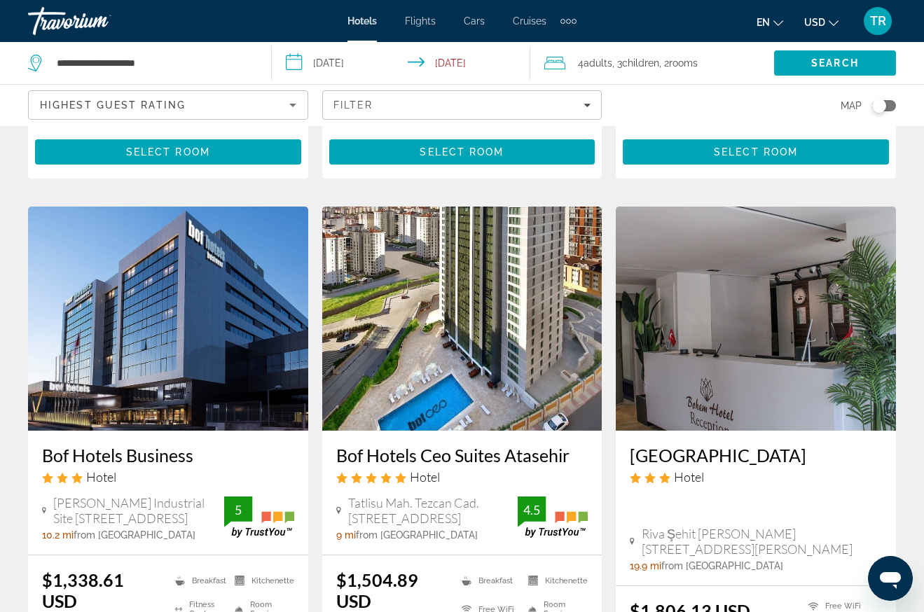
click at [485, 313] on img "Main content" at bounding box center [462, 319] width 280 height 224
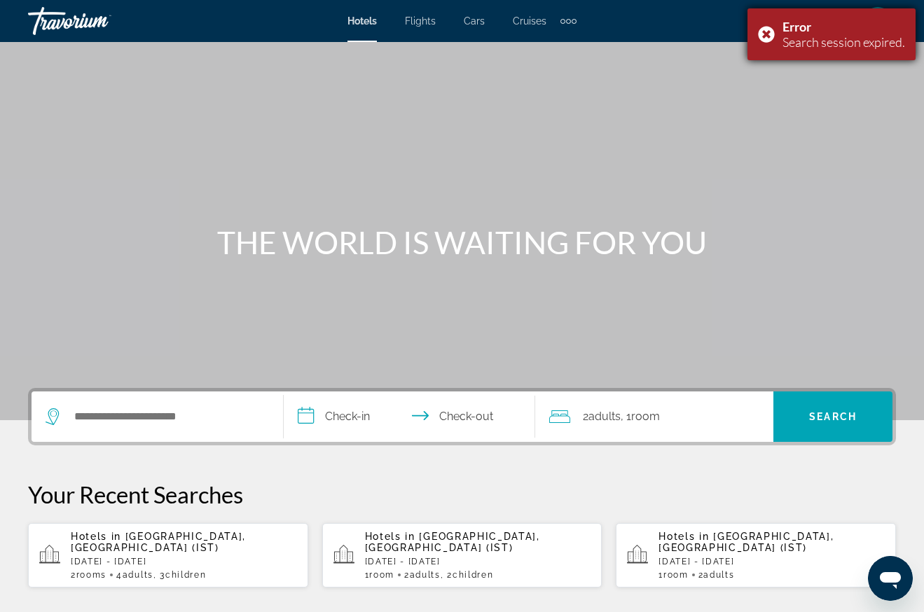
click at [766, 26] on div "Error Search session expired." at bounding box center [831, 34] width 168 height 52
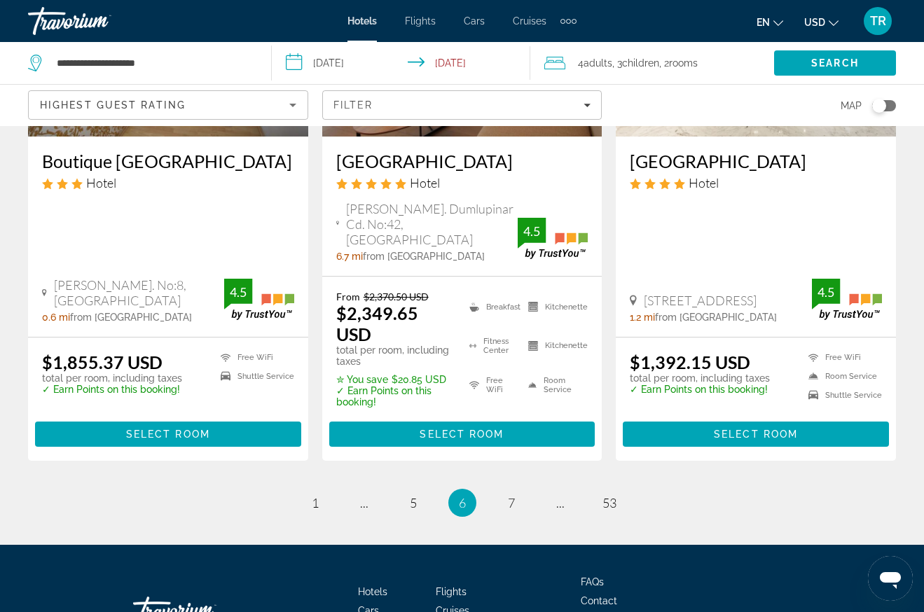
scroll to position [1962, 0]
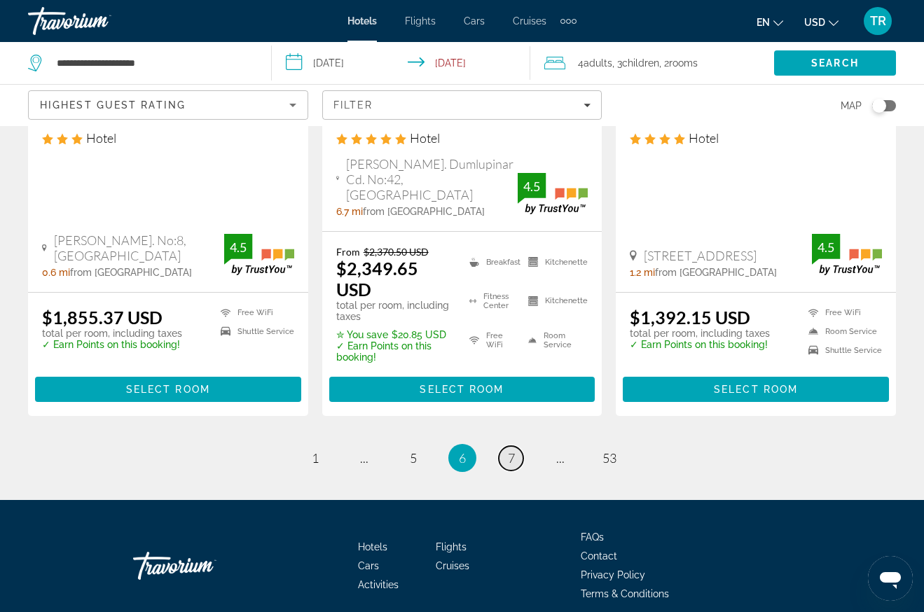
click at [509, 450] on span "7" at bounding box center [511, 457] width 7 height 15
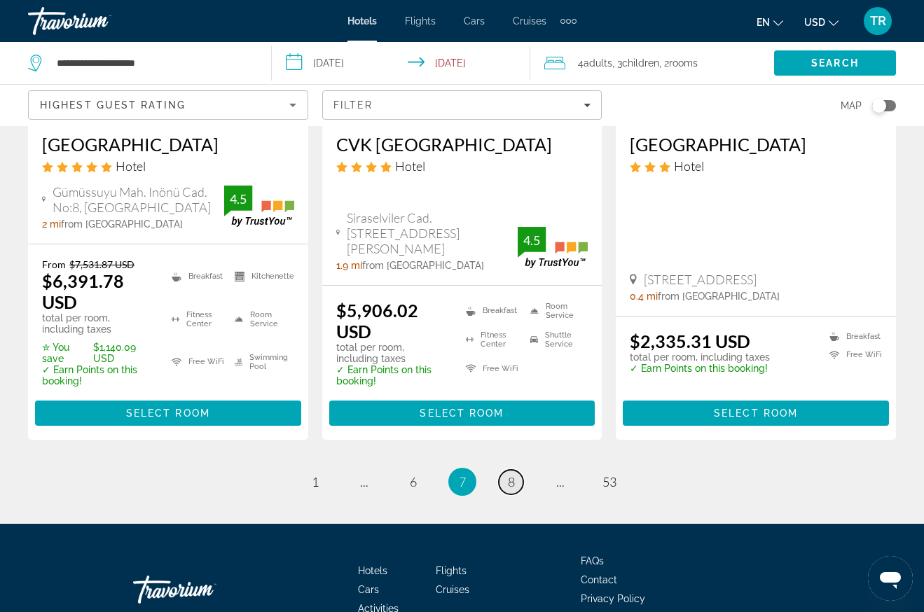
scroll to position [2048, 0]
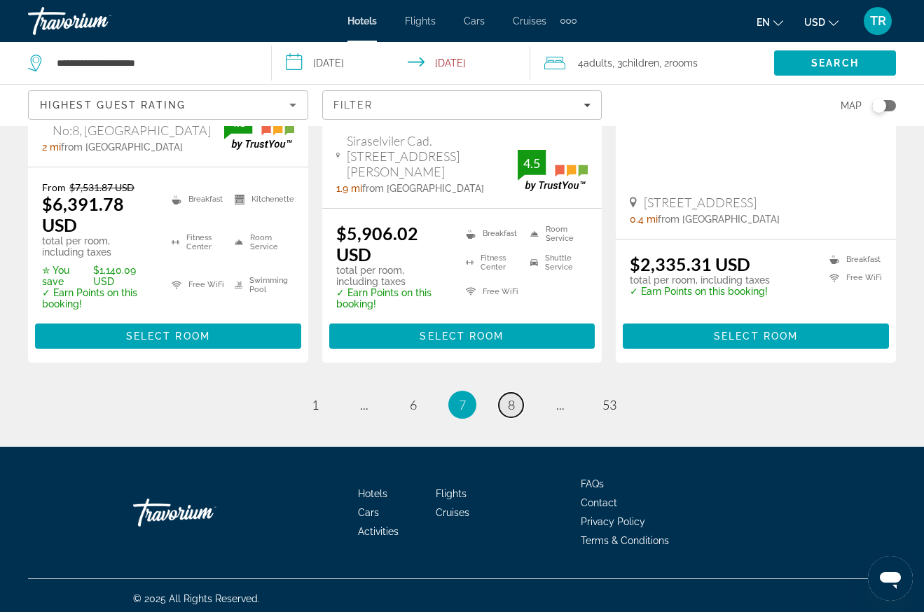
click at [504, 400] on link "page 8" at bounding box center [511, 405] width 25 height 25
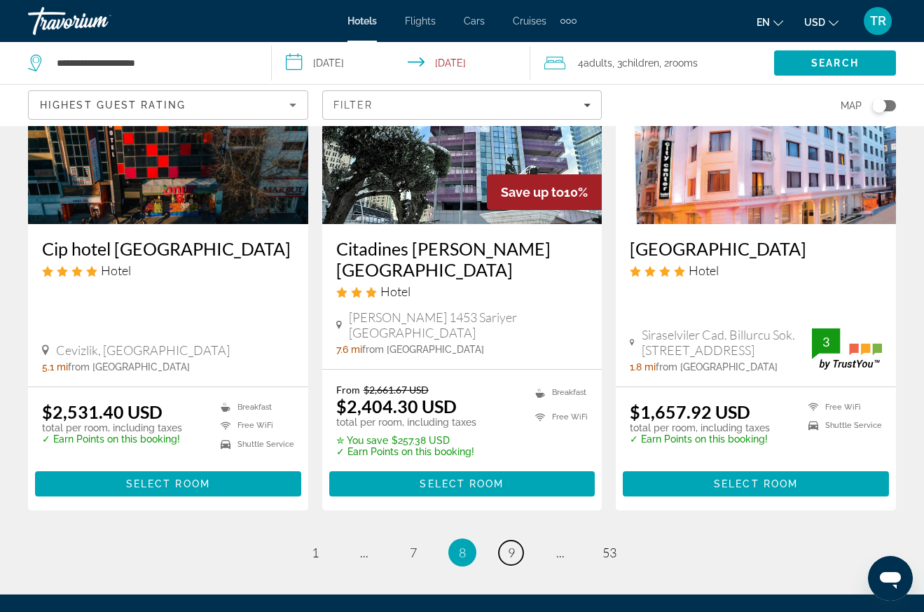
scroll to position [1962, 0]
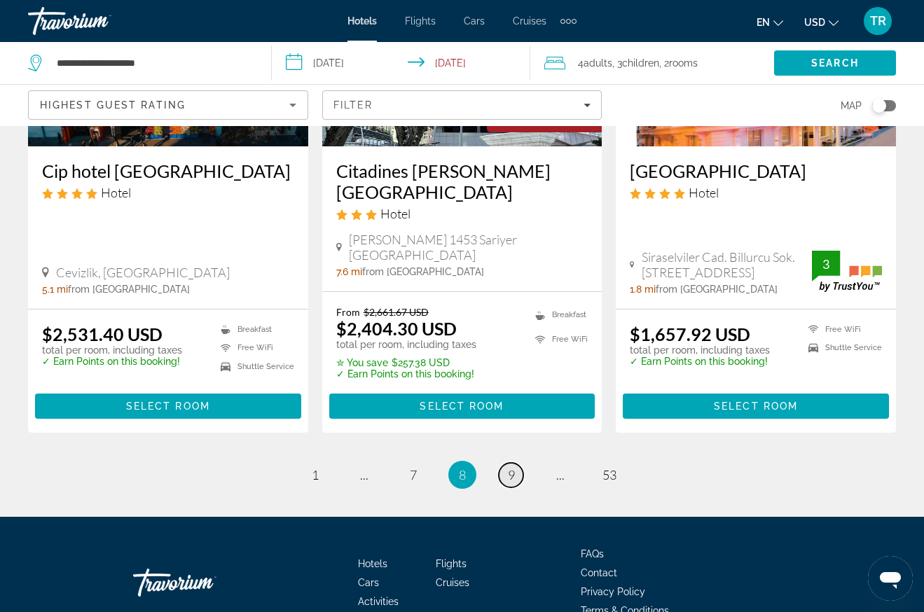
click at [506, 463] on link "page 9" at bounding box center [511, 475] width 25 height 25
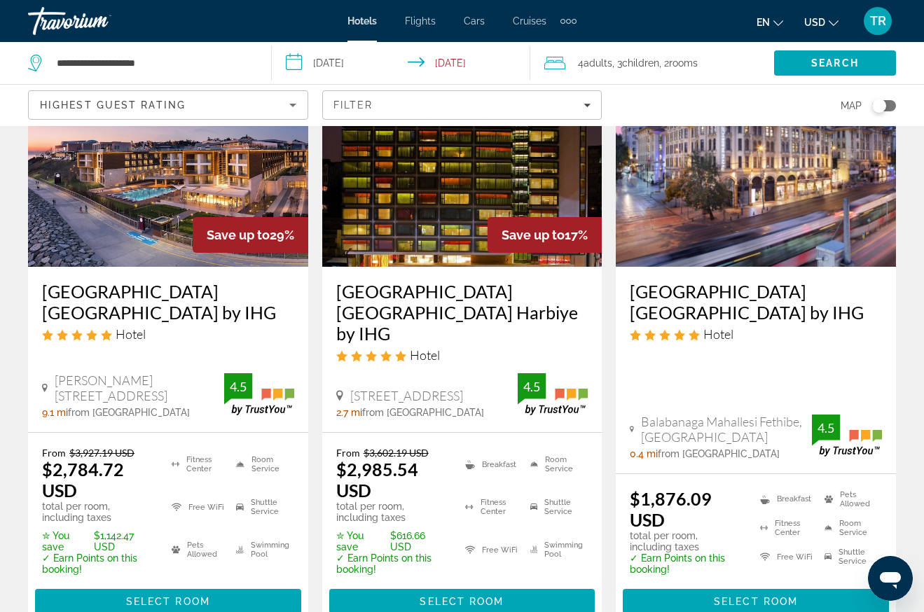
scroll to position [1821, 0]
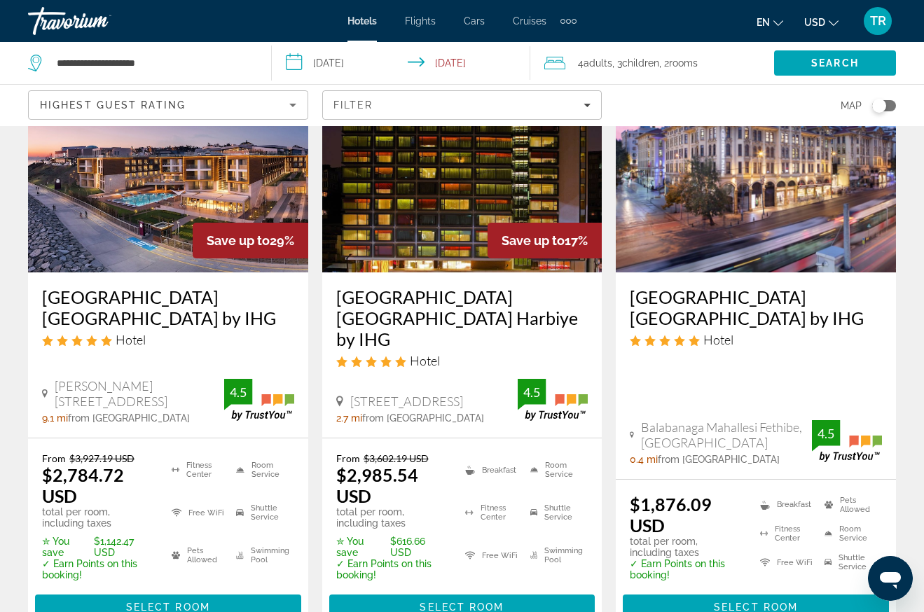
click at [740, 205] on img "Main content" at bounding box center [756, 160] width 280 height 224
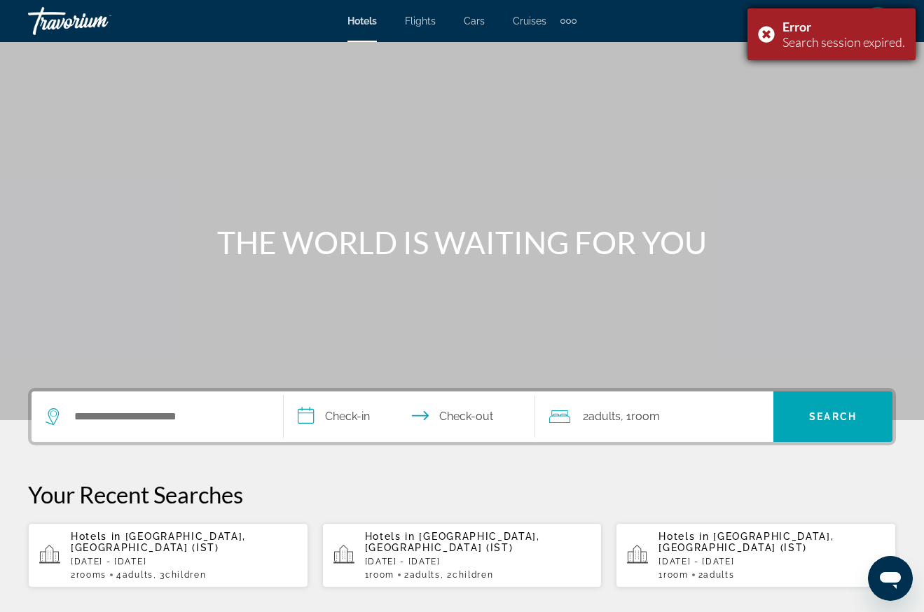
click at [762, 30] on div "Error Search session expired." at bounding box center [831, 34] width 168 height 52
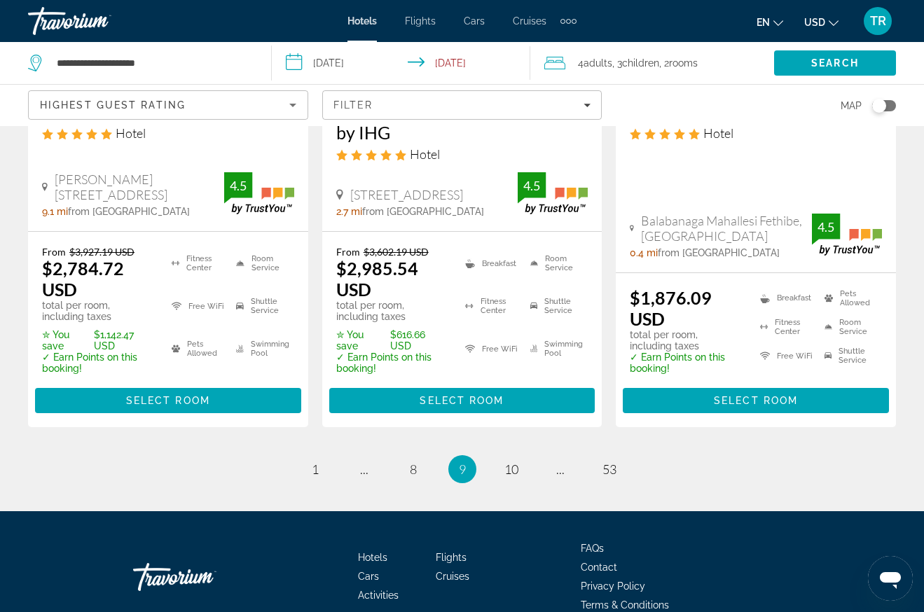
scroll to position [2039, 0]
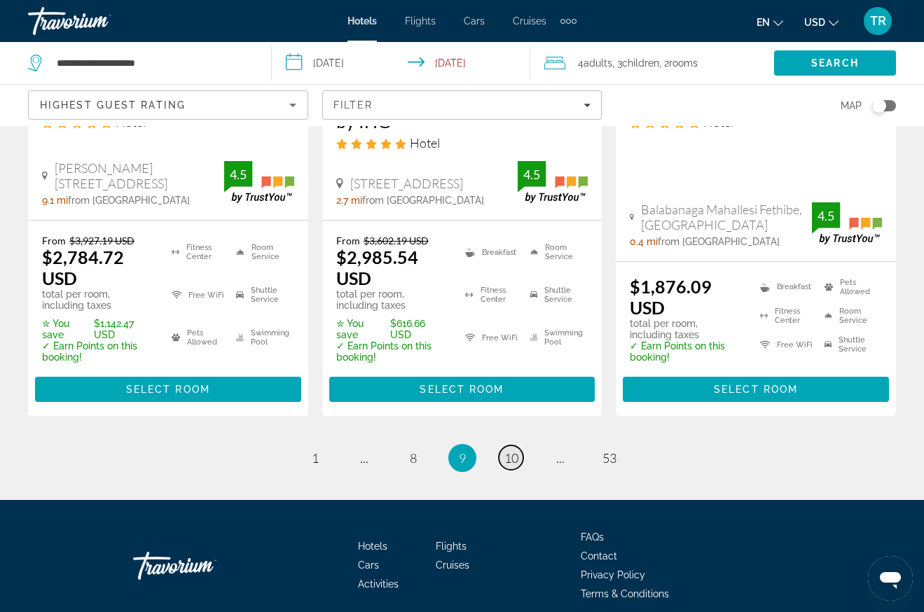
click at [519, 446] on link "page 10" at bounding box center [511, 458] width 25 height 25
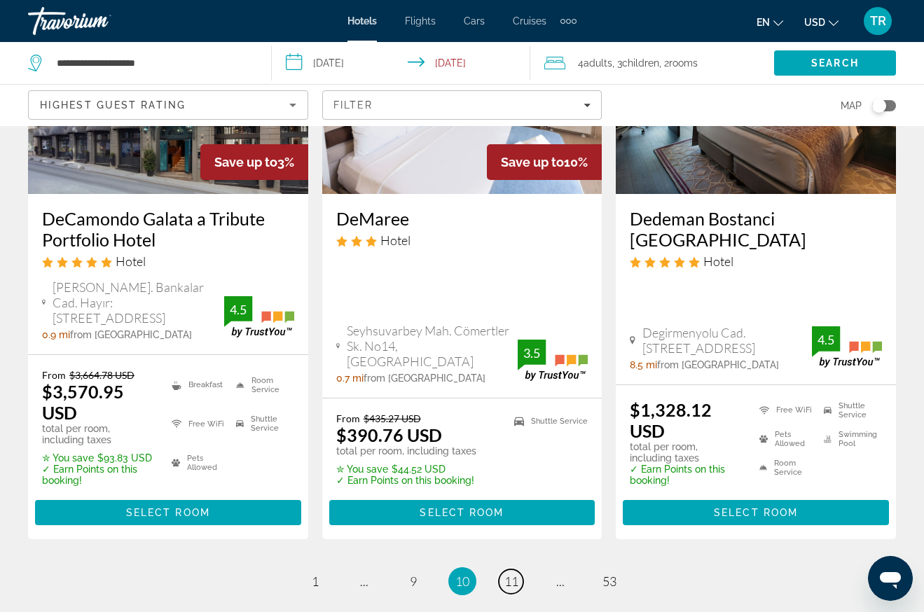
scroll to position [2102, 0]
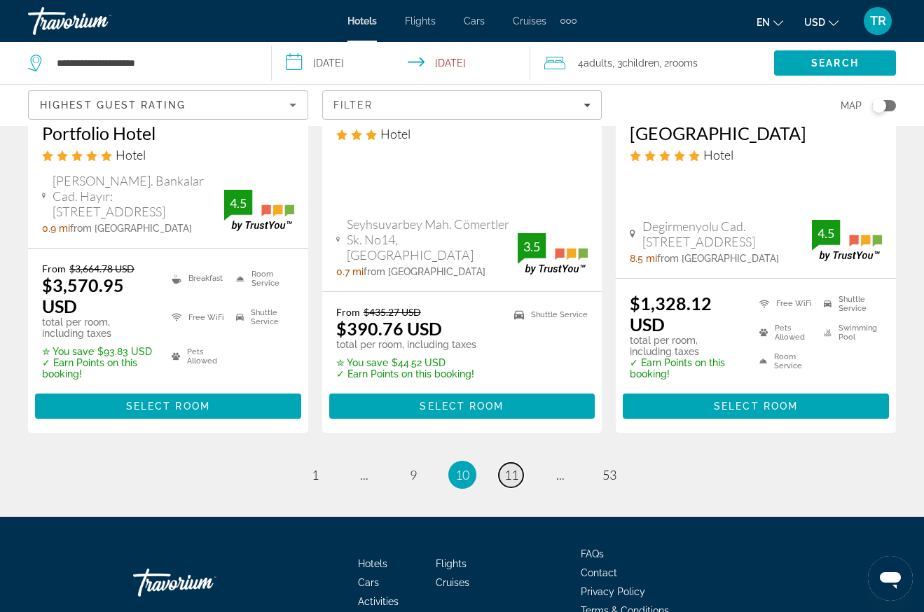
click at [506, 467] on span "11" at bounding box center [511, 474] width 14 height 15
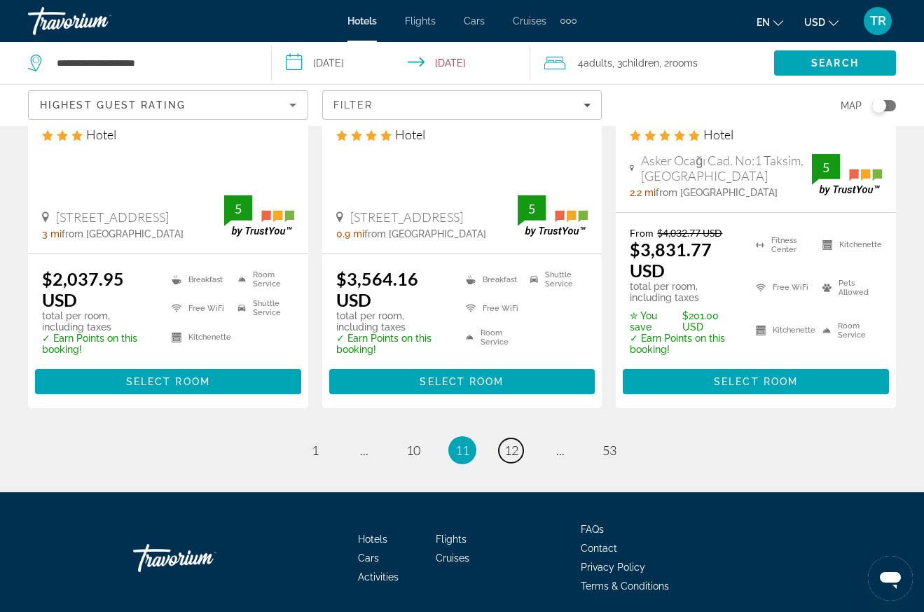
scroll to position [2058, 0]
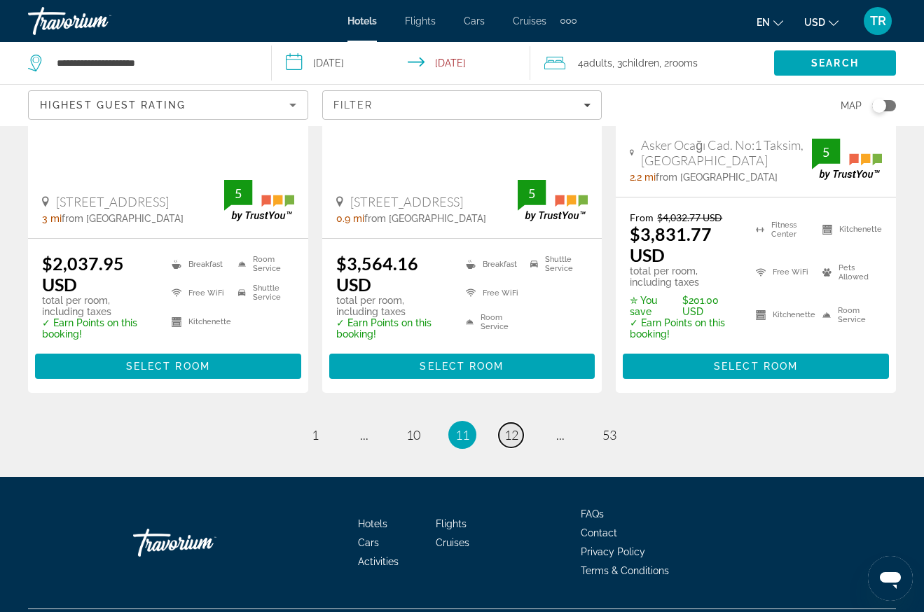
click at [509, 427] on span "12" at bounding box center [511, 434] width 14 height 15
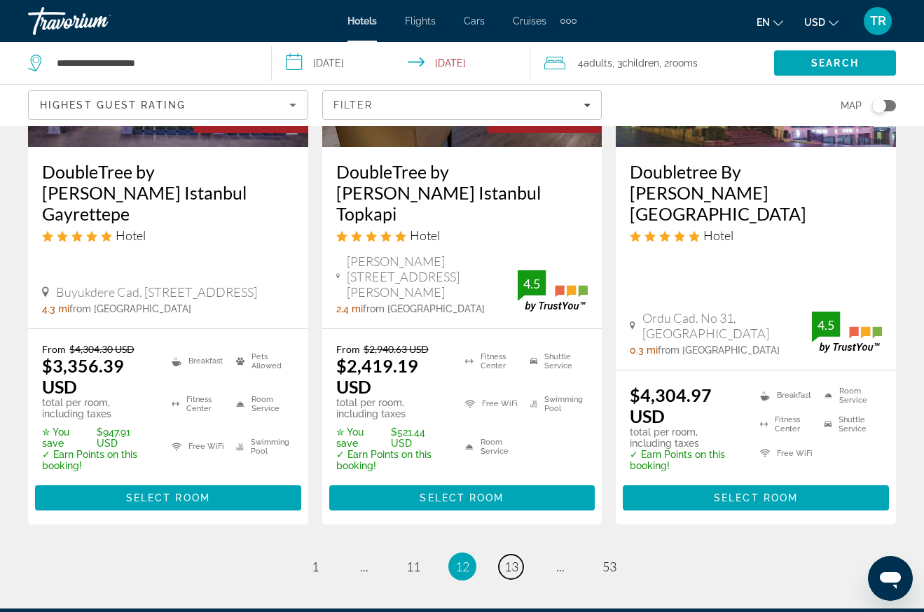
scroll to position [2102, 0]
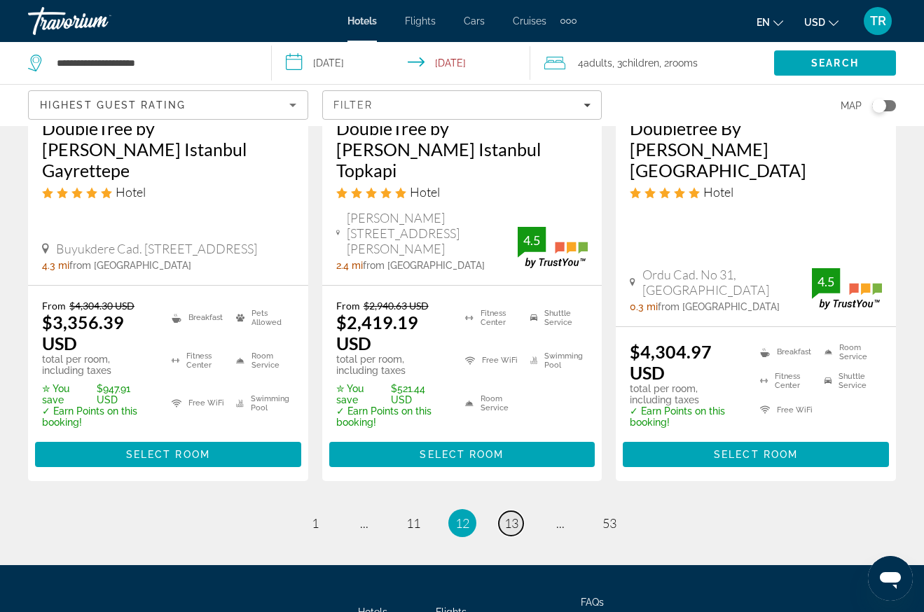
click at [518, 511] on link "page 13" at bounding box center [511, 523] width 25 height 25
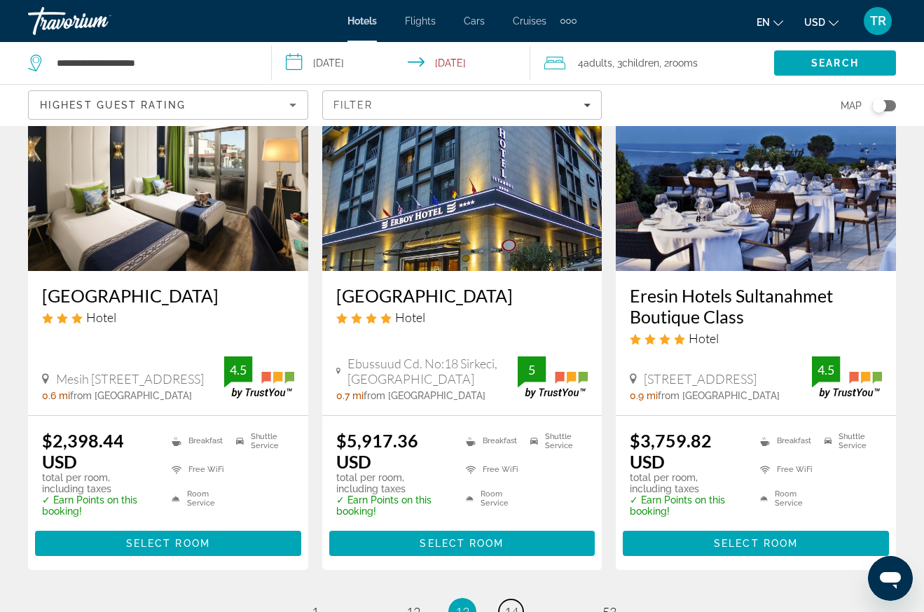
scroll to position [1962, 0]
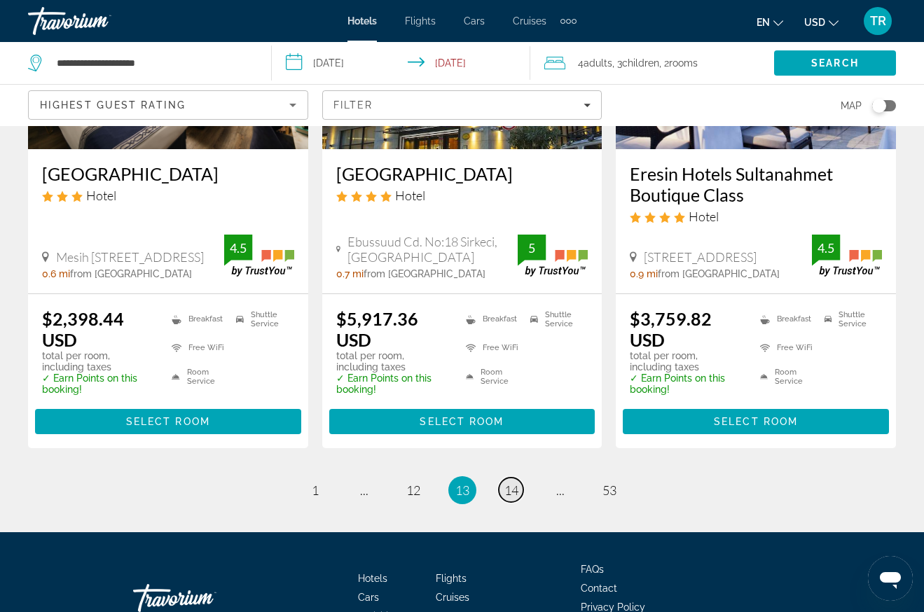
click at [516, 483] on span "14" at bounding box center [511, 490] width 14 height 15
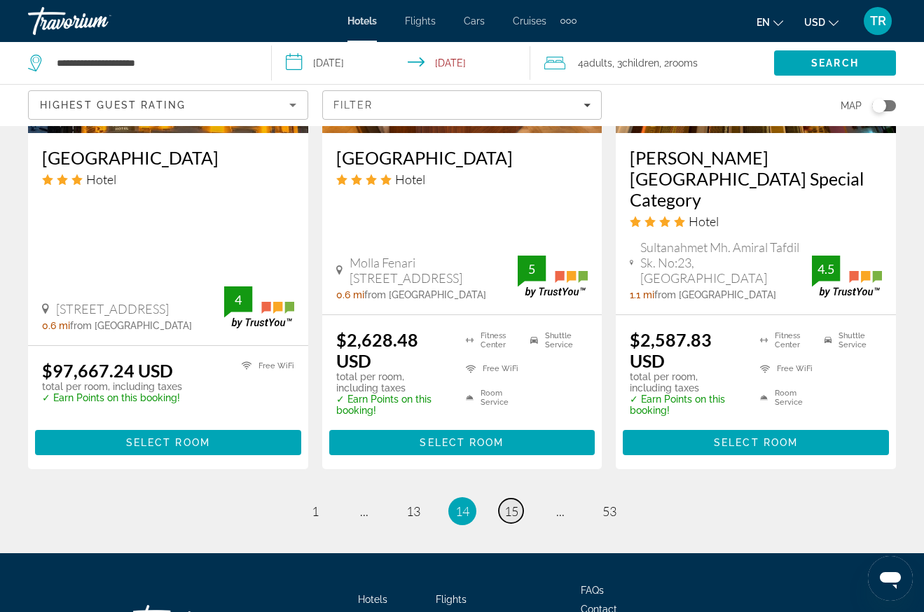
scroll to position [2048, 0]
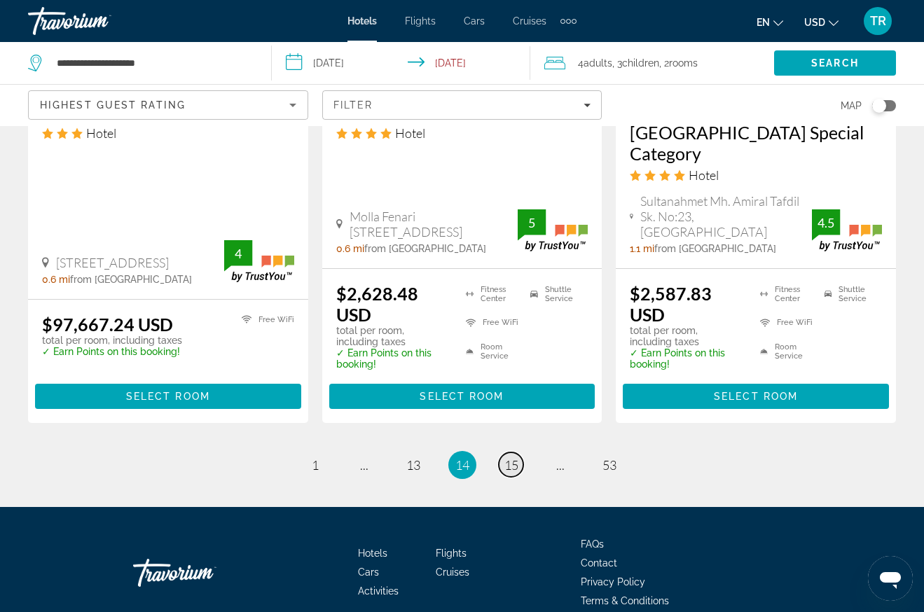
click at [511, 457] on span "15" at bounding box center [511, 464] width 14 height 15
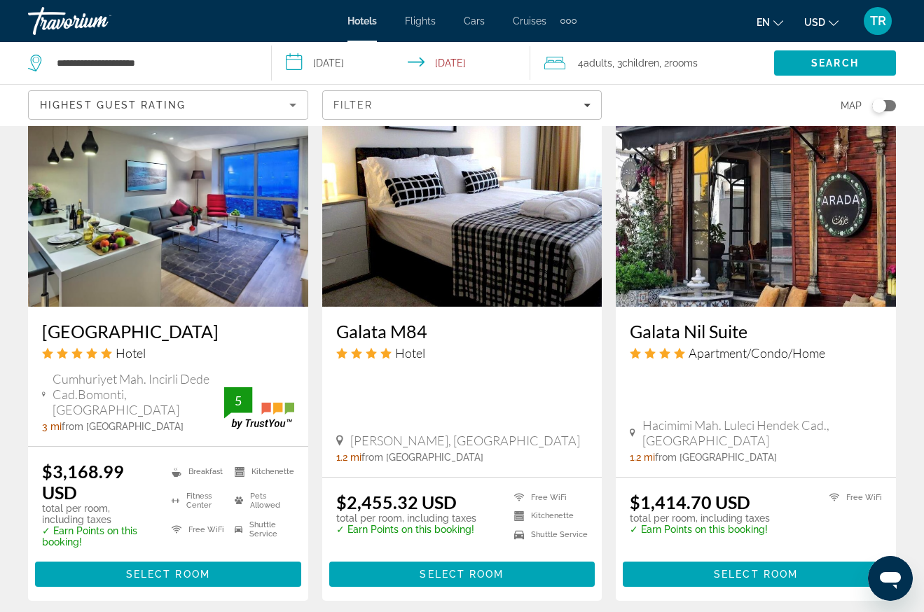
scroll to position [1891, 0]
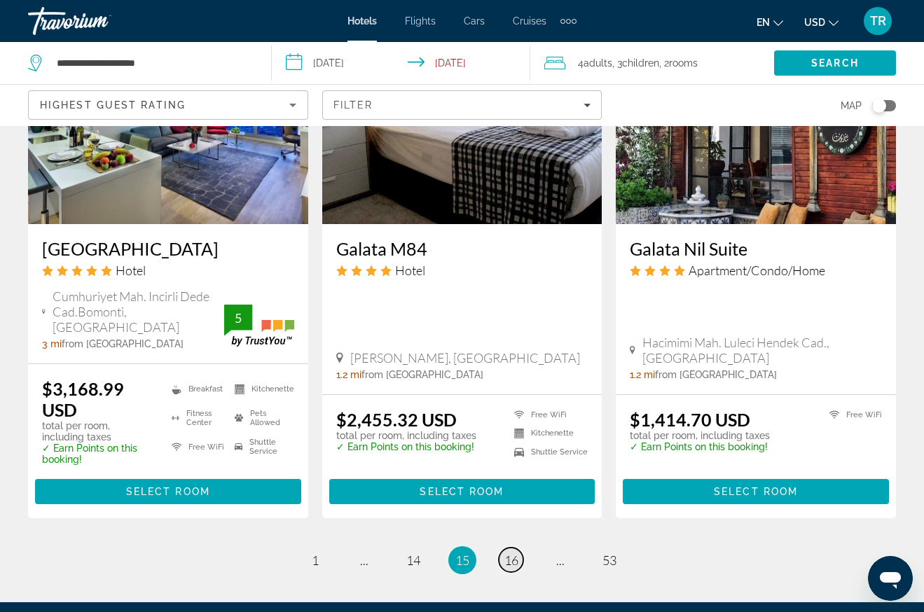
click at [518, 553] on span "16" at bounding box center [511, 560] width 14 height 15
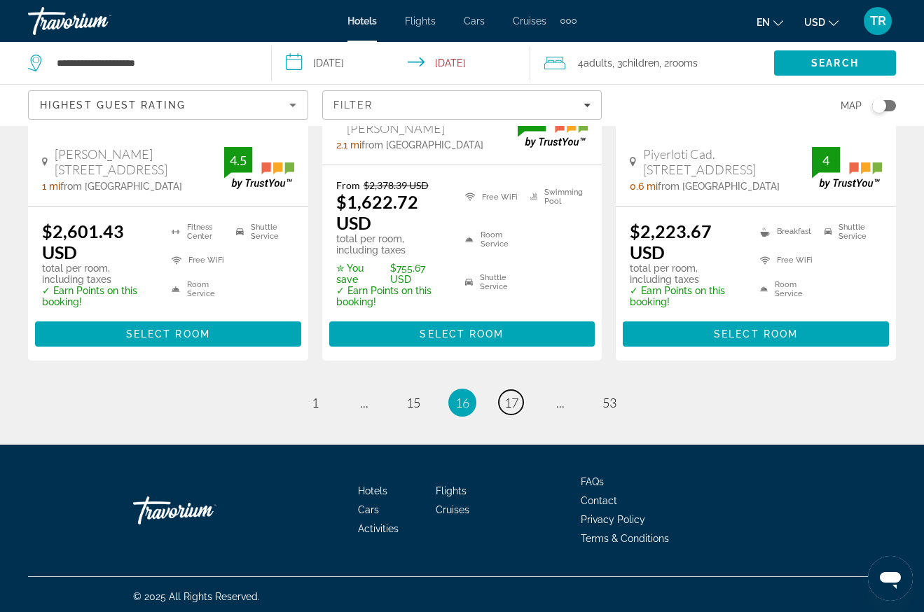
scroll to position [2051, 0]
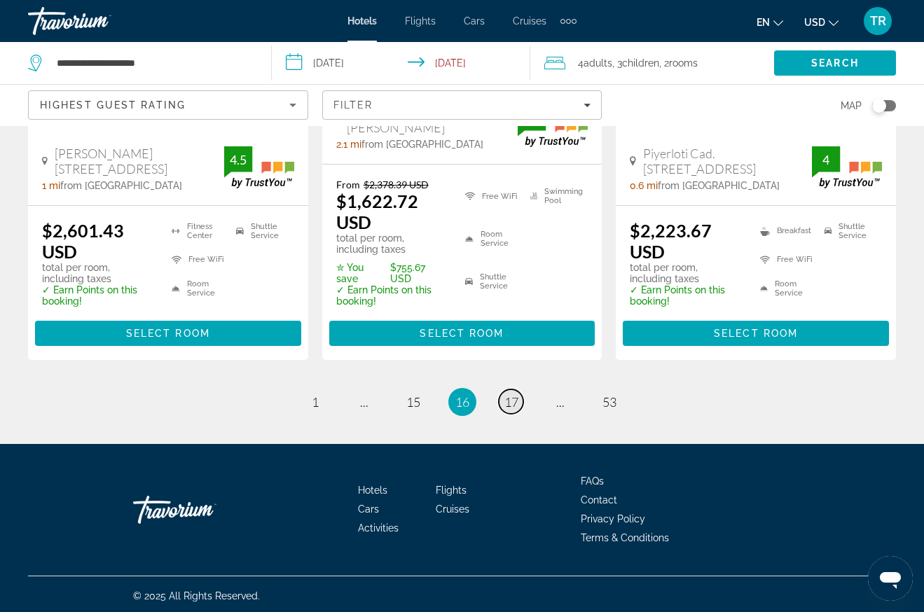
click at [506, 397] on span "17" at bounding box center [511, 401] width 14 height 15
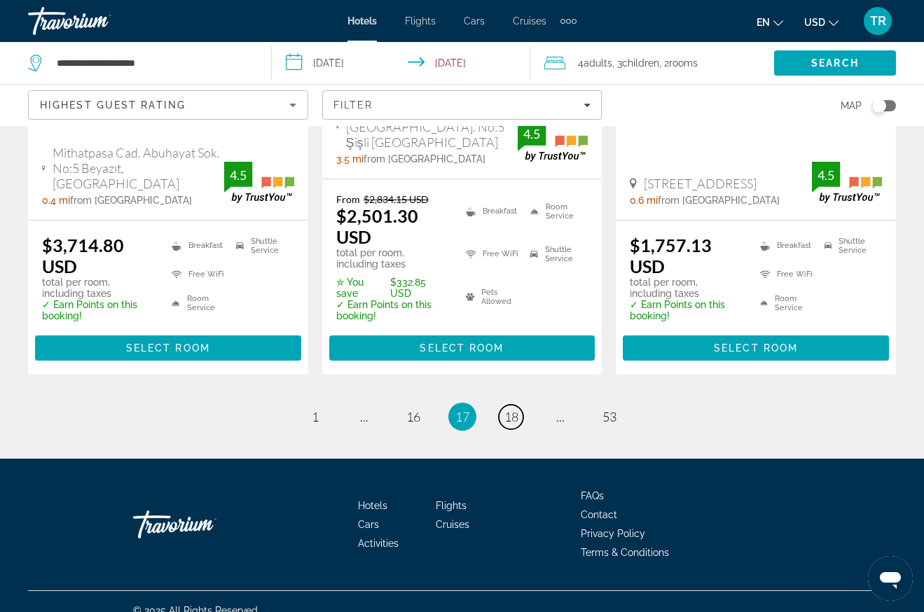
scroll to position [2032, 0]
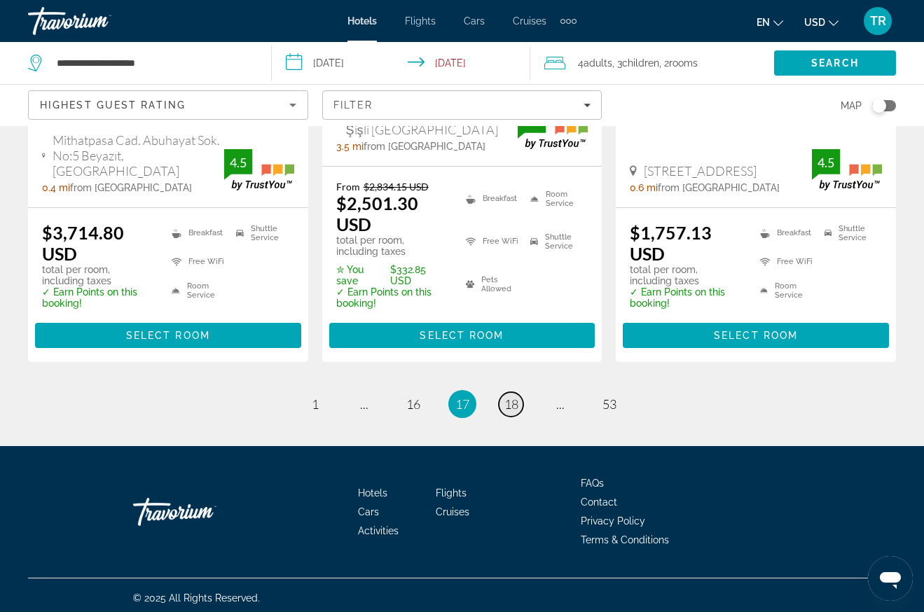
click at [511, 399] on span "18" at bounding box center [511, 404] width 14 height 15
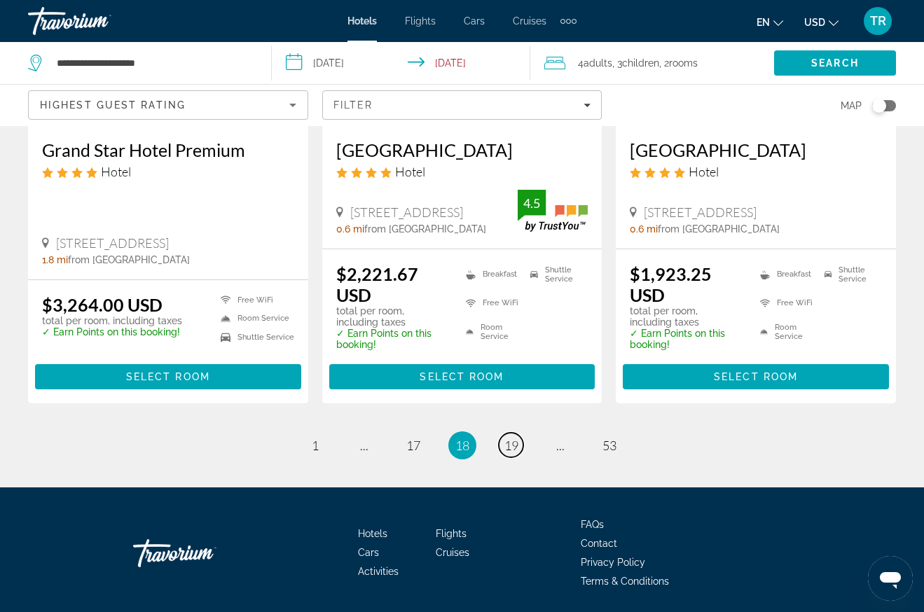
scroll to position [1891, 0]
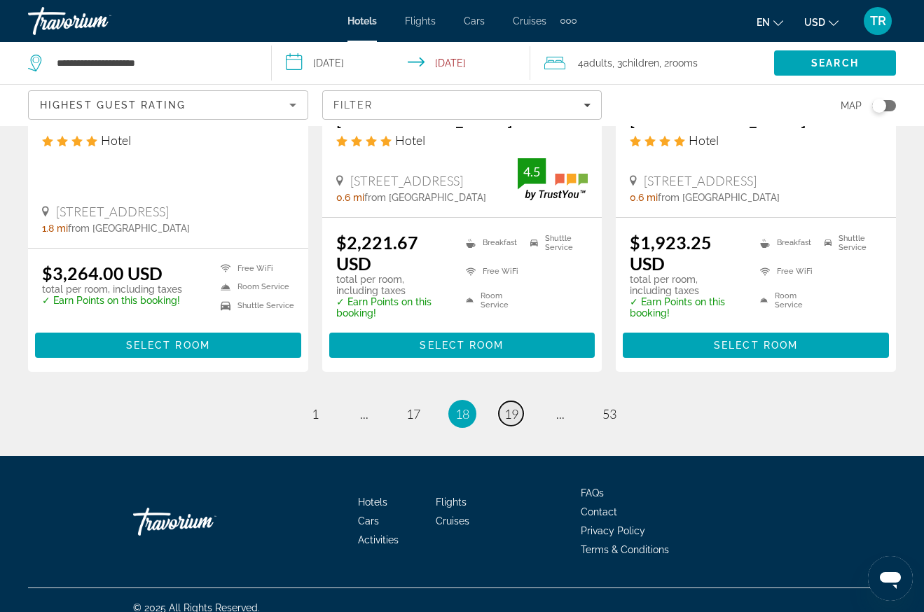
click at [512, 412] on span "19" at bounding box center [511, 413] width 14 height 15
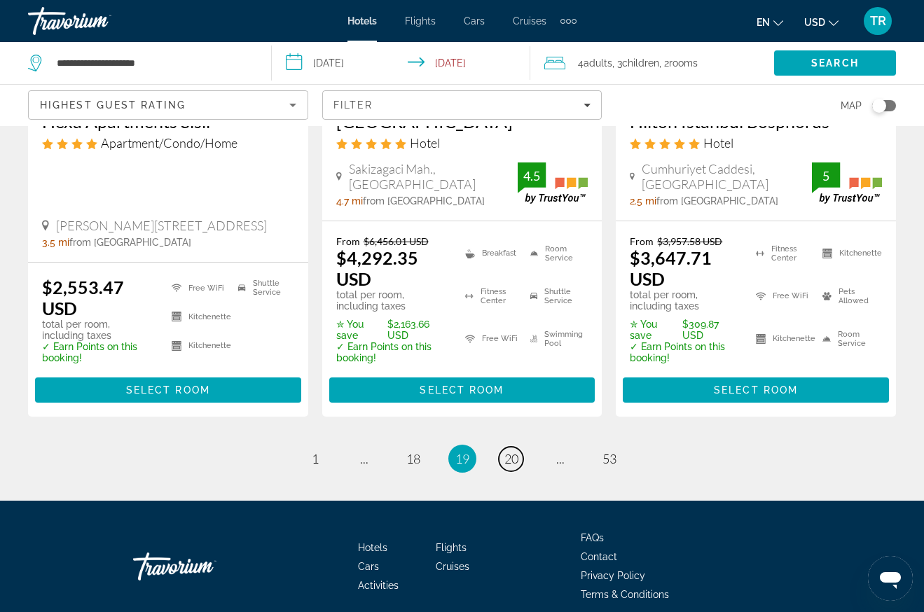
scroll to position [1990, 0]
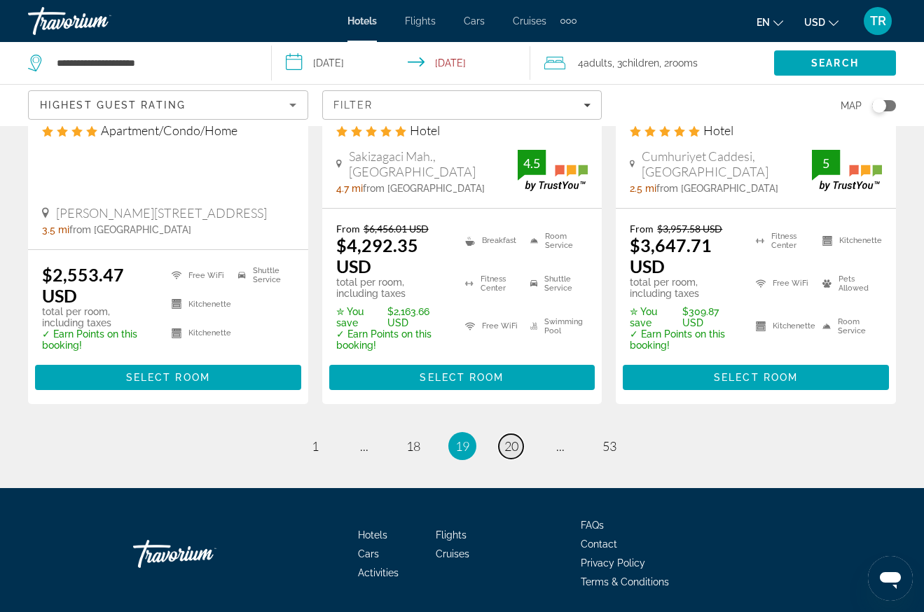
click at [504, 439] on span "20" at bounding box center [511, 446] width 14 height 15
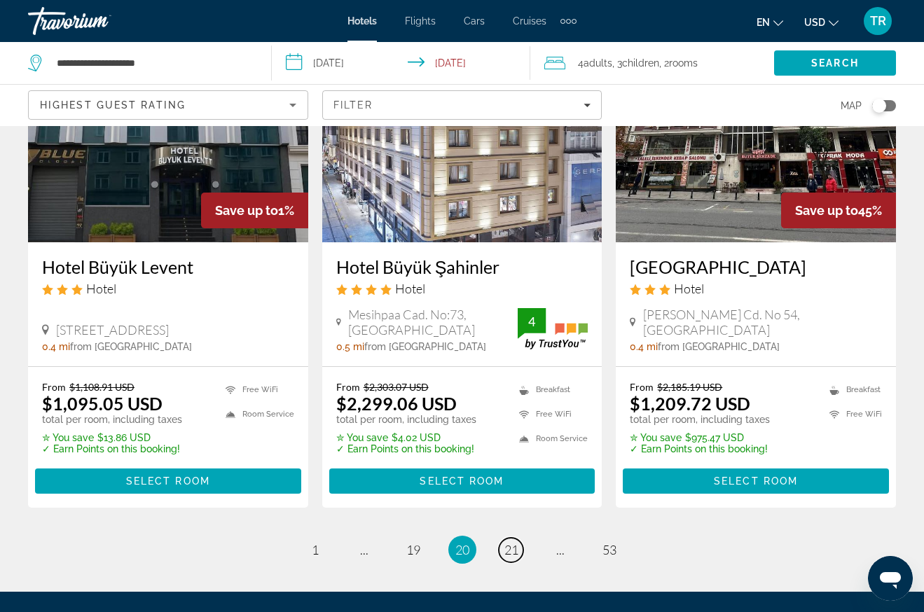
scroll to position [1891, 0]
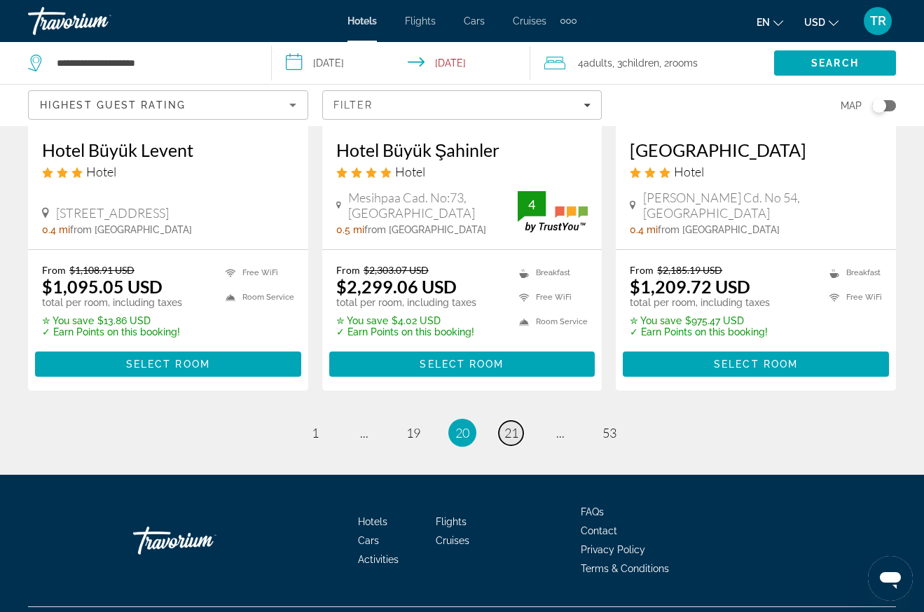
click at [512, 425] on span "21" at bounding box center [511, 432] width 14 height 15
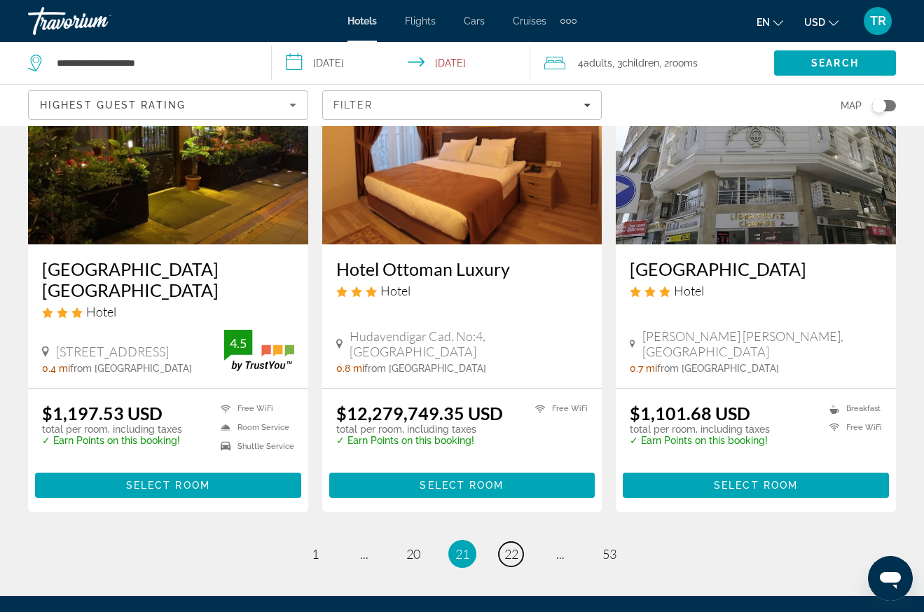
scroll to position [1891, 0]
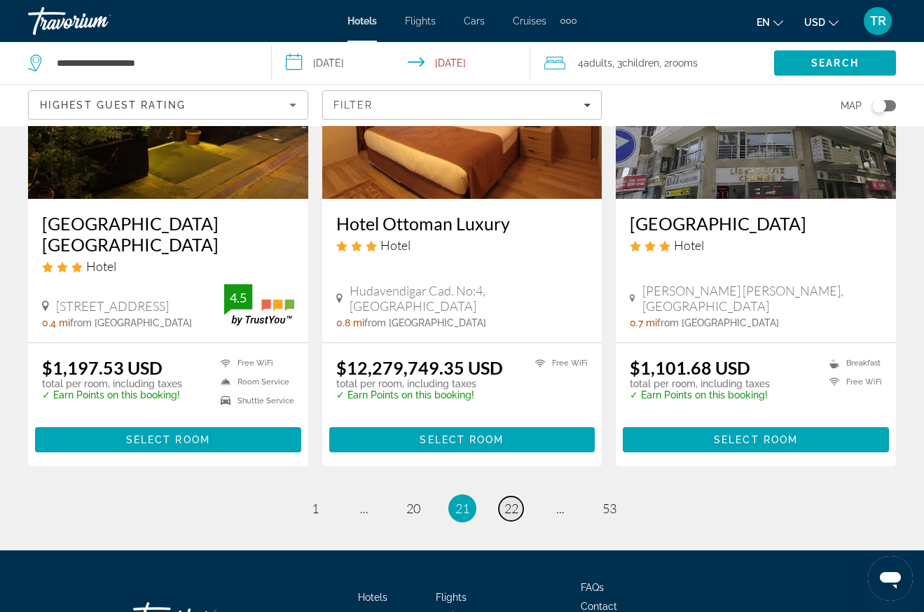
click at [504, 501] on span "22" at bounding box center [511, 508] width 14 height 15
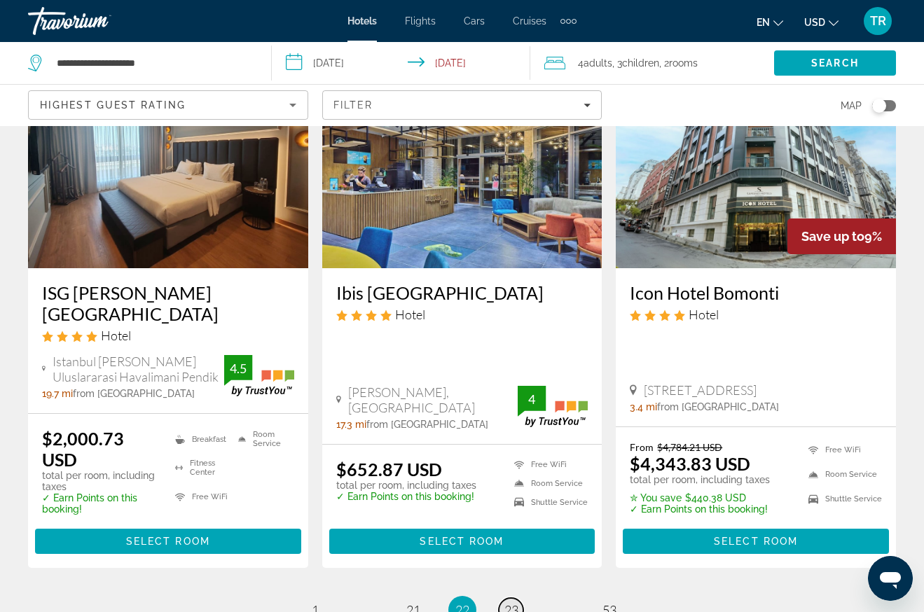
scroll to position [1891, 0]
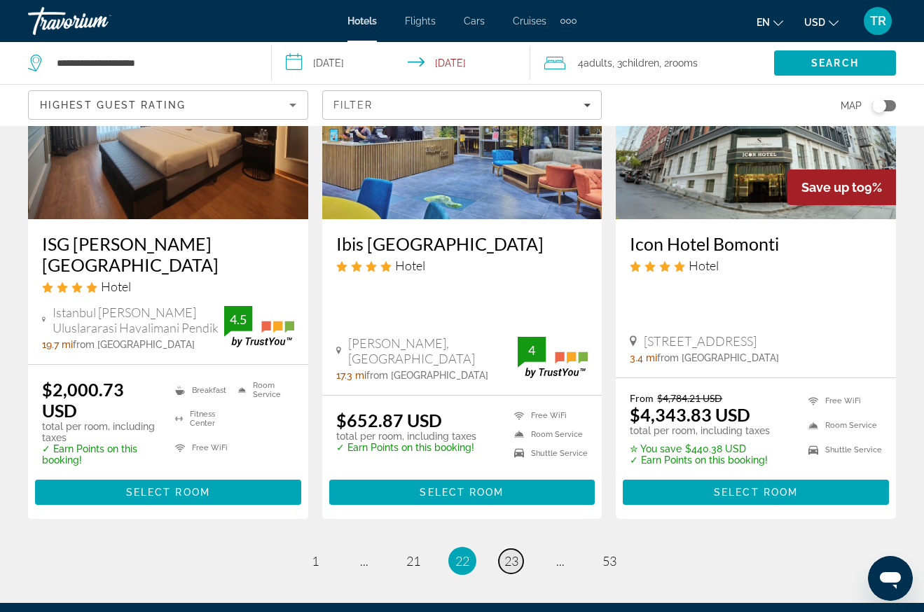
click at [503, 549] on link "page 23" at bounding box center [511, 561] width 25 height 25
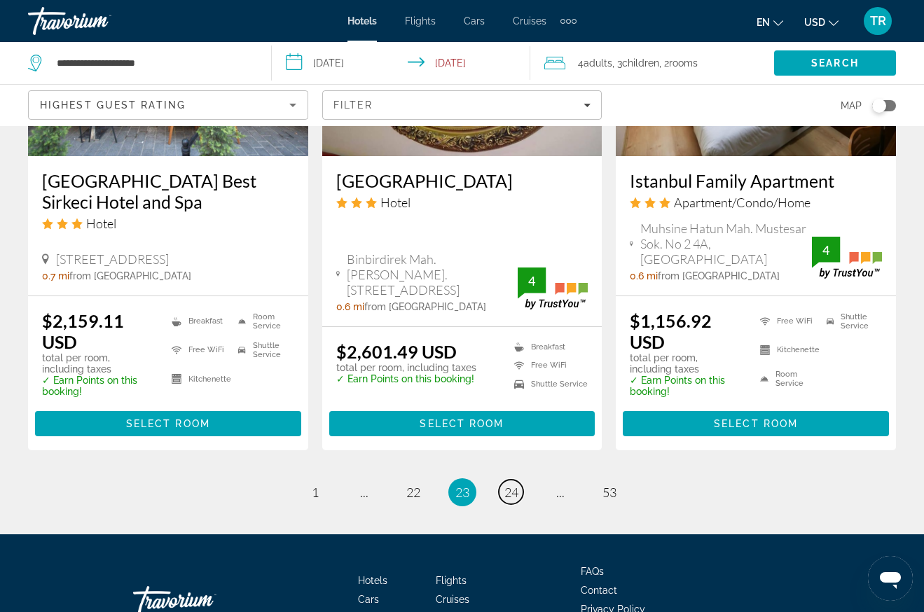
scroll to position [1962, 0]
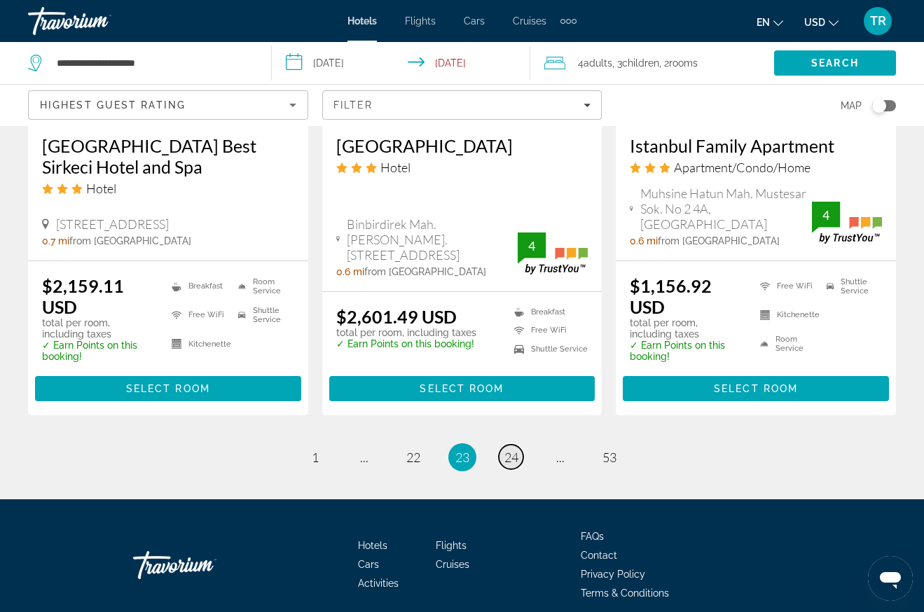
click at [509, 450] on span "24" at bounding box center [511, 457] width 14 height 15
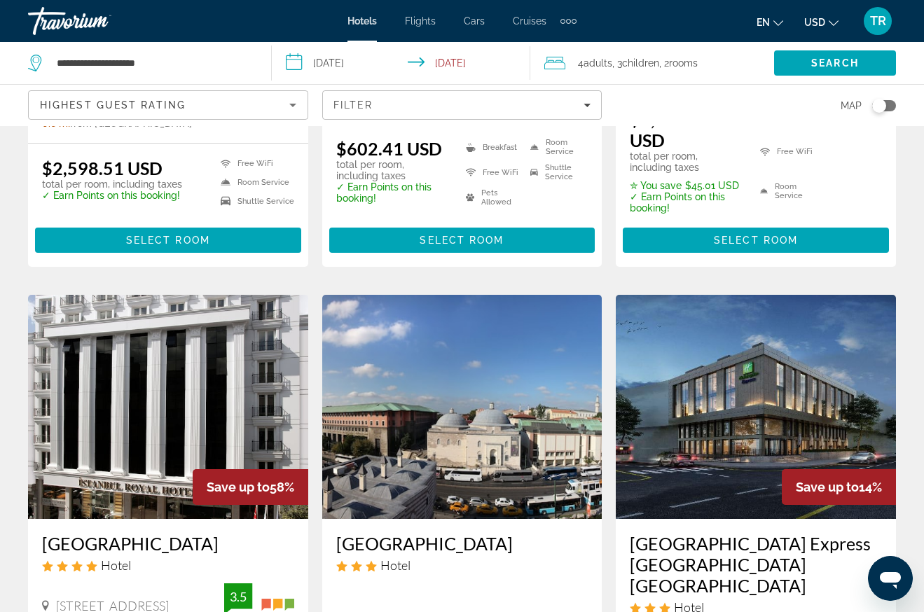
scroll to position [1821, 0]
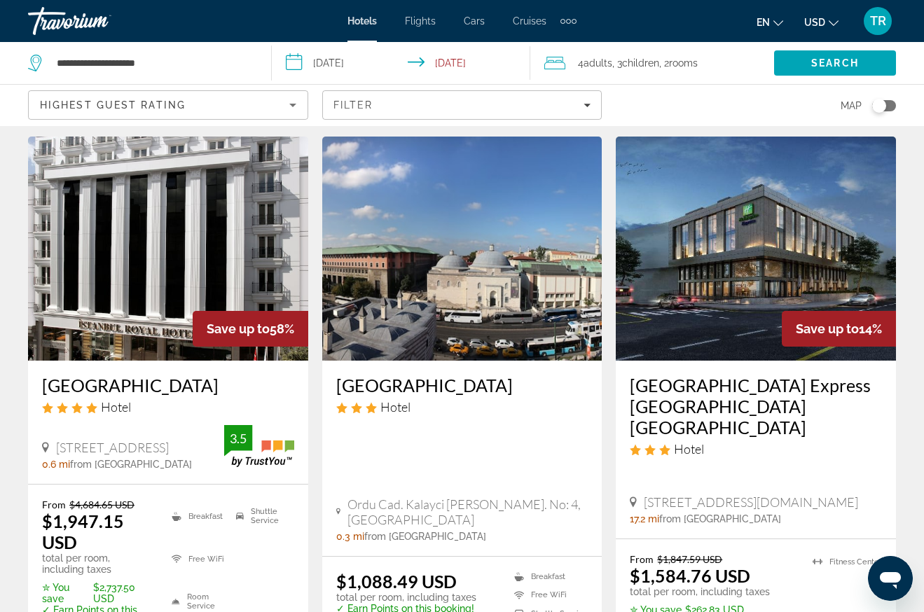
click at [139, 232] on img "Main content" at bounding box center [168, 249] width 280 height 224
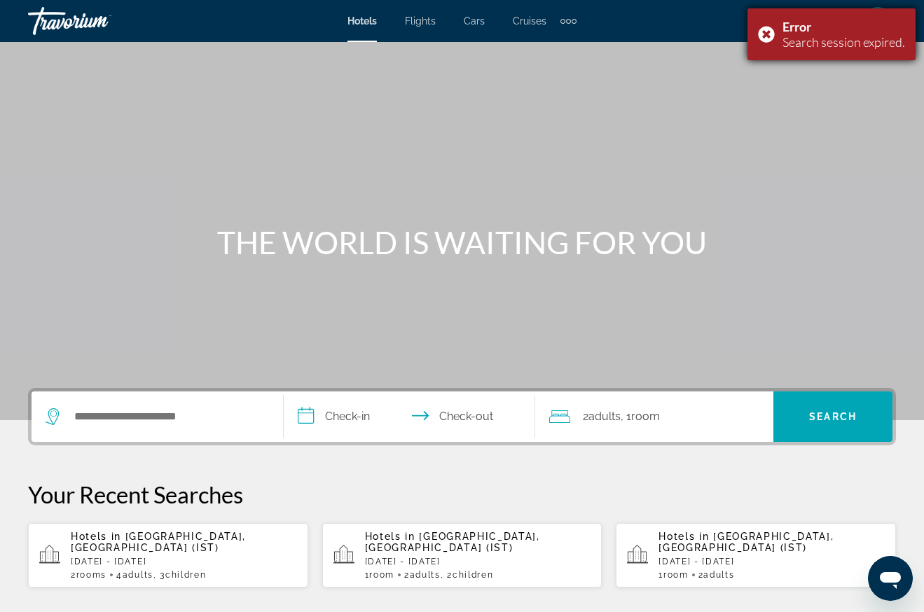
click at [766, 29] on div "Error Search session expired." at bounding box center [831, 34] width 168 height 52
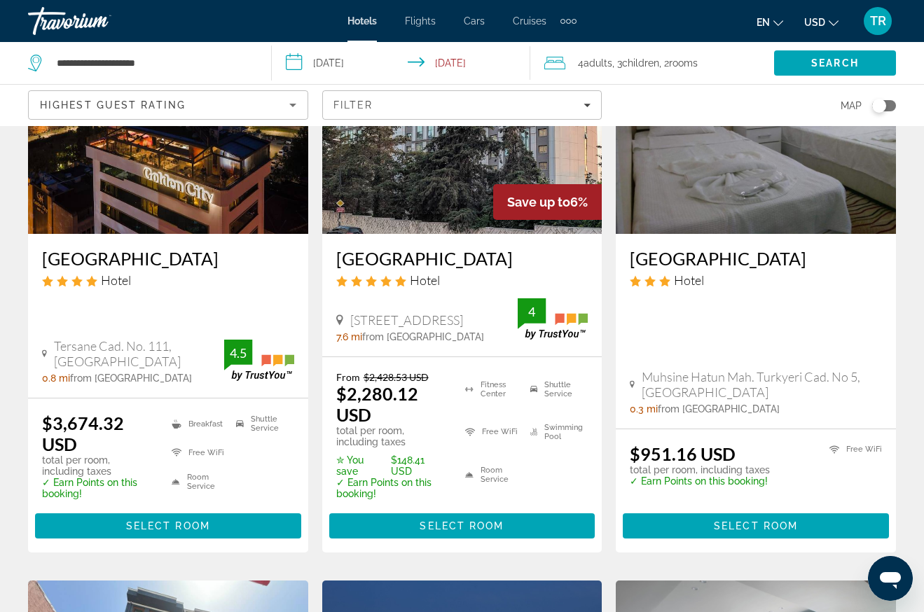
scroll to position [140, 0]
